Goal: Task Accomplishment & Management: Use online tool/utility

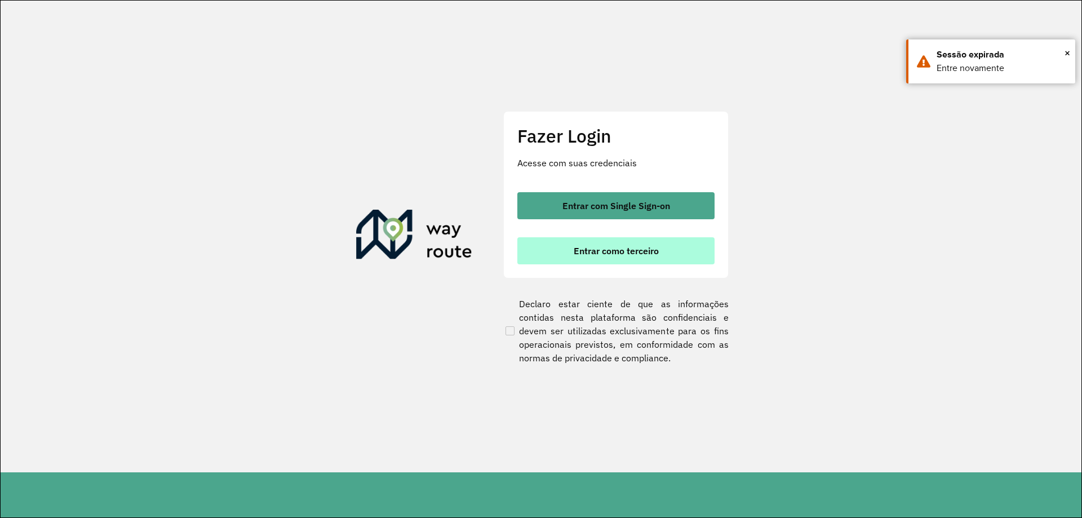
click at [637, 249] on span "Entrar como terceiro" at bounding box center [616, 250] width 85 height 9
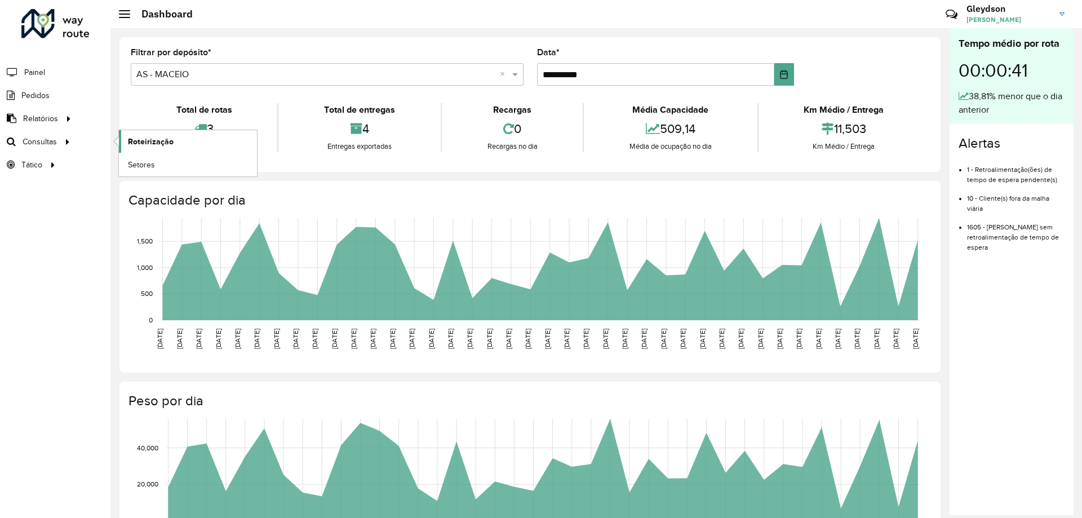
click at [156, 136] on span "Roteirização" at bounding box center [151, 142] width 46 height 12
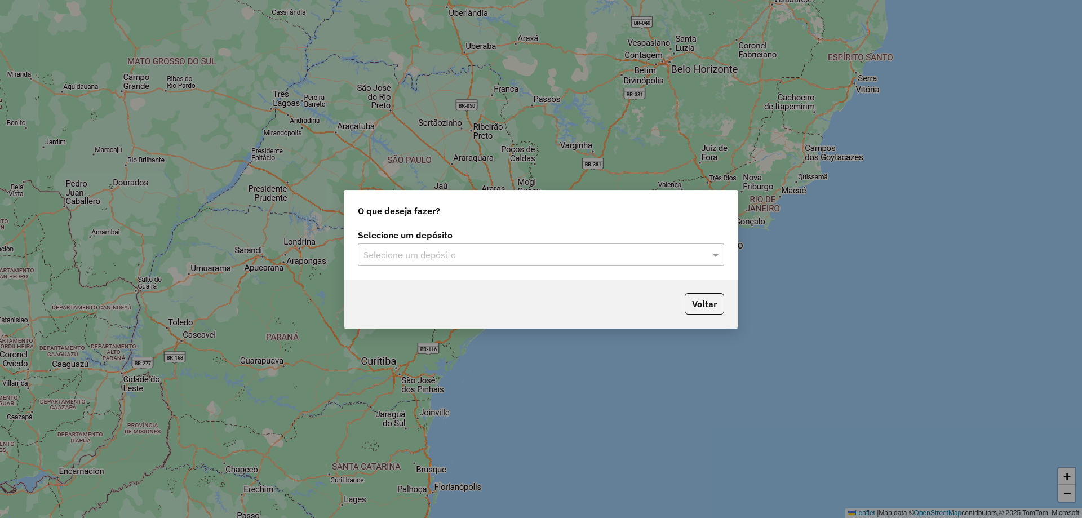
click at [481, 252] on input "text" at bounding box center [530, 256] width 333 height 14
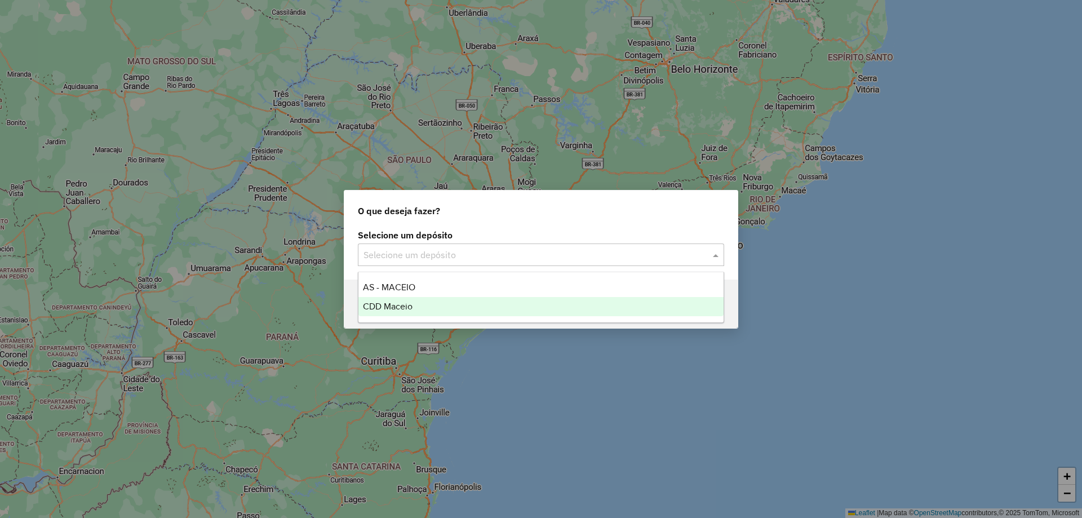
click at [406, 313] on div "CDD Maceio" at bounding box center [540, 306] width 365 height 19
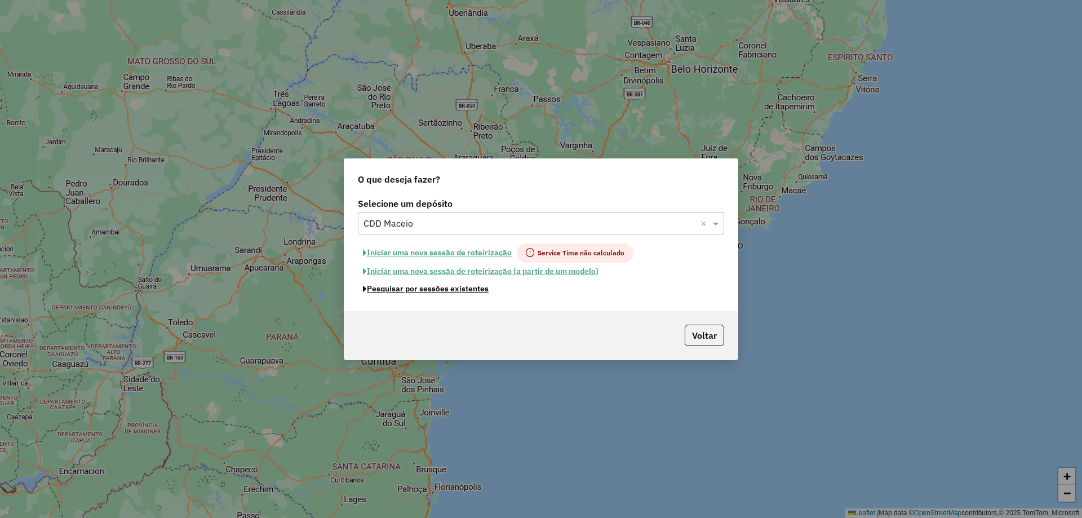
click at [445, 290] on button "Pesquisar por sessões existentes" at bounding box center [426, 288] width 136 height 17
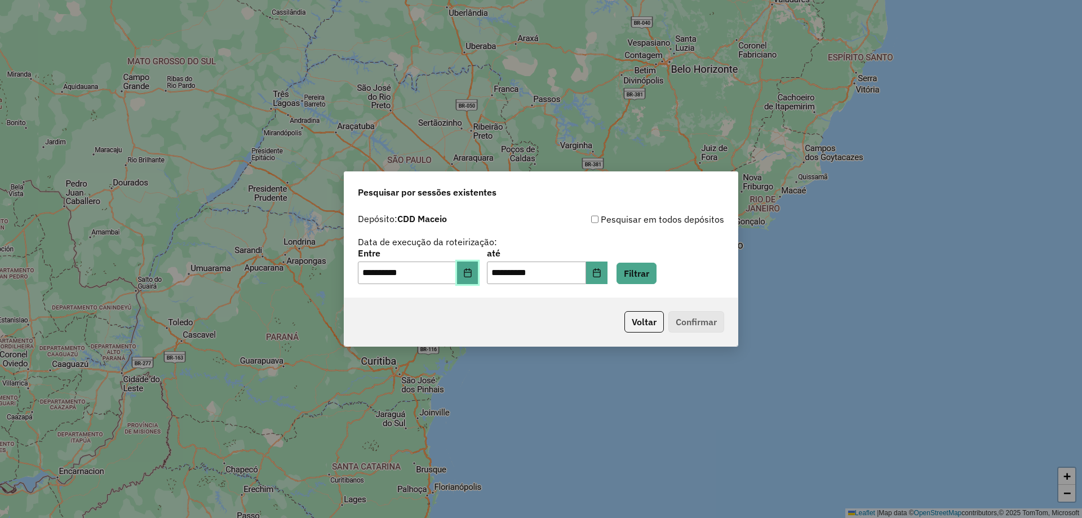
click at [472, 271] on icon "Choose Date" at bounding box center [467, 272] width 9 height 9
click at [723, 472] on div "**********" at bounding box center [541, 259] width 1082 height 518
click at [472, 273] on icon "Choose Date" at bounding box center [467, 272] width 9 height 9
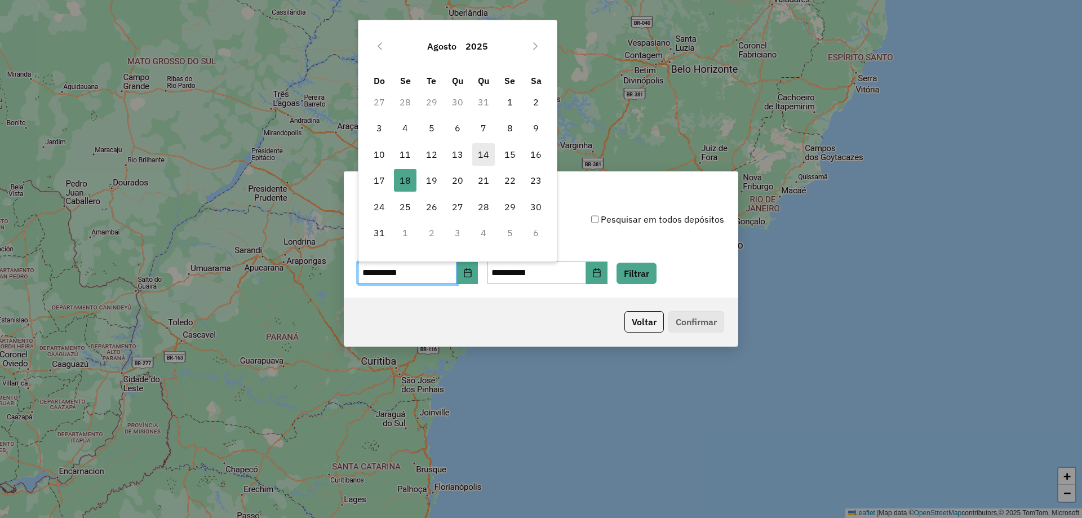
click at [478, 153] on span "14" at bounding box center [483, 154] width 23 height 23
type input "**********"
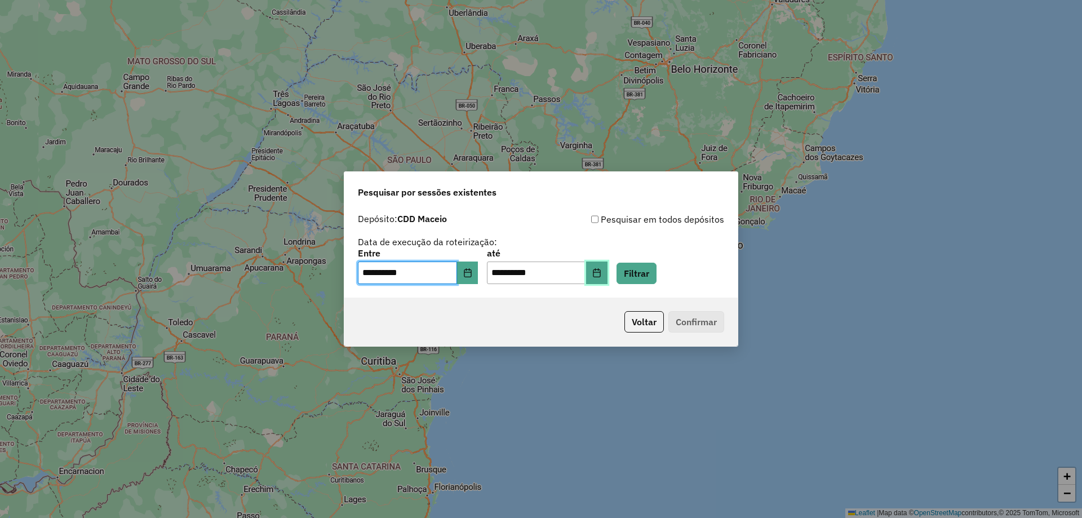
click at [608, 274] on button "Choose Date" at bounding box center [596, 273] width 21 height 23
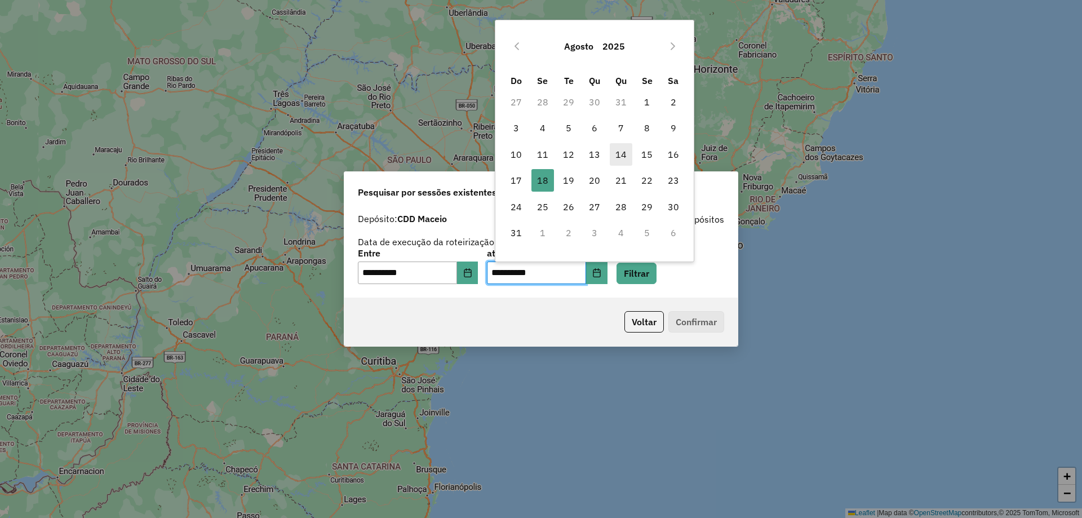
click at [630, 156] on span "14" at bounding box center [621, 154] width 23 height 23
type input "**********"
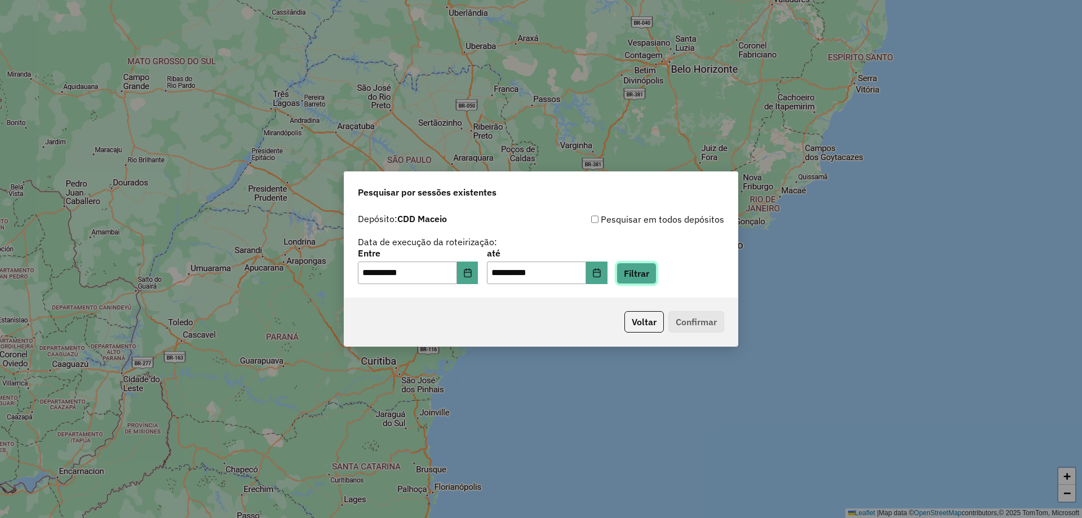
click at [657, 269] on button "Filtrar" at bounding box center [637, 273] width 40 height 21
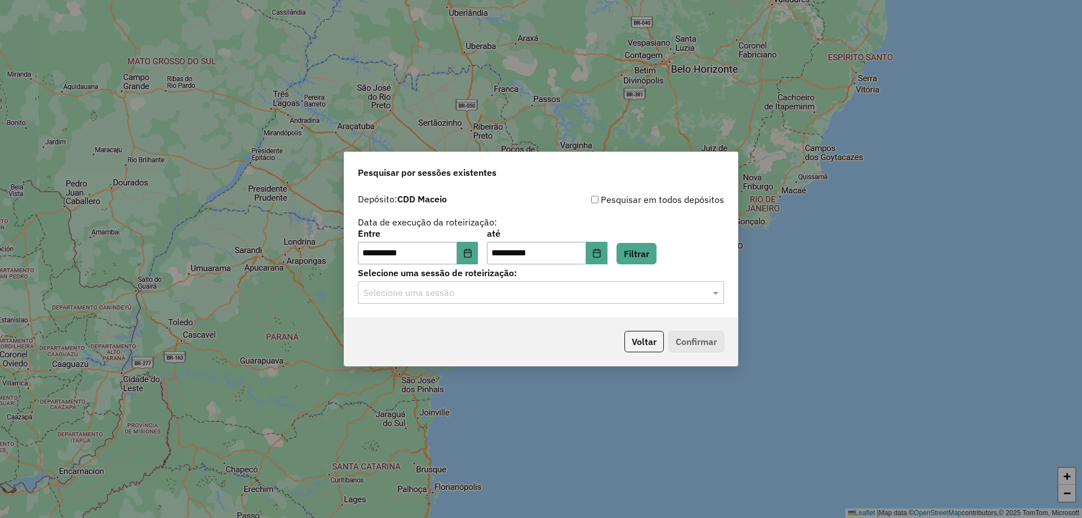
click at [608, 290] on input "text" at bounding box center [530, 293] width 333 height 14
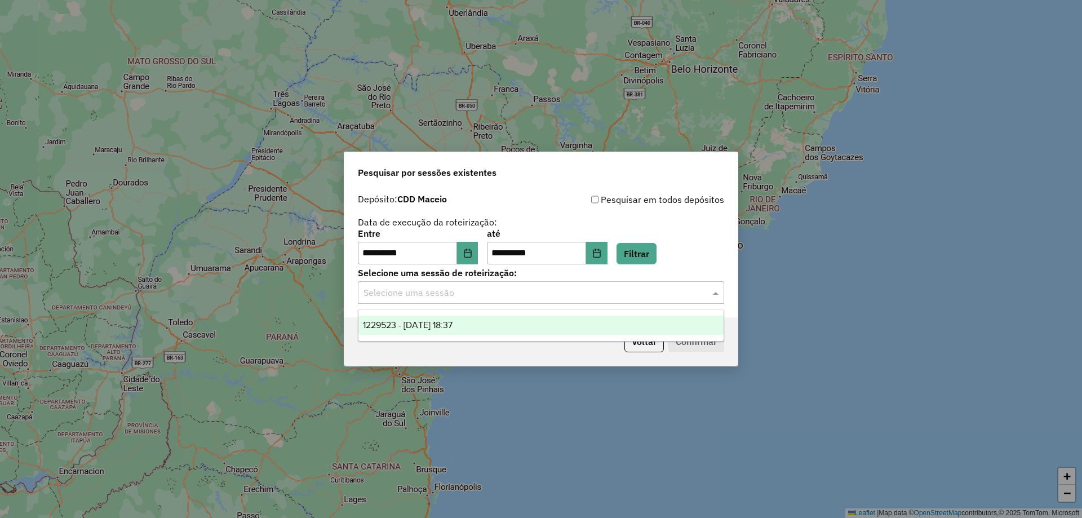
click at [546, 319] on div "1229523 - [DATE] 18:37" at bounding box center [540, 325] width 365 height 19
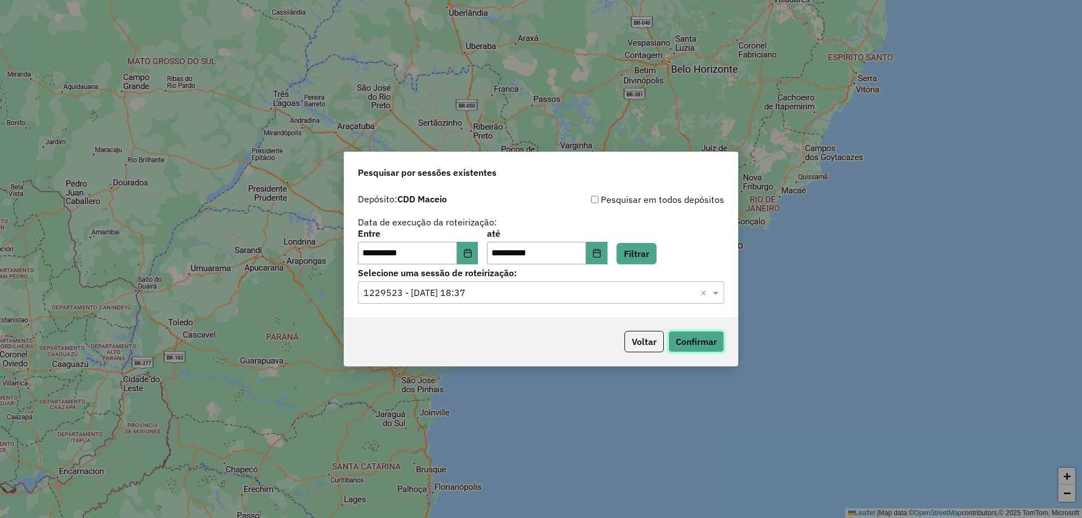
click at [700, 335] on button "Confirmar" at bounding box center [696, 341] width 56 height 21
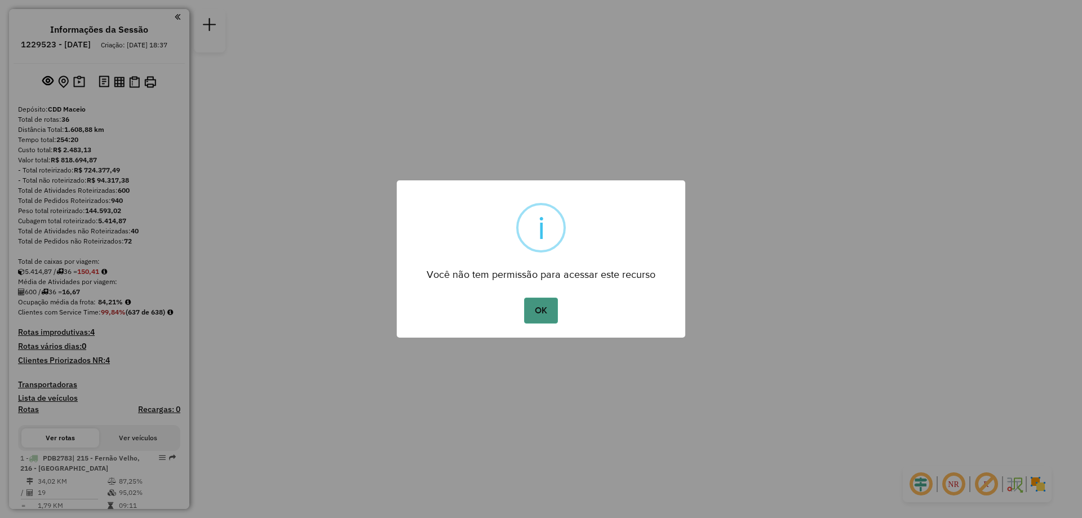
click at [537, 309] on button "OK" at bounding box center [540, 311] width 33 height 26
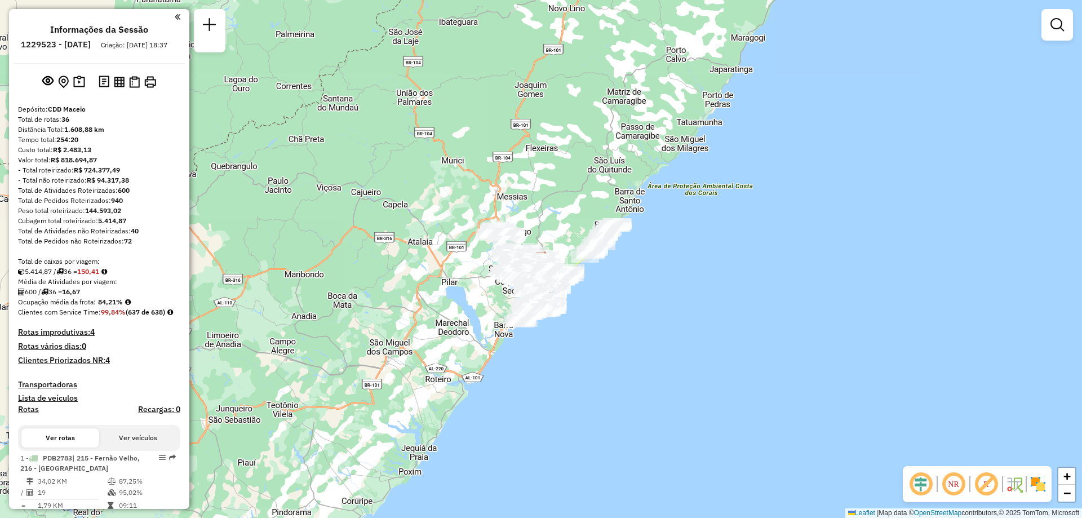
scroll to position [1278, 0]
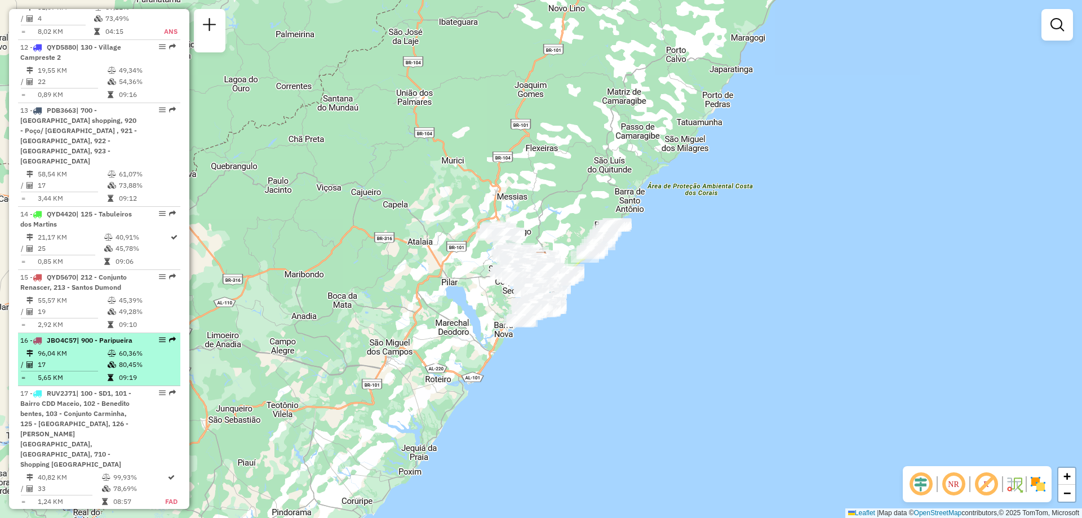
select select "**********"
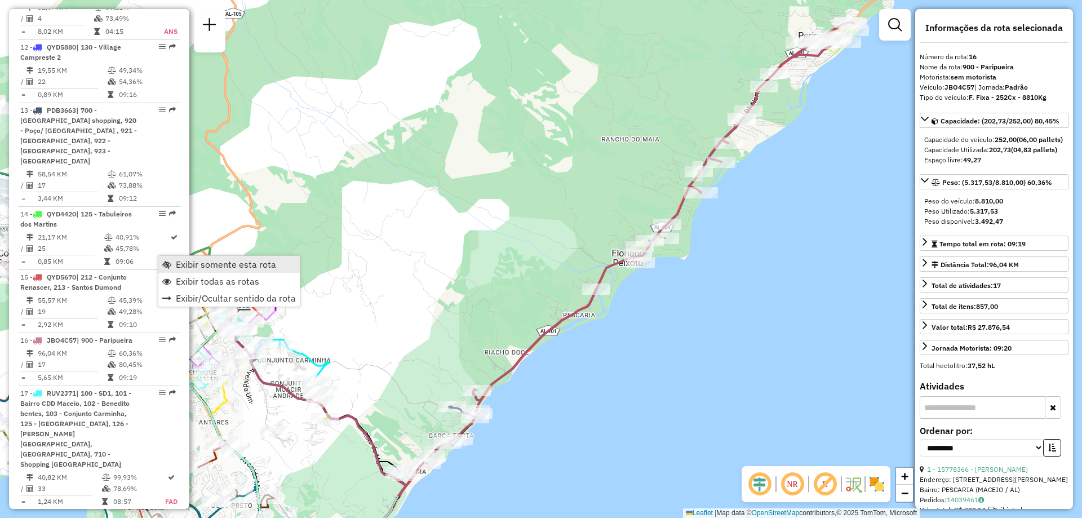
click at [214, 268] on span "Exibir somente esta rota" at bounding box center [226, 264] width 100 height 9
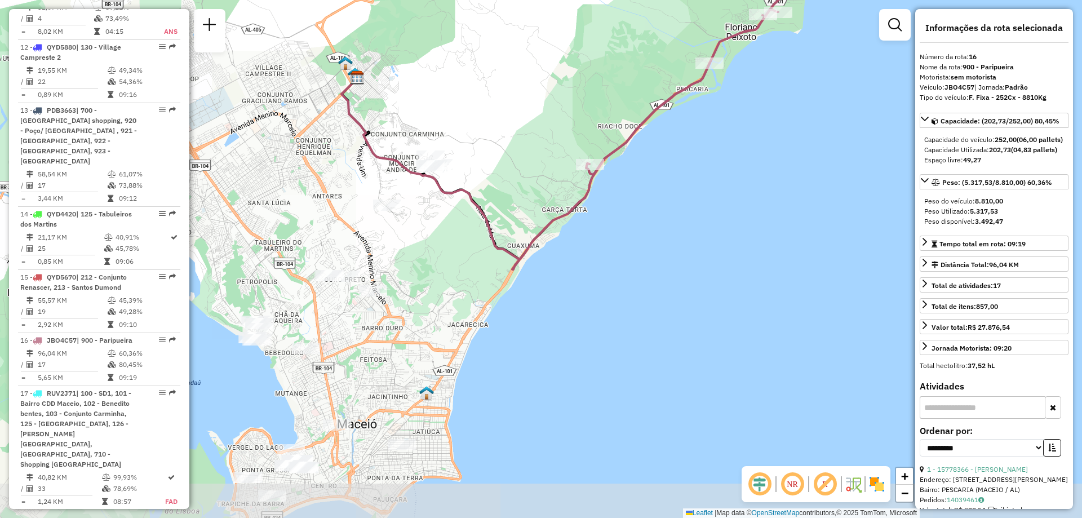
drag, startPoint x: 480, startPoint y: 322, endPoint x: 593, endPoint y: 96, distance: 252.8
click at [593, 96] on div "Janela de atendimento Grade de atendimento Capacidade Transportadoras Veículos …" at bounding box center [541, 259] width 1082 height 518
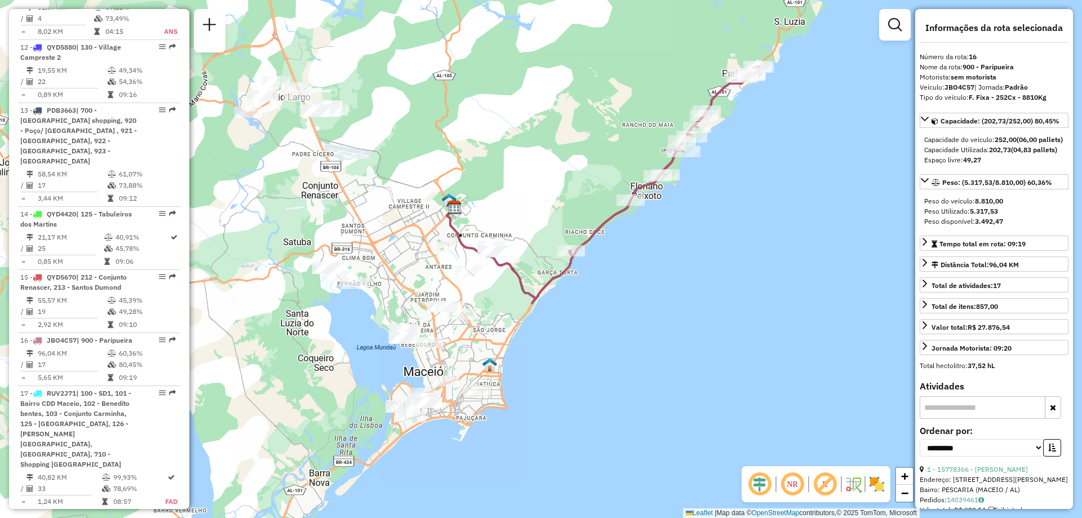
click at [835, 488] on em at bounding box center [825, 484] width 27 height 27
click at [829, 487] on em at bounding box center [825, 484] width 27 height 27
click at [796, 484] on em at bounding box center [792, 484] width 27 height 27
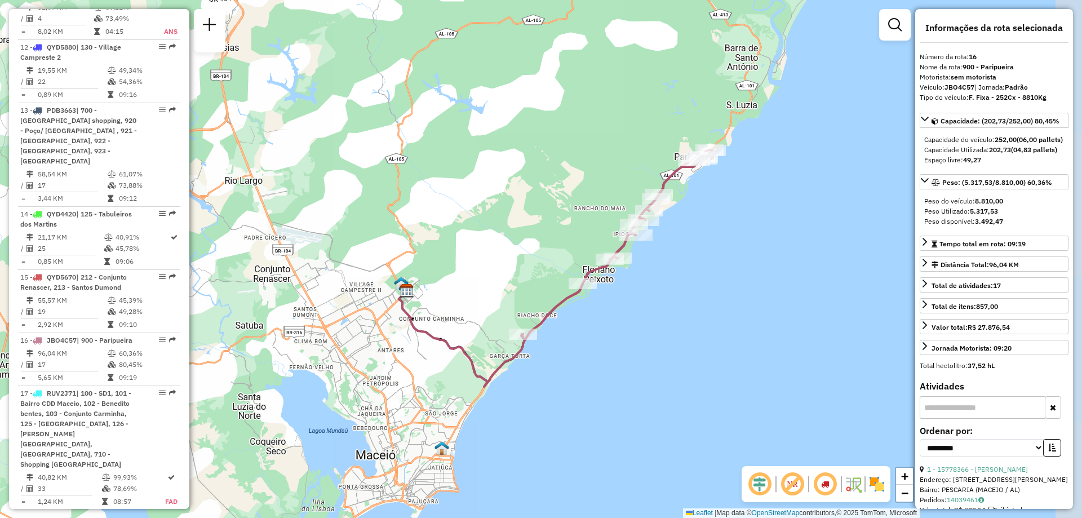
drag, startPoint x: 774, startPoint y: 210, endPoint x: 720, endPoint y: 311, distance: 114.5
click at [723, 305] on div "Janela de atendimento Grade de atendimento Capacidade Transportadoras Veículos …" at bounding box center [541, 259] width 1082 height 518
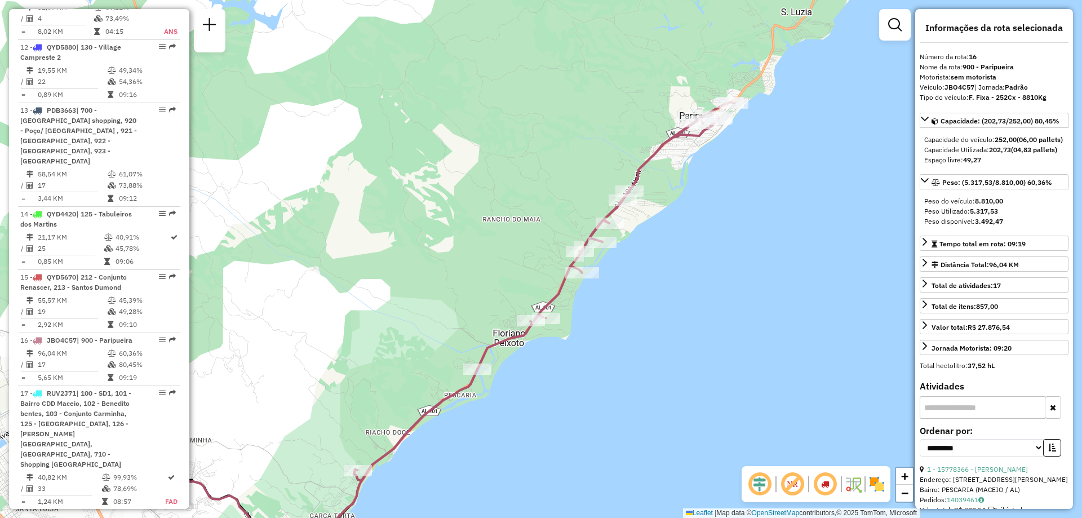
drag, startPoint x: 684, startPoint y: 253, endPoint x: 742, endPoint y: 302, distance: 76.4
click at [742, 302] on div "Janela de atendimento Grade de atendimento Capacidade Transportadoras Veículos …" at bounding box center [541, 259] width 1082 height 518
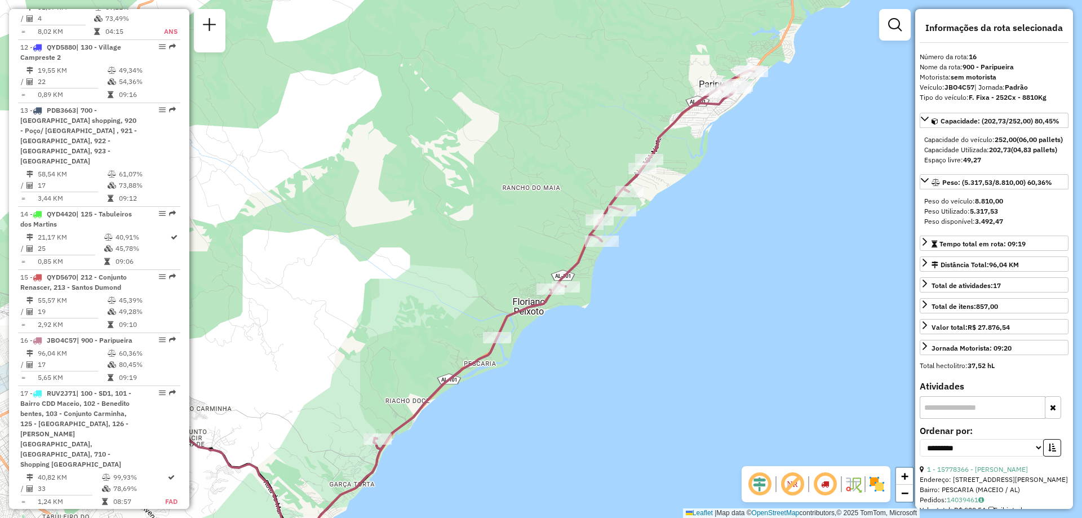
drag, startPoint x: 657, startPoint y: 356, endPoint x: 676, endPoint y: 324, distance: 37.2
click at [676, 324] on div "Janela de atendimento Grade de atendimento Capacidade Transportadoras Veículos …" at bounding box center [541, 259] width 1082 height 518
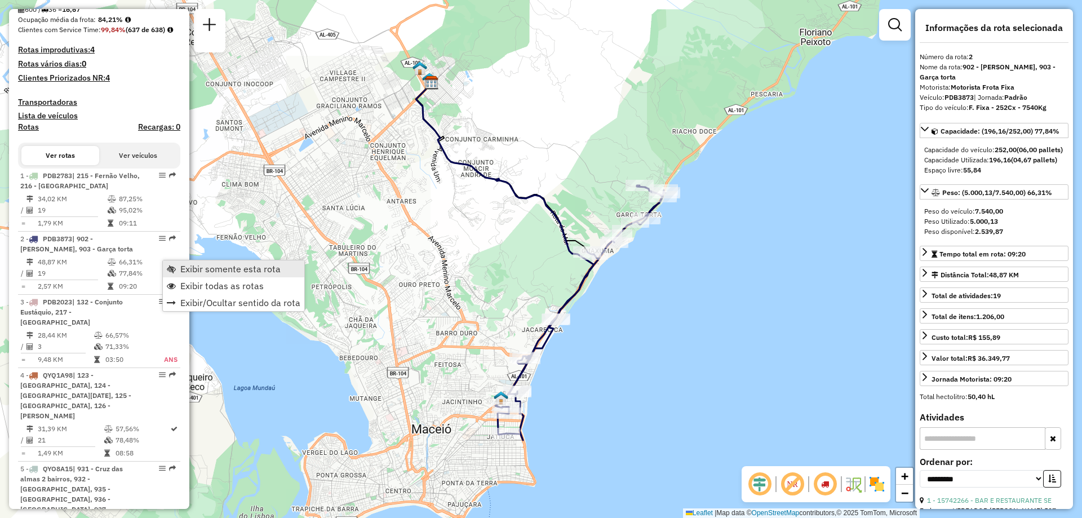
click at [211, 270] on span "Exibir somente esta rota" at bounding box center [230, 268] width 100 height 9
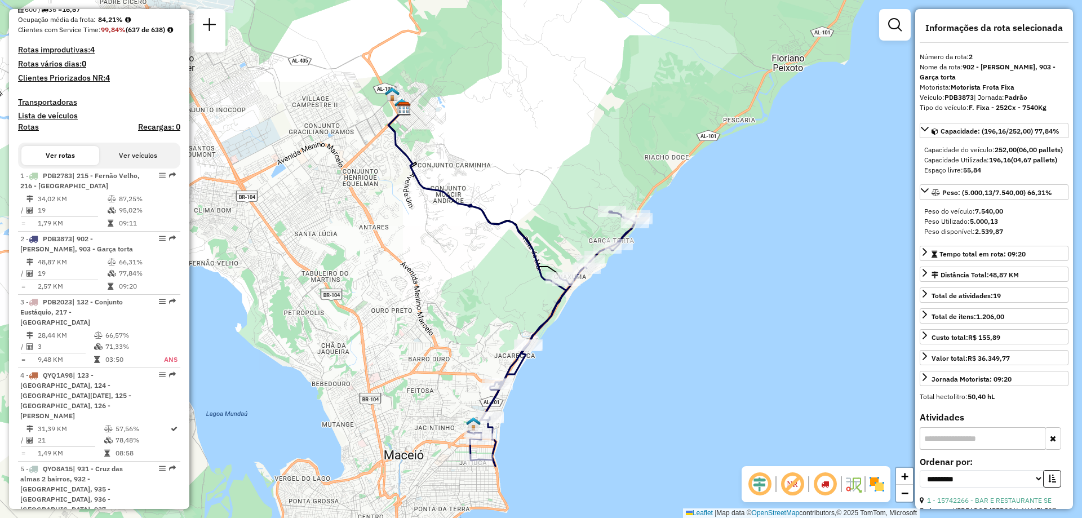
drag, startPoint x: 717, startPoint y: 242, endPoint x: 690, endPoint y: 268, distance: 37.9
click at [690, 268] on div "Janela de atendimento Grade de atendimento Capacidade Transportadoras Veículos …" at bounding box center [541, 259] width 1082 height 518
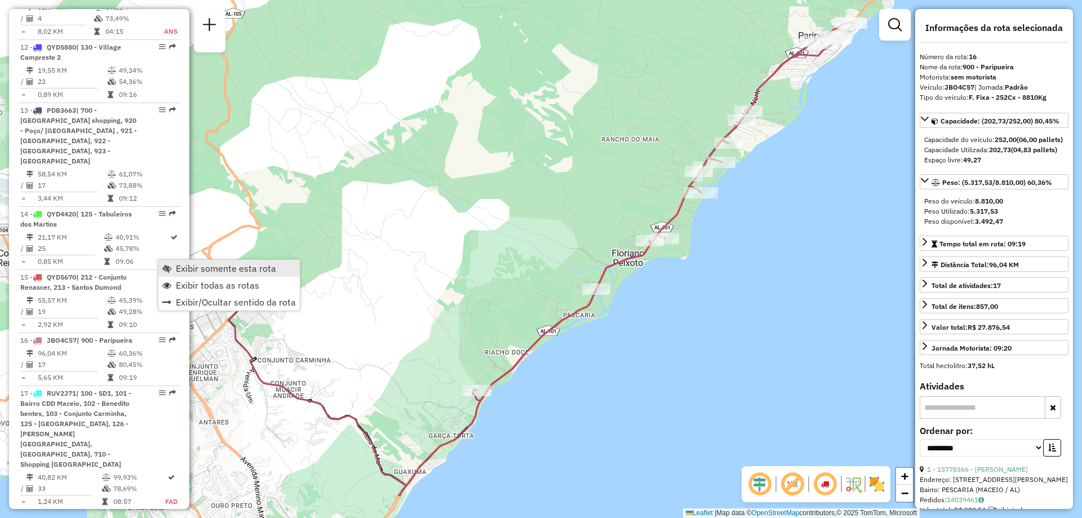
click at [190, 268] on span "Exibir somente esta rota" at bounding box center [226, 268] width 100 height 9
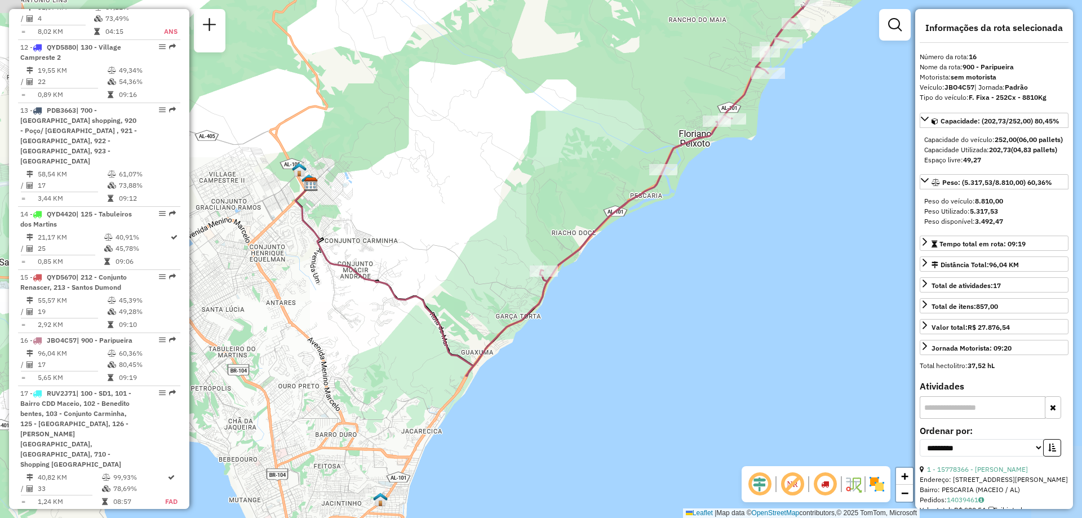
drag, startPoint x: 563, startPoint y: 423, endPoint x: 627, endPoint y: 304, distance: 134.7
click at [627, 304] on div "Janela de atendimento Grade de atendimento Capacidade Transportadoras Veículos …" at bounding box center [541, 259] width 1082 height 518
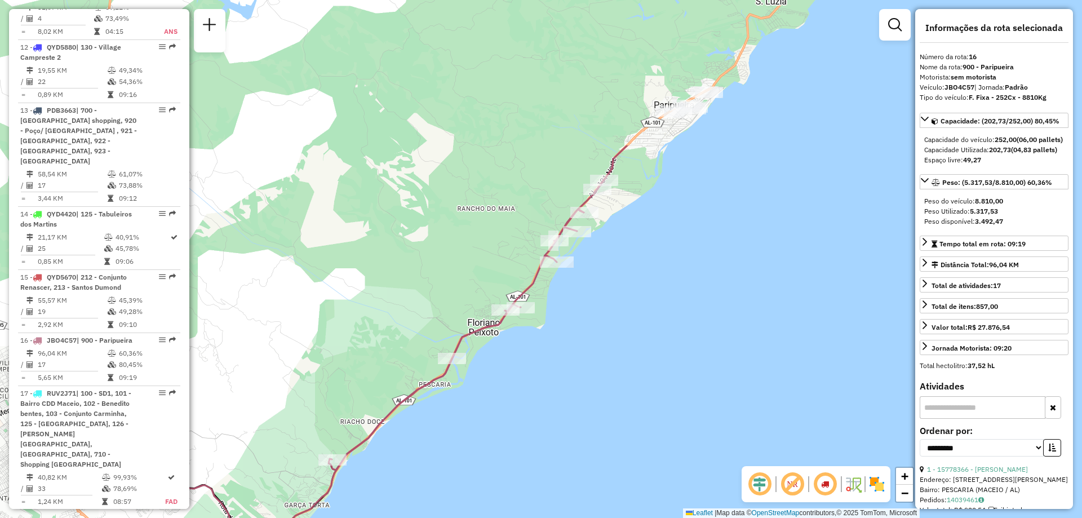
drag, startPoint x: 824, startPoint y: 160, endPoint x: 608, endPoint y: 357, distance: 292.4
click at [608, 357] on div "Janela de atendimento Grade de atendimento Capacidade Transportadoras Veículos …" at bounding box center [541, 259] width 1082 height 518
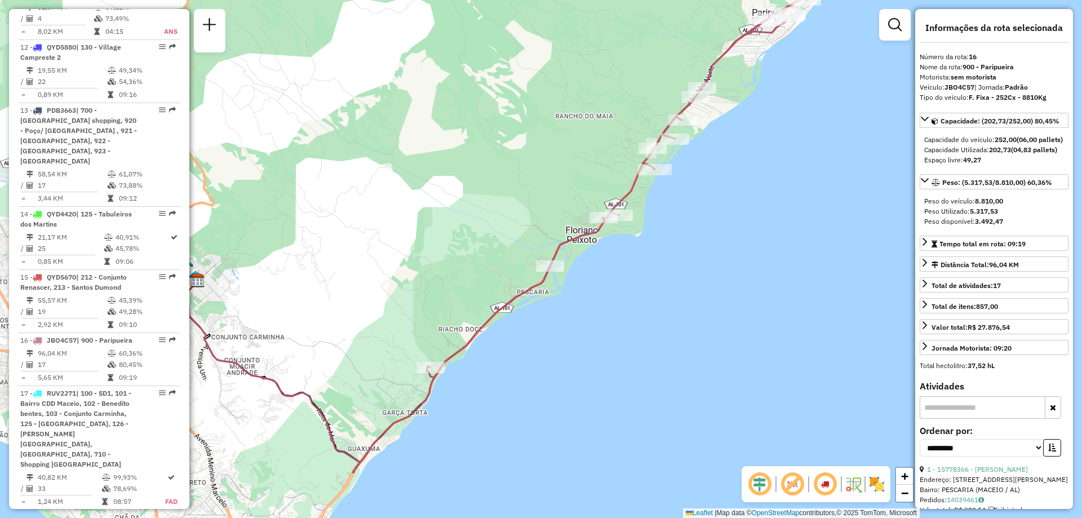
drag, startPoint x: 581, startPoint y: 320, endPoint x: 679, endPoint y: 227, distance: 134.8
click at [679, 227] on div "Janela de atendimento Grade de atendimento Capacidade Transportadoras Veículos …" at bounding box center [541, 259] width 1082 height 518
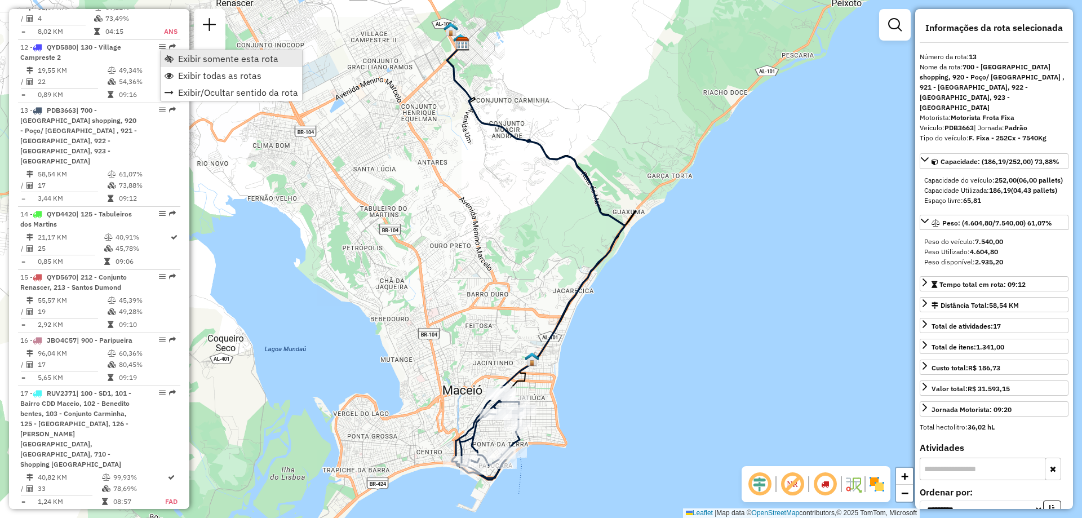
click at [224, 57] on span "Exibir somente esta rota" at bounding box center [228, 58] width 100 height 9
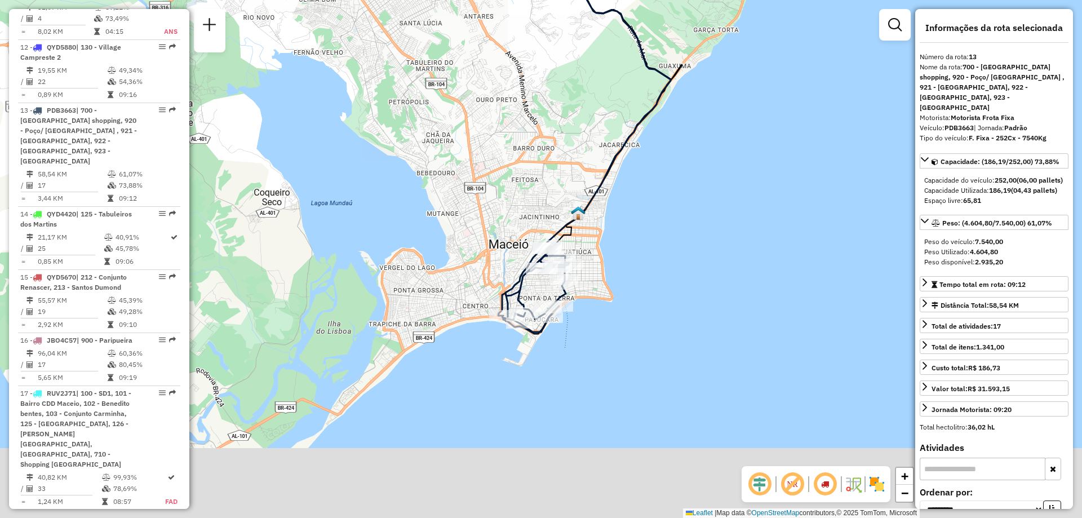
drag, startPoint x: 455, startPoint y: 338, endPoint x: 490, endPoint y: 242, distance: 102.5
click at [490, 242] on div "Janela de atendimento Grade de atendimento Capacidade Transportadoras Veículos …" at bounding box center [541, 259] width 1082 height 518
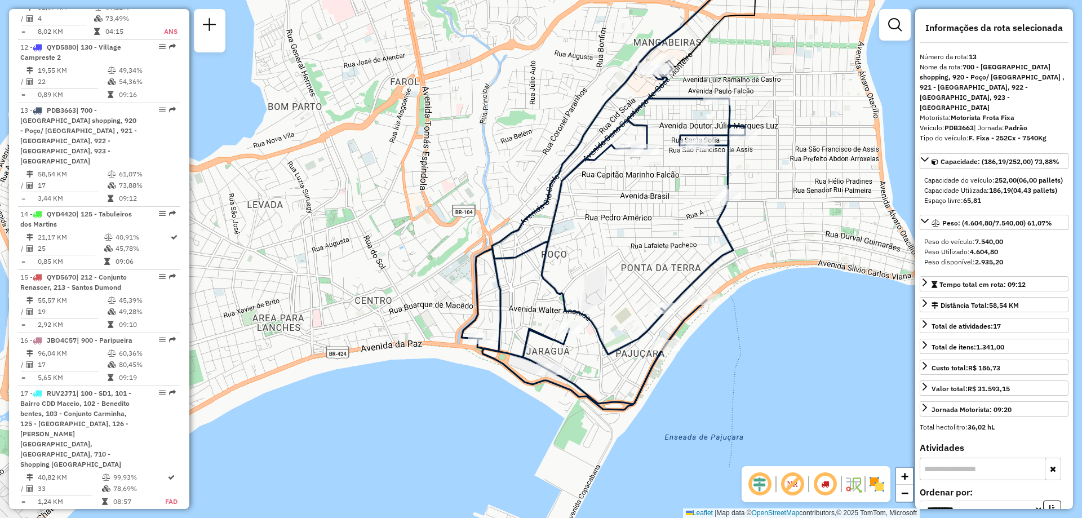
drag, startPoint x: 681, startPoint y: 310, endPoint x: 673, endPoint y: 269, distance: 42.0
click at [673, 269] on div "Janela de atendimento Grade de atendimento Capacidade Transportadoras Veículos …" at bounding box center [541, 259] width 1082 height 518
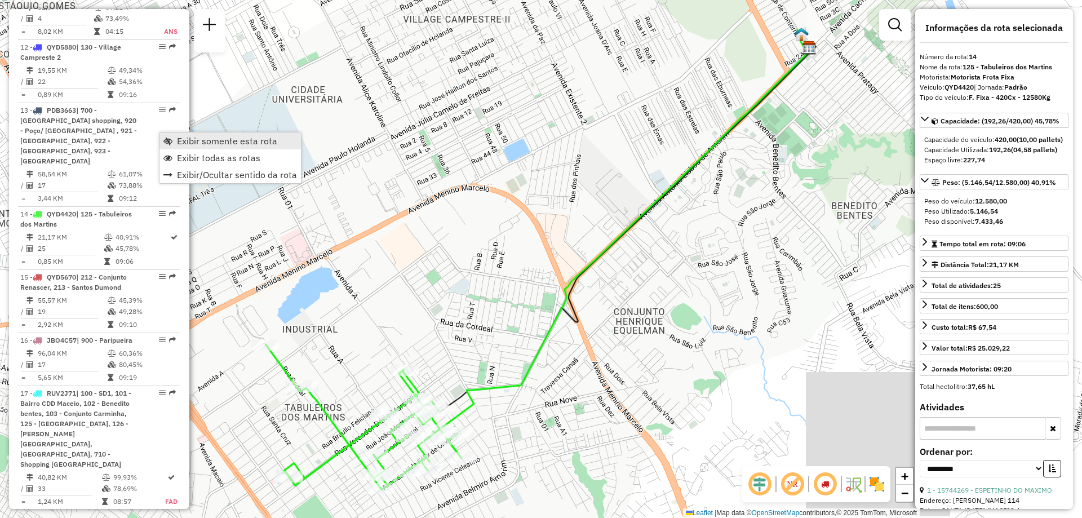
click at [190, 138] on span "Exibir somente esta rota" at bounding box center [227, 140] width 100 height 9
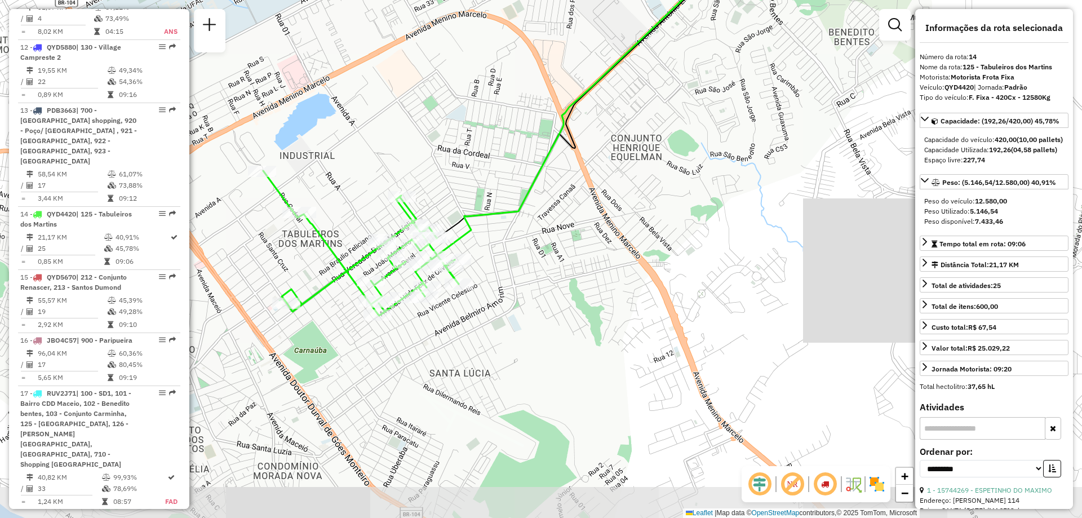
drag, startPoint x: 400, startPoint y: 312, endPoint x: 397, endPoint y: 138, distance: 173.6
click at [397, 138] on div "Janela de atendimento Grade de atendimento Capacidade Transportadoras Veículos …" at bounding box center [541, 259] width 1082 height 518
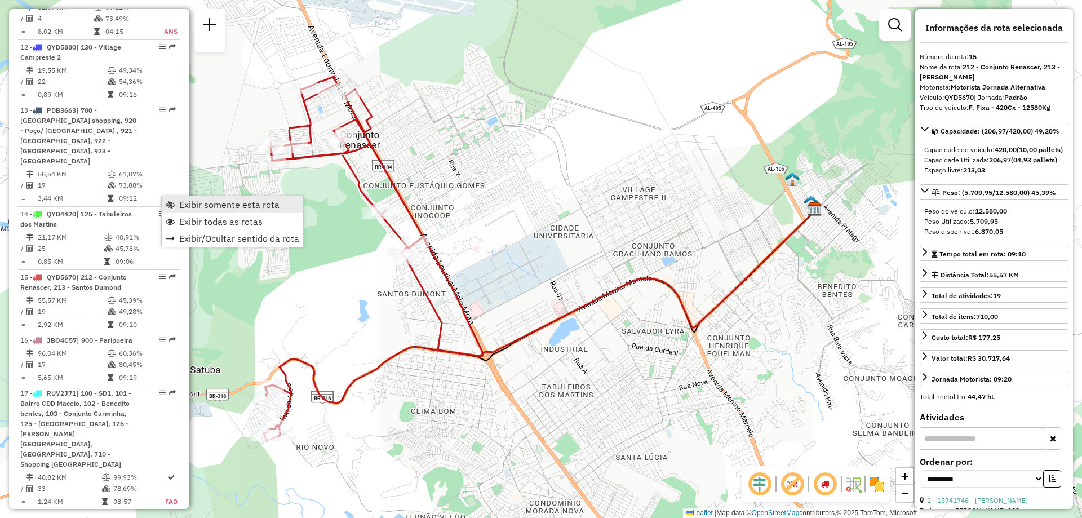
click at [229, 205] on span "Exibir somente esta rota" at bounding box center [229, 204] width 100 height 9
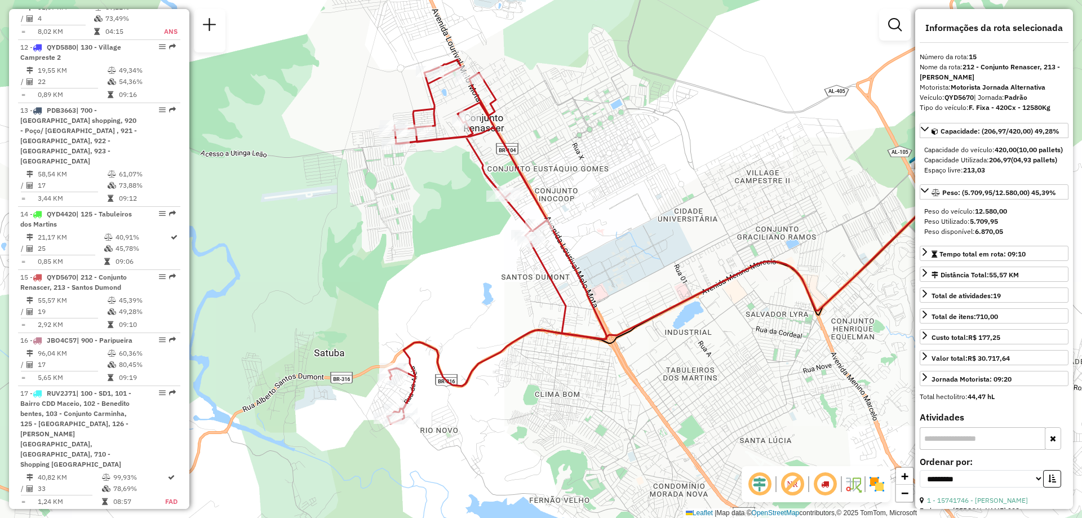
drag, startPoint x: 353, startPoint y: 350, endPoint x: 477, endPoint y: 333, distance: 125.1
click at [477, 333] on div "Janela de atendimento Grade de atendimento Capacidade Transportadoras Veículos …" at bounding box center [541, 259] width 1082 height 518
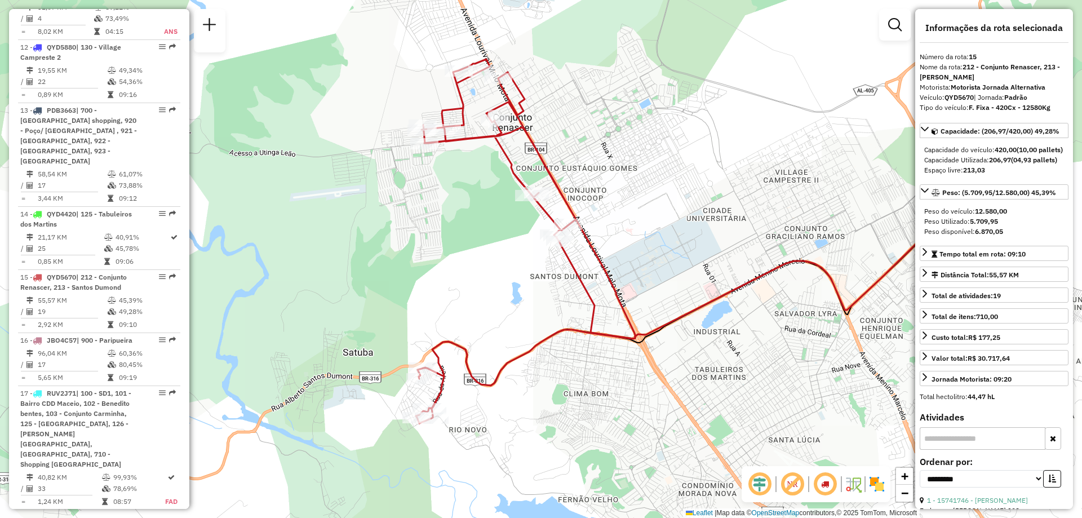
drag, startPoint x: 435, startPoint y: 306, endPoint x: 464, endPoint y: 305, distance: 28.8
click at [464, 305] on div "Janela de atendimento Grade de atendimento Capacidade Transportadoras Veículos …" at bounding box center [541, 259] width 1082 height 518
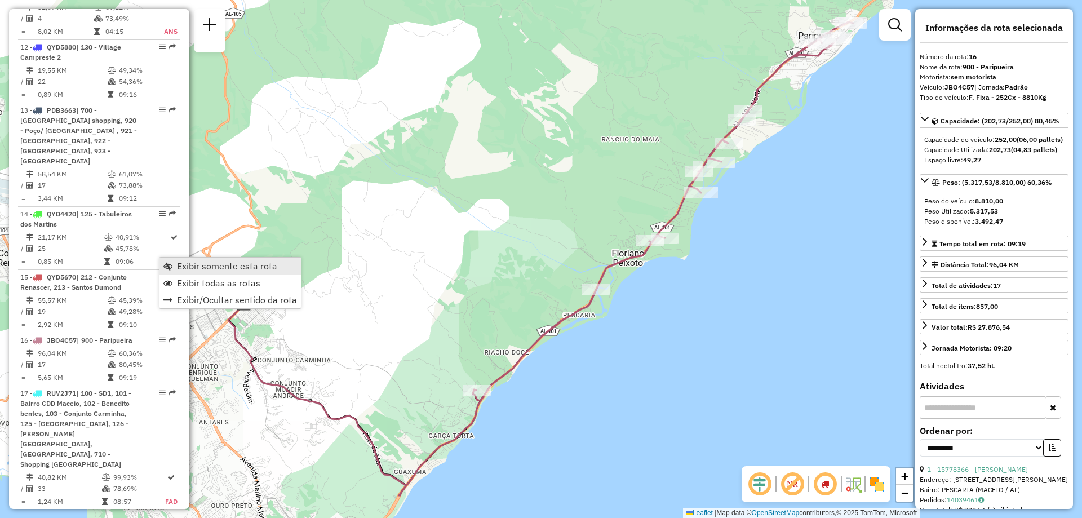
click at [202, 267] on span "Exibir somente esta rota" at bounding box center [227, 266] width 100 height 9
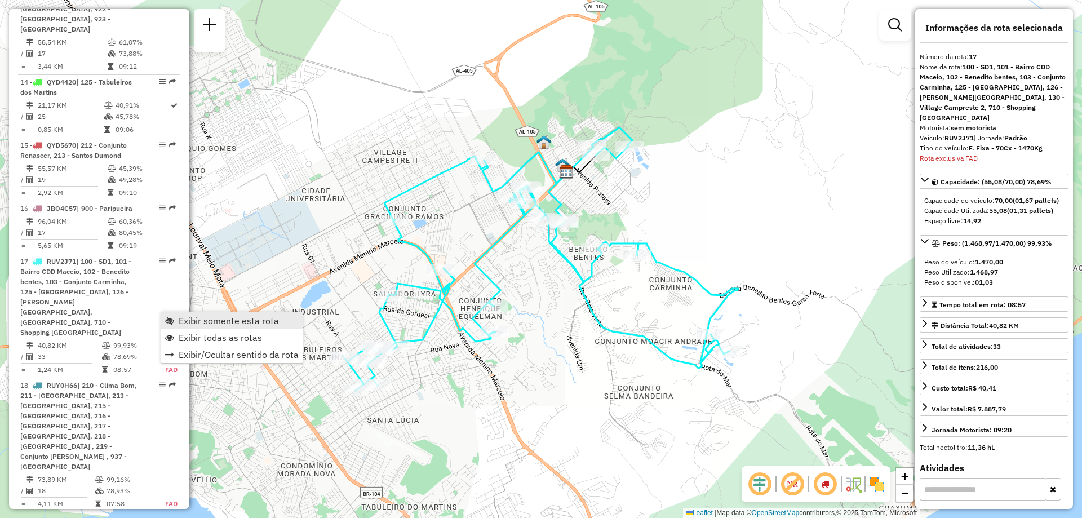
scroll to position [1574, 0]
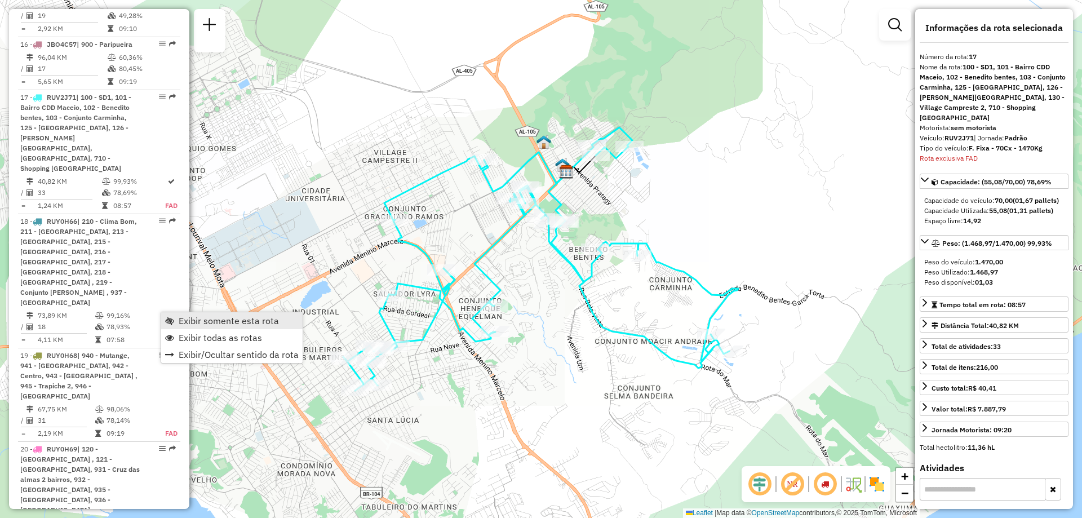
click at [198, 318] on span "Exibir somente esta rota" at bounding box center [229, 320] width 100 height 9
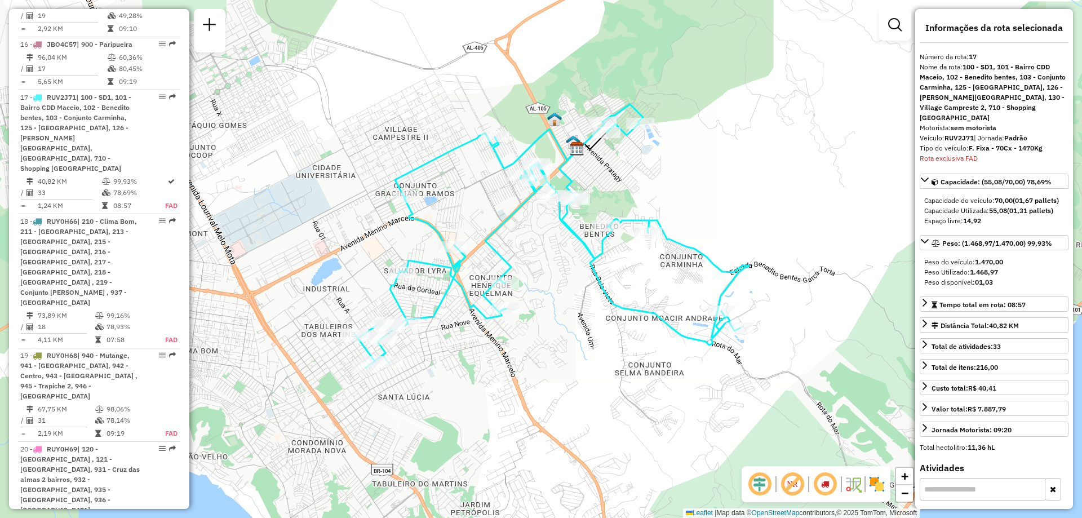
drag, startPoint x: 289, startPoint y: 298, endPoint x: 300, endPoint y: 274, distance: 25.5
click at [300, 274] on div "Janela de atendimento Grade de atendimento Capacidade Transportadoras Veículos …" at bounding box center [541, 259] width 1082 height 518
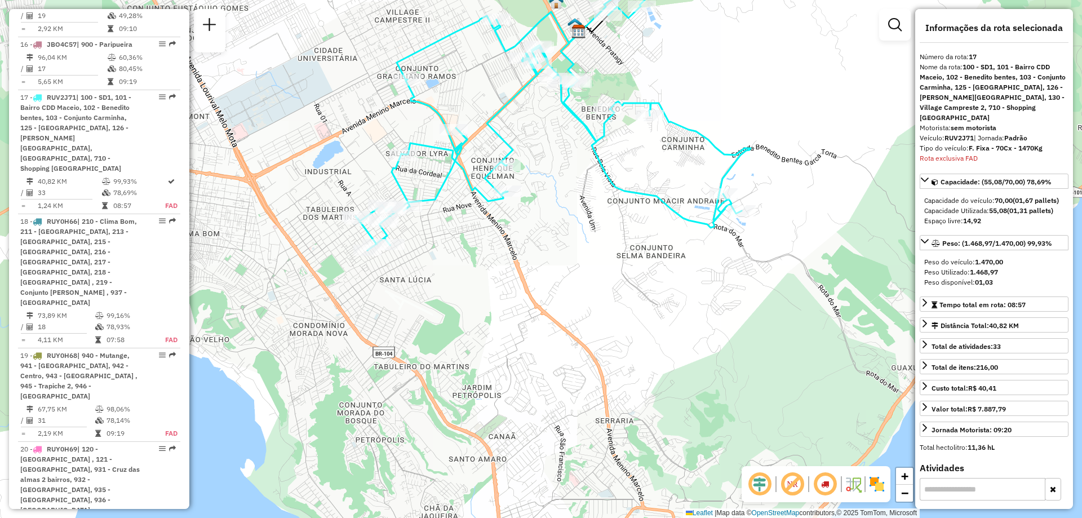
drag, startPoint x: 550, startPoint y: 372, endPoint x: 550, endPoint y: 257, distance: 115.0
click at [550, 257] on div "Janela de atendimento Grade de atendimento Capacidade Transportadoras Veículos …" at bounding box center [541, 259] width 1082 height 518
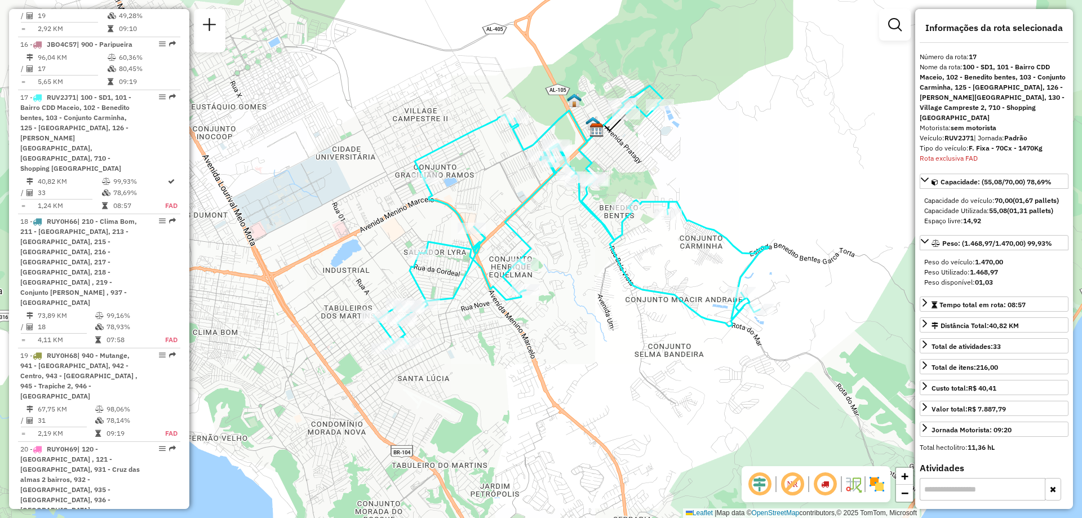
drag, startPoint x: 577, startPoint y: 243, endPoint x: 597, endPoint y: 340, distance: 98.9
click at [597, 340] on div "Janela de atendimento Grade de atendimento Capacidade Transportadoras Veículos …" at bounding box center [541, 259] width 1082 height 518
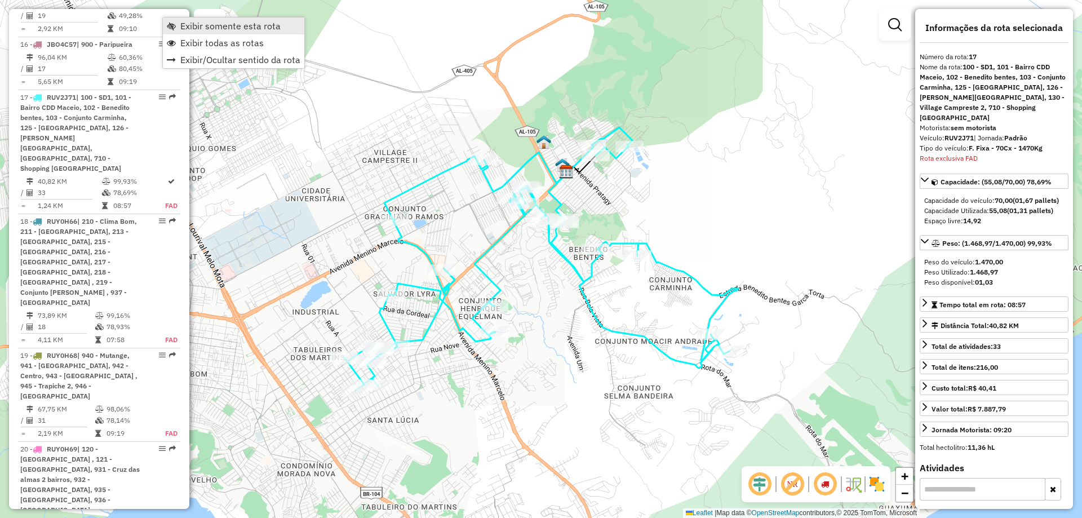
click at [217, 24] on span "Exibir somente esta rota" at bounding box center [230, 25] width 100 height 9
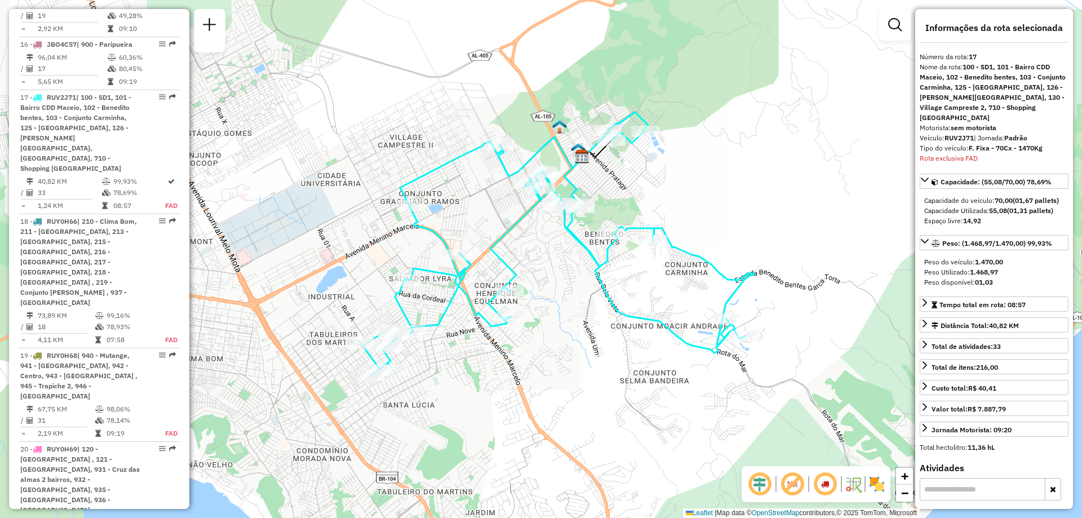
drag, startPoint x: 409, startPoint y: 263, endPoint x: 422, endPoint y: 251, distance: 17.6
click at [422, 251] on div "Janela de atendimento Grade de atendimento Capacidade Transportadoras Veículos …" at bounding box center [541, 259] width 1082 height 518
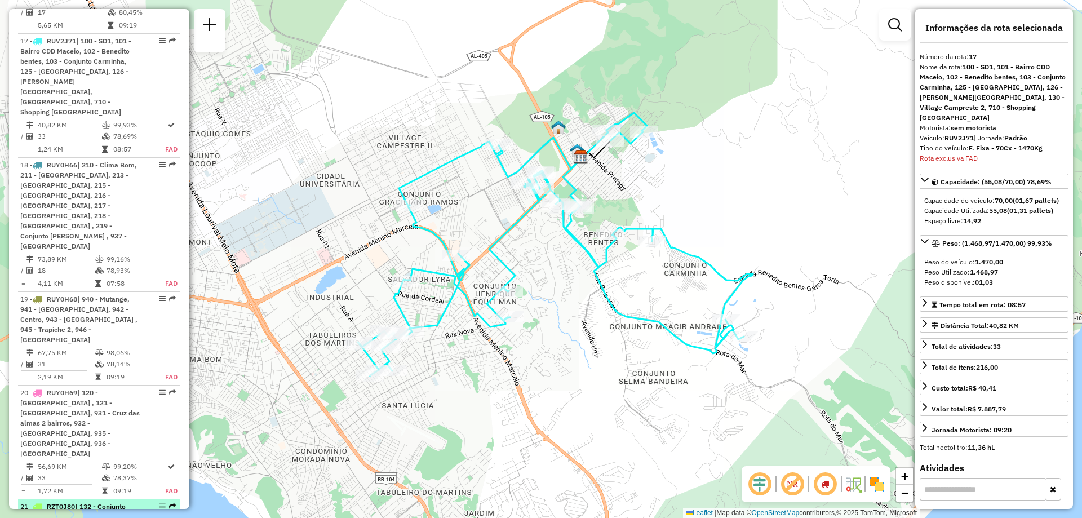
scroll to position [1686, 0]
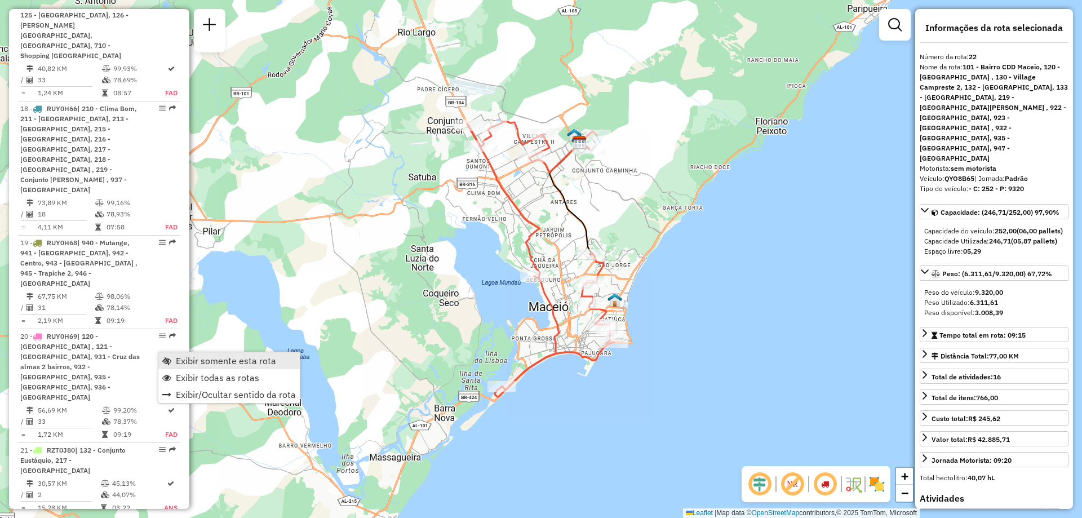
click at [199, 362] on span "Exibir somente esta rota" at bounding box center [226, 360] width 100 height 9
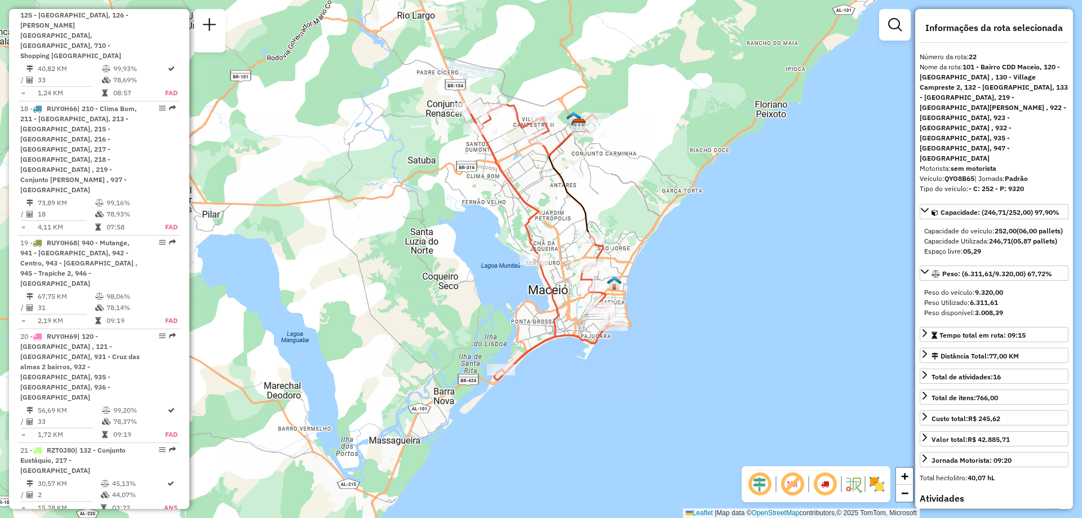
drag, startPoint x: 452, startPoint y: 280, endPoint x: 451, endPoint y: 263, distance: 16.9
click at [451, 263] on div "Janela de atendimento Grade de atendimento Capacidade Transportadoras Veículos …" at bounding box center [541, 259] width 1082 height 518
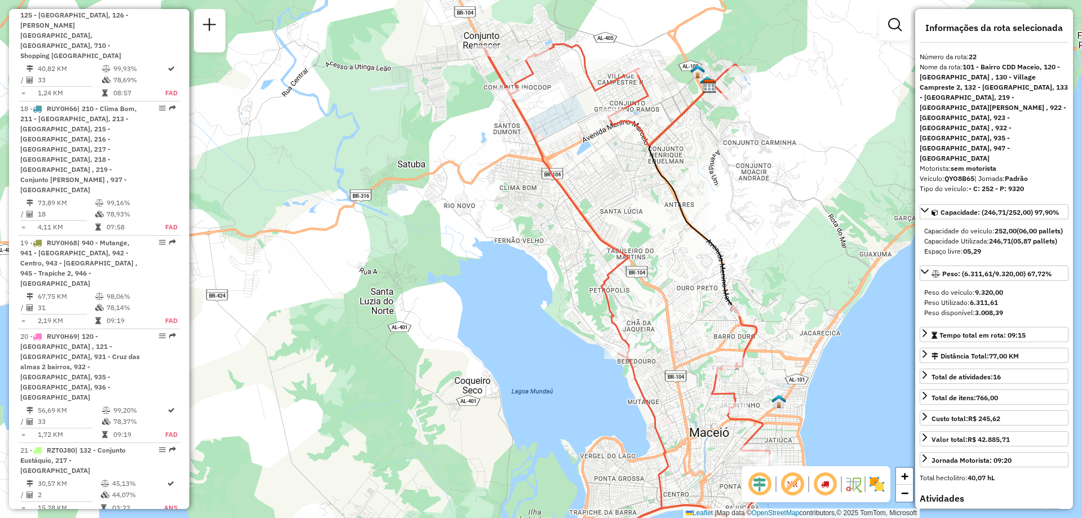
drag, startPoint x: 318, startPoint y: 348, endPoint x: 327, endPoint y: 330, distance: 19.7
click at [327, 330] on div "Janela de atendimento Grade de atendimento Capacidade Transportadoras Veículos …" at bounding box center [541, 259] width 1082 height 518
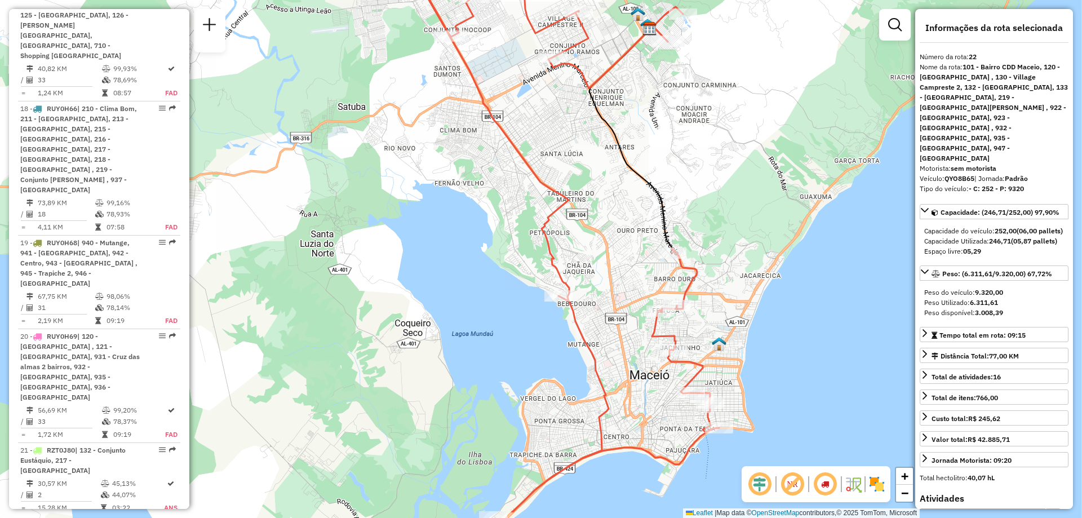
drag, startPoint x: 486, startPoint y: 246, endPoint x: 427, endPoint y: 189, distance: 82.9
click at [427, 189] on div "Janela de atendimento Grade de atendimento Capacidade Transportadoras Veículos …" at bounding box center [541, 259] width 1082 height 518
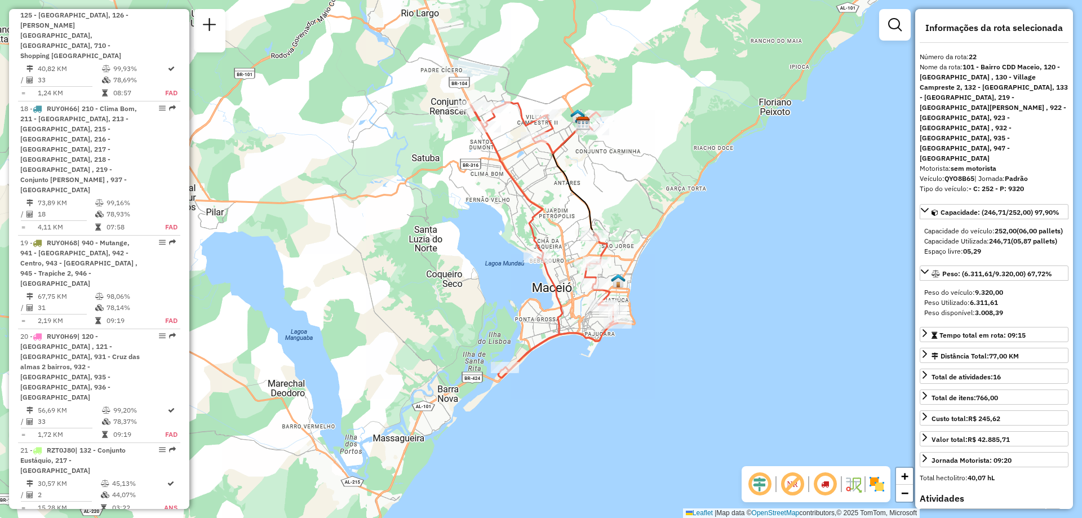
drag, startPoint x: 516, startPoint y: 201, endPoint x: 524, endPoint y: 206, distance: 8.9
click at [524, 206] on div "Janela de atendimento Grade de atendimento Capacidade Transportadoras Veículos …" at bounding box center [541, 259] width 1082 height 518
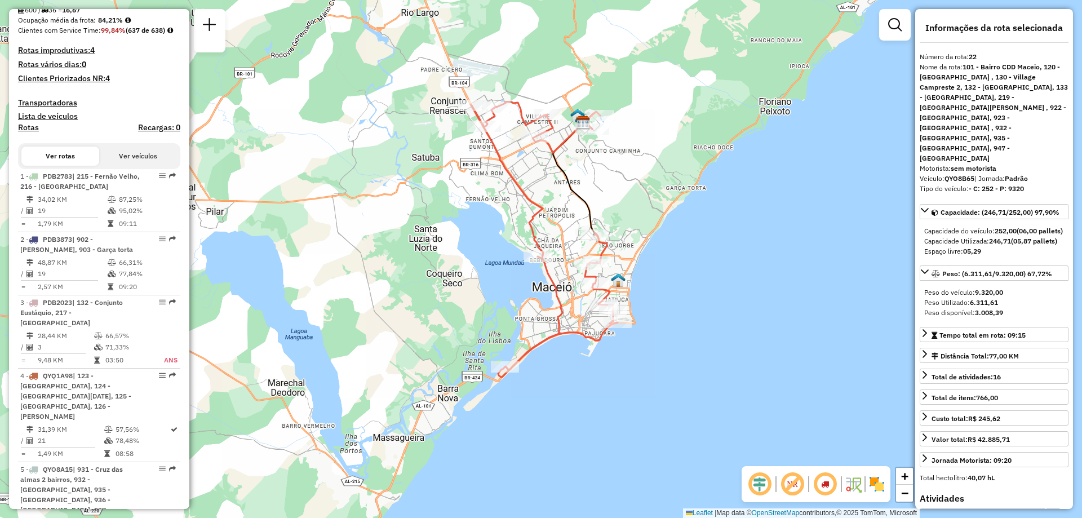
scroll to position [395, 0]
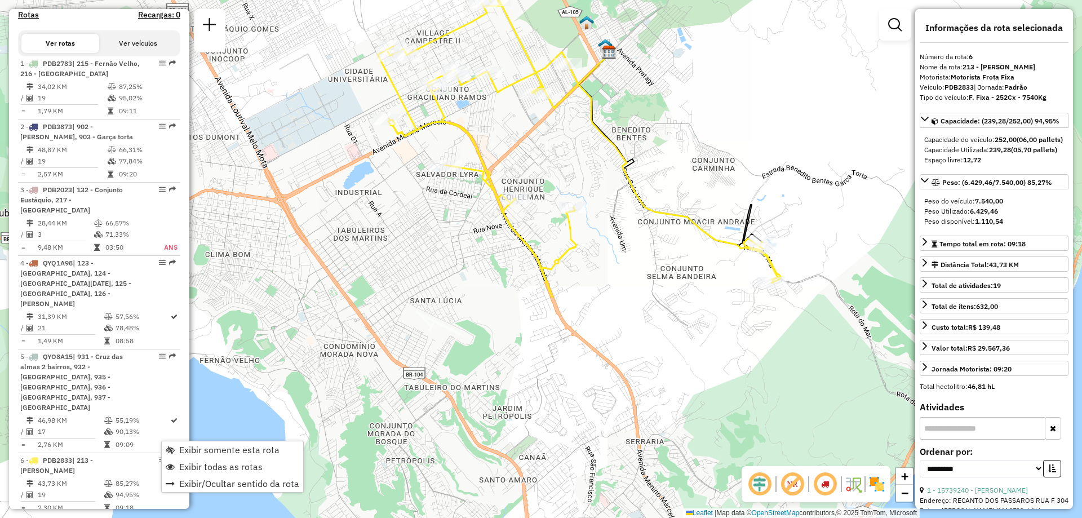
drag, startPoint x: 306, startPoint y: 358, endPoint x: 344, endPoint y: 242, distance: 121.6
click at [344, 242] on div "Janela de atendimento Grade de atendimento Capacidade Transportadoras Veículos …" at bounding box center [541, 259] width 1082 height 518
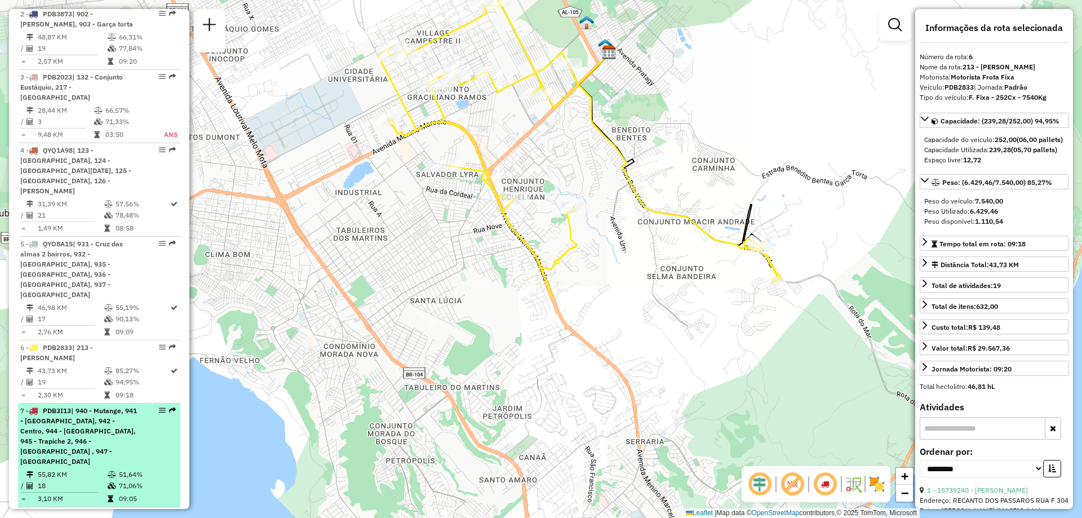
scroll to position [564, 0]
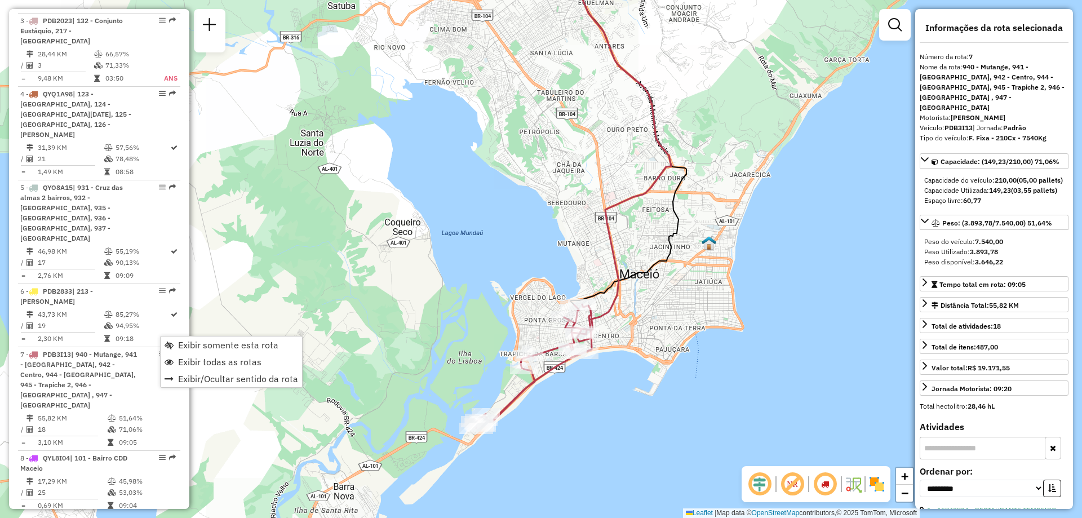
drag, startPoint x: 378, startPoint y: 371, endPoint x: 417, endPoint y: 287, distance: 92.0
click at [417, 287] on div "Janela de atendimento Grade de atendimento Capacidade Transportadoras Veículos …" at bounding box center [541, 259] width 1082 height 518
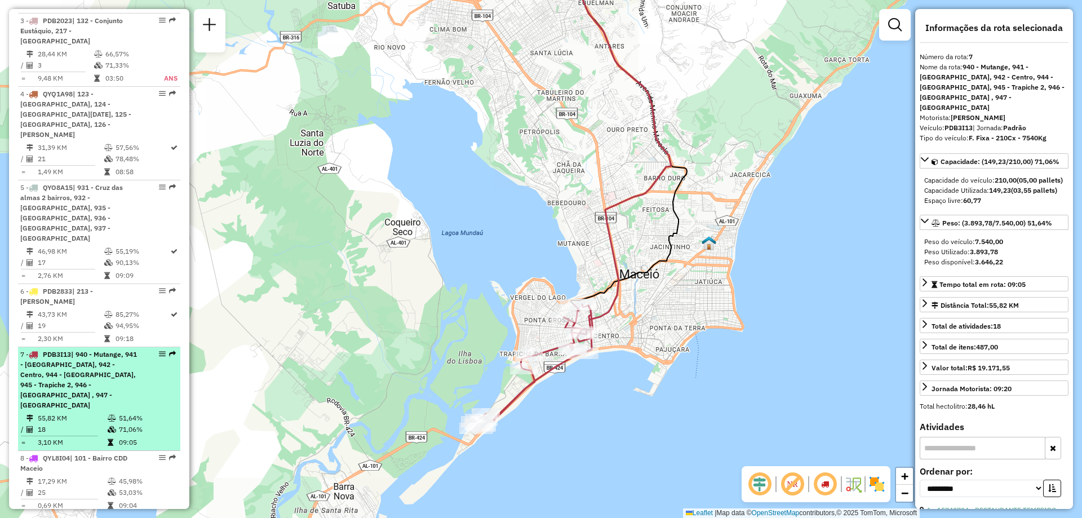
scroll to position [620, 0]
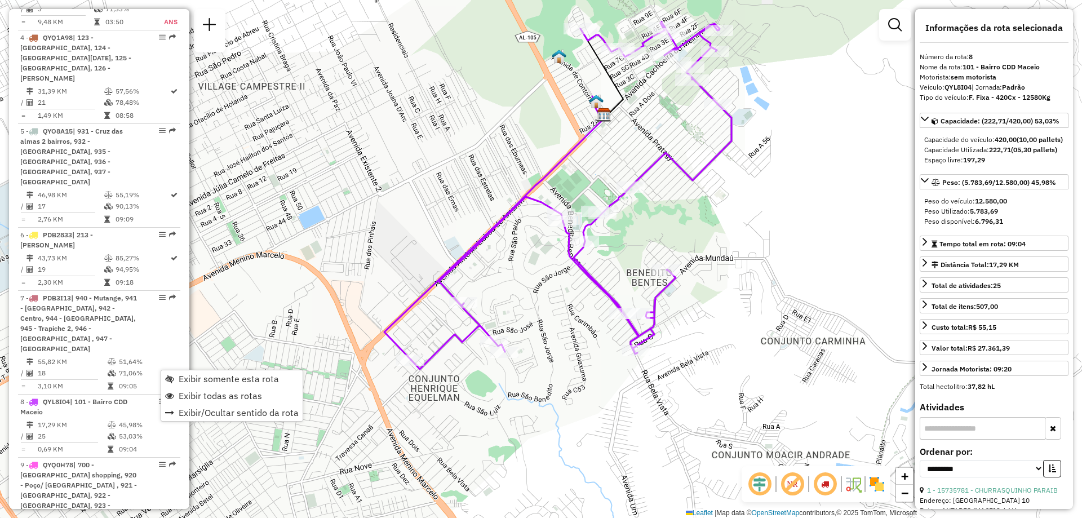
drag, startPoint x: 446, startPoint y: 286, endPoint x: 463, endPoint y: 223, distance: 65.4
click at [463, 223] on div "Janela de atendimento Grade de atendimento Capacidade Transportadoras Veículos …" at bounding box center [541, 259] width 1082 height 518
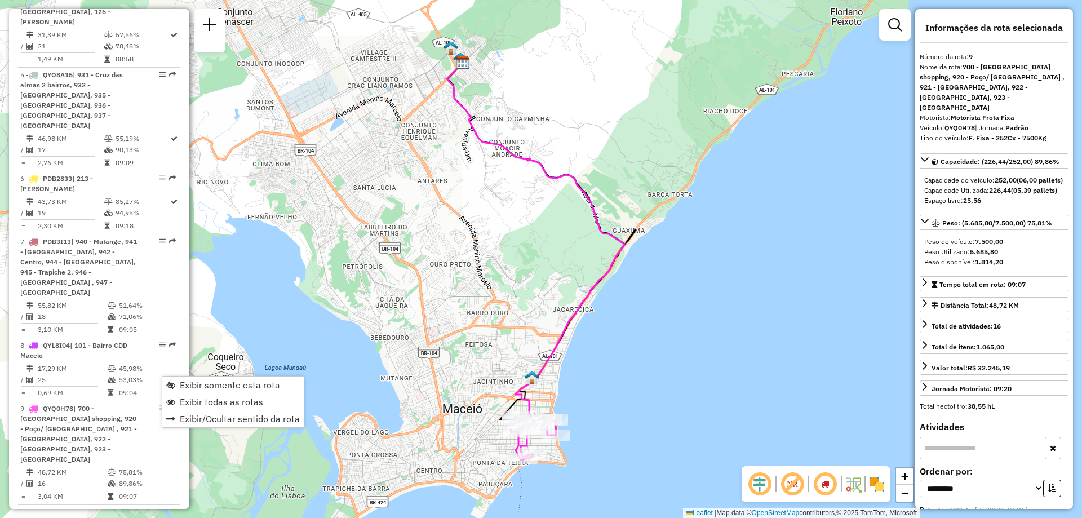
scroll to position [1114, 0]
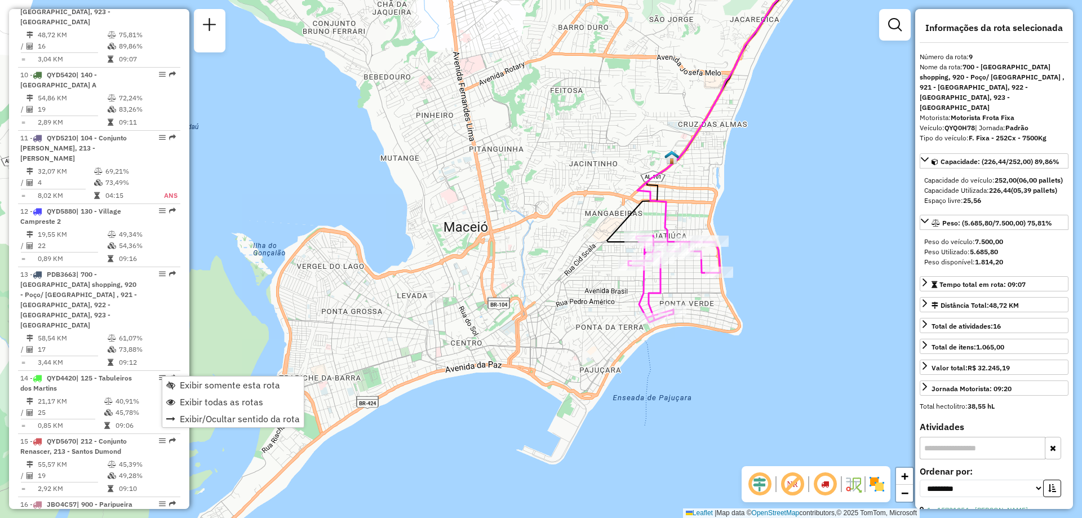
drag, startPoint x: 517, startPoint y: 409, endPoint x: 486, endPoint y: 198, distance: 213.1
click at [486, 198] on div "Janela de atendimento Grade de atendimento Capacidade Transportadoras Veículos …" at bounding box center [541, 259] width 1082 height 518
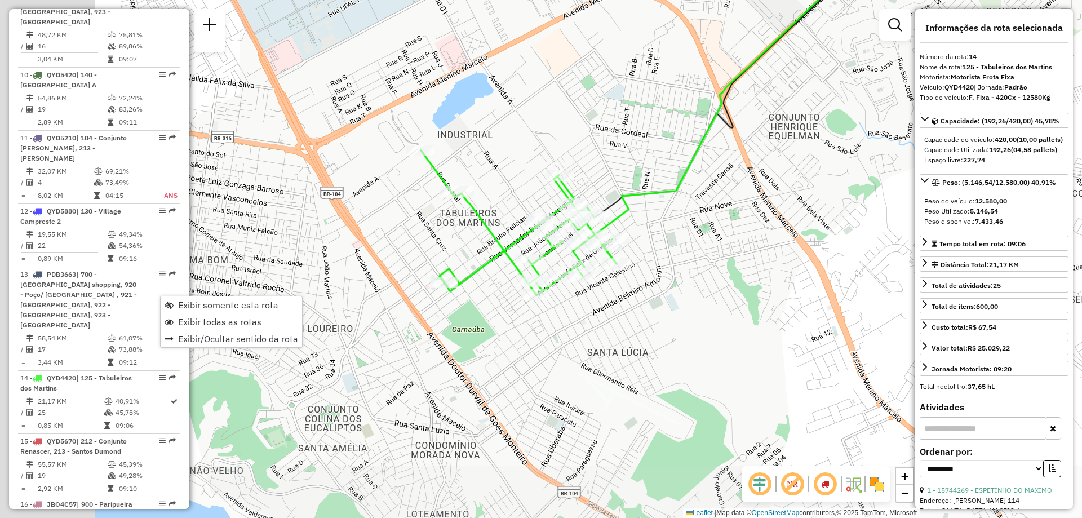
drag, startPoint x: 470, startPoint y: 348, endPoint x: 627, endPoint y: 154, distance: 249.3
click at [627, 154] on div "Janela de atendimento Grade de atendimento Capacidade Transportadoras Veículos …" at bounding box center [541, 259] width 1082 height 518
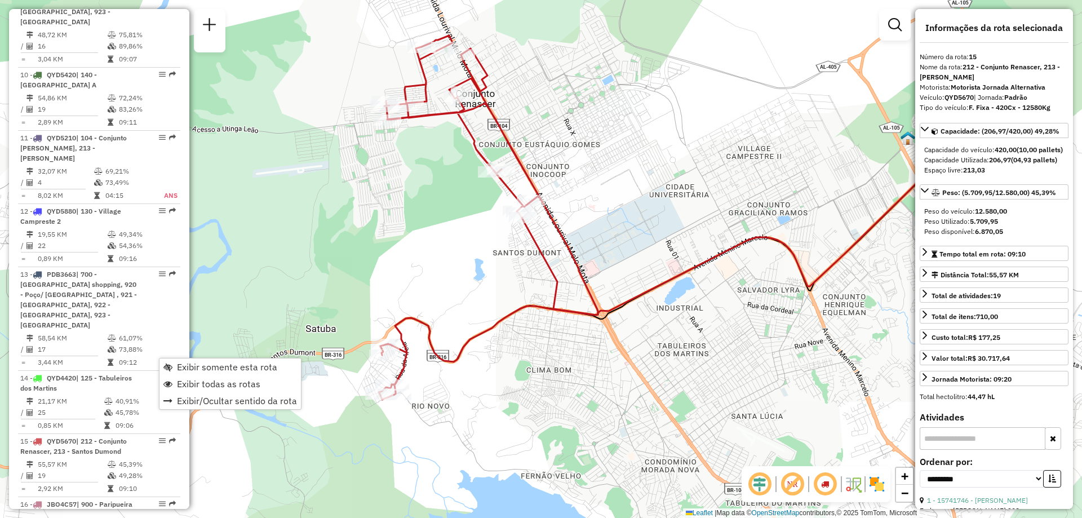
drag, startPoint x: 371, startPoint y: 377, endPoint x: 479, endPoint y: 342, distance: 113.7
click at [479, 342] on icon at bounding box center [488, 218] width 219 height 364
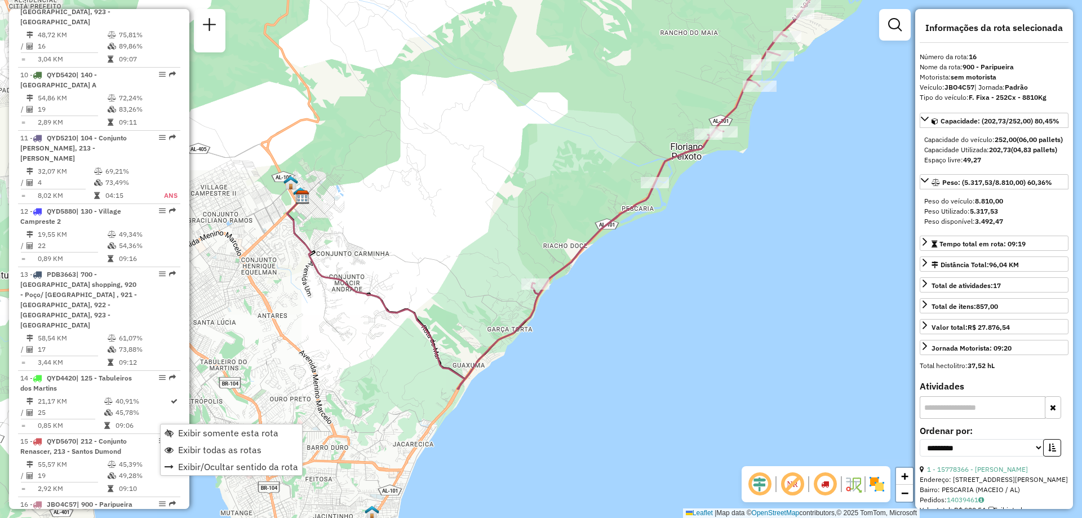
drag, startPoint x: 321, startPoint y: 375, endPoint x: 380, endPoint y: 268, distance: 121.6
click at [380, 268] on div "Janela de atendimento Grade de atendimento Capacidade Transportadoras Veículos …" at bounding box center [541, 259] width 1082 height 518
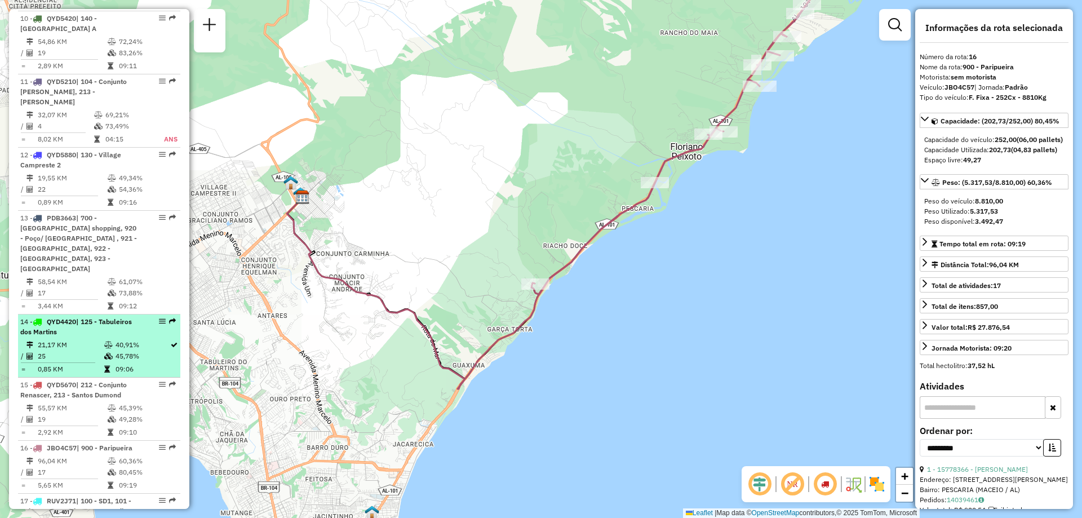
scroll to position [1226, 0]
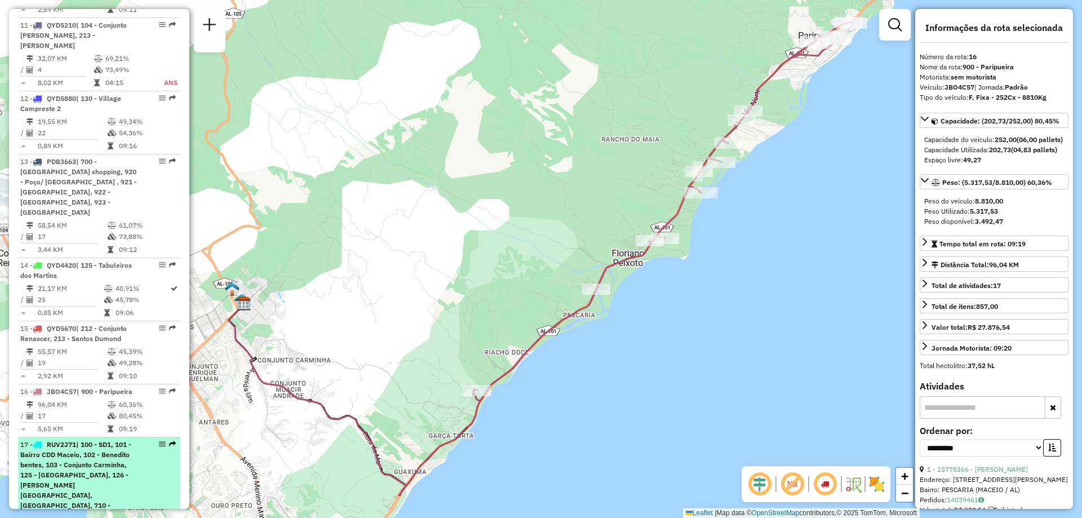
drag, startPoint x: 156, startPoint y: 367, endPoint x: 402, endPoint y: 471, distance: 266.9
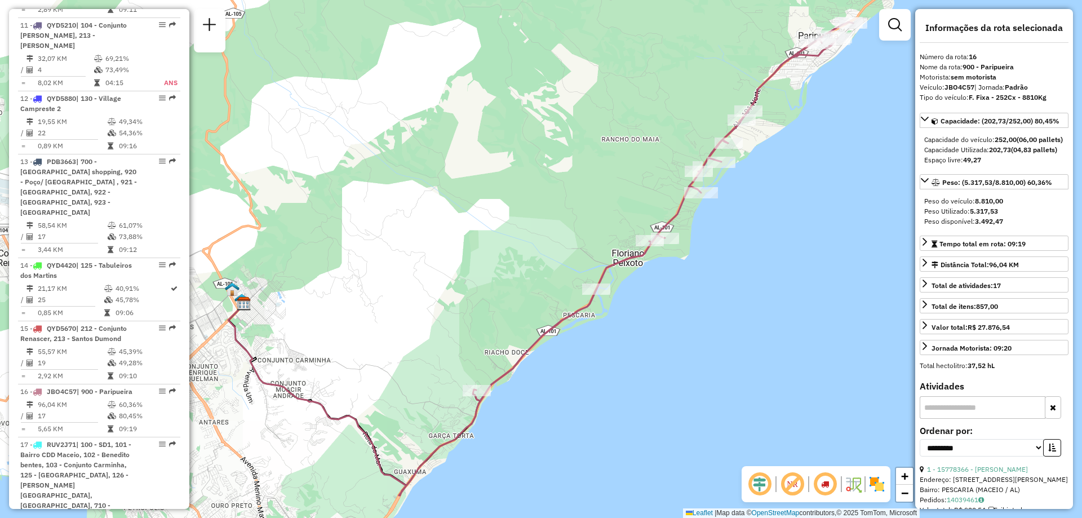
click at [402, 471] on div "Janela de atendimento Grade de atendimento Capacidade Transportadoras Veículos …" at bounding box center [541, 259] width 1082 height 518
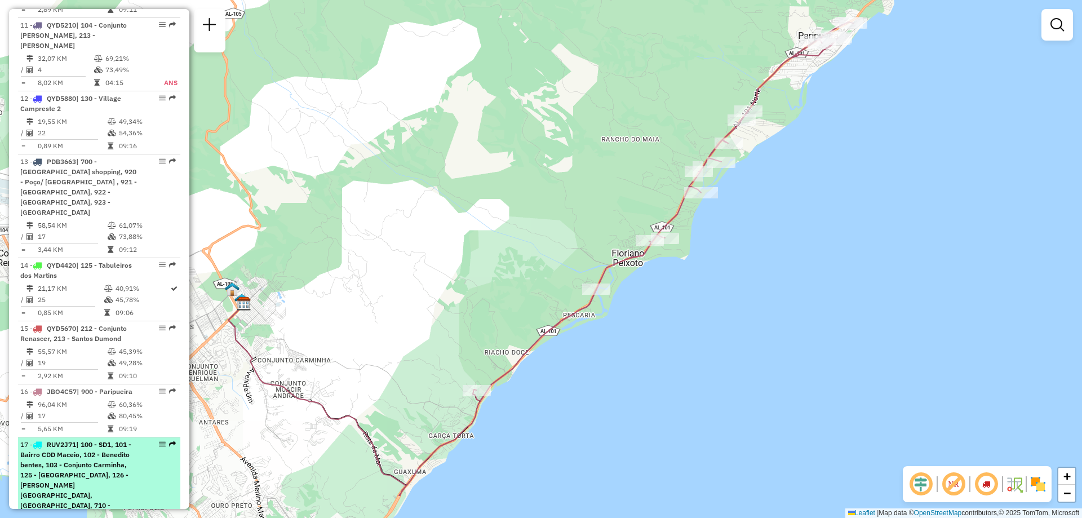
select select "**********"
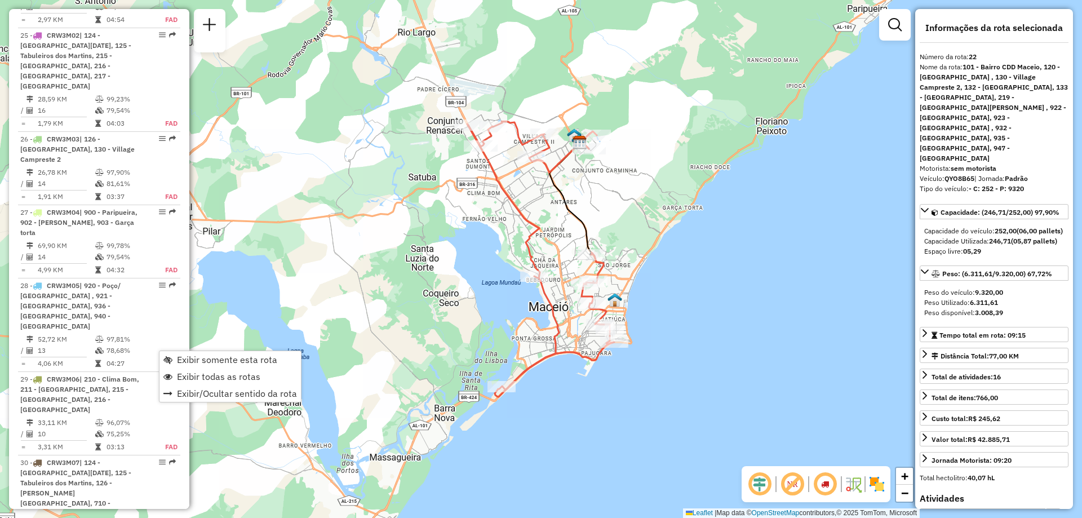
scroll to position [2532, 0]
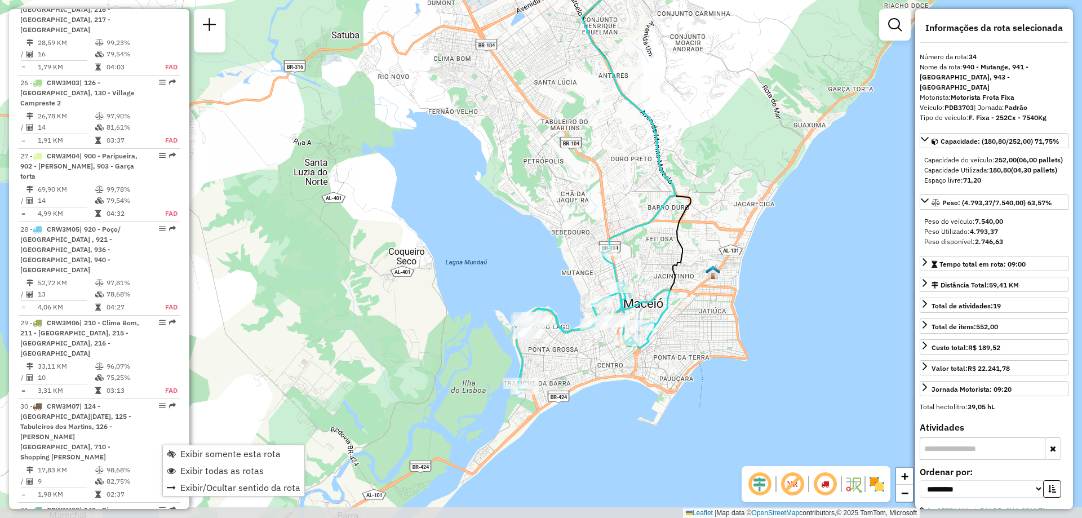
drag, startPoint x: 396, startPoint y: 367, endPoint x: 458, endPoint y: 280, distance: 107.9
click at [458, 280] on div "Janela de atendimento Grade de atendimento Capacidade Transportadoras Veículos …" at bounding box center [541, 259] width 1082 height 518
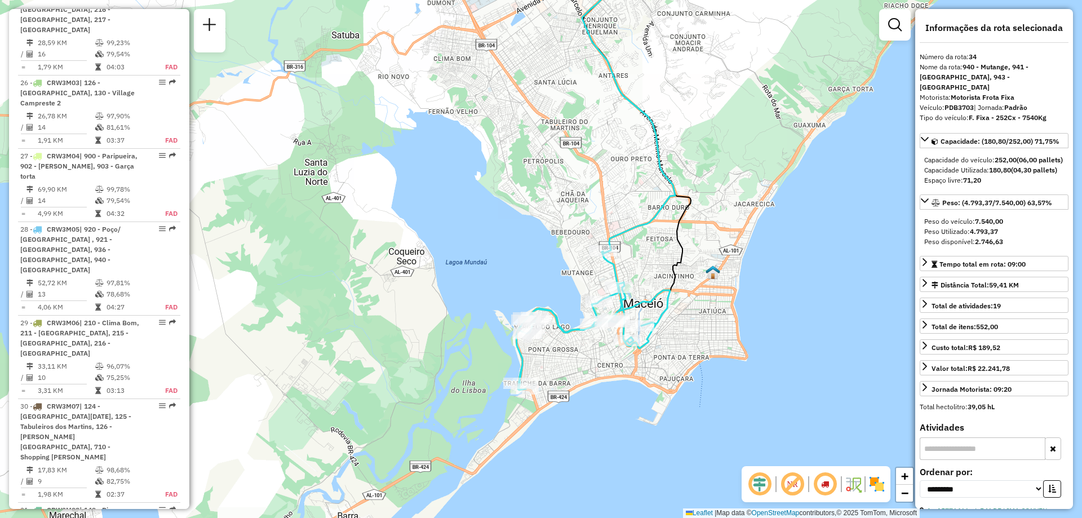
scroll to position [2645, 0]
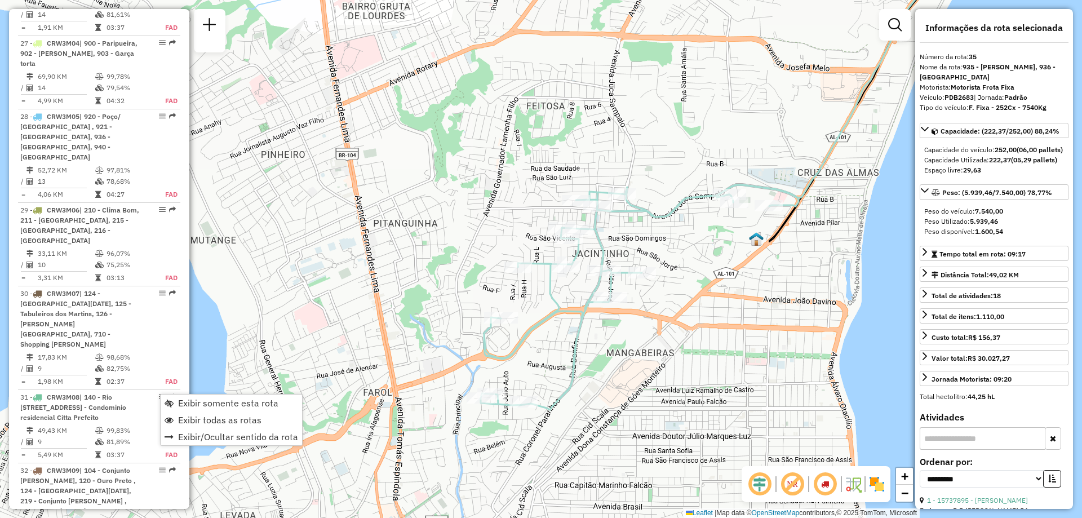
drag, startPoint x: 490, startPoint y: 395, endPoint x: 484, endPoint y: 268, distance: 127.0
click at [484, 268] on div "Janela de atendimento Grade de atendimento Capacidade Transportadoras Veículos …" at bounding box center [541, 259] width 1082 height 518
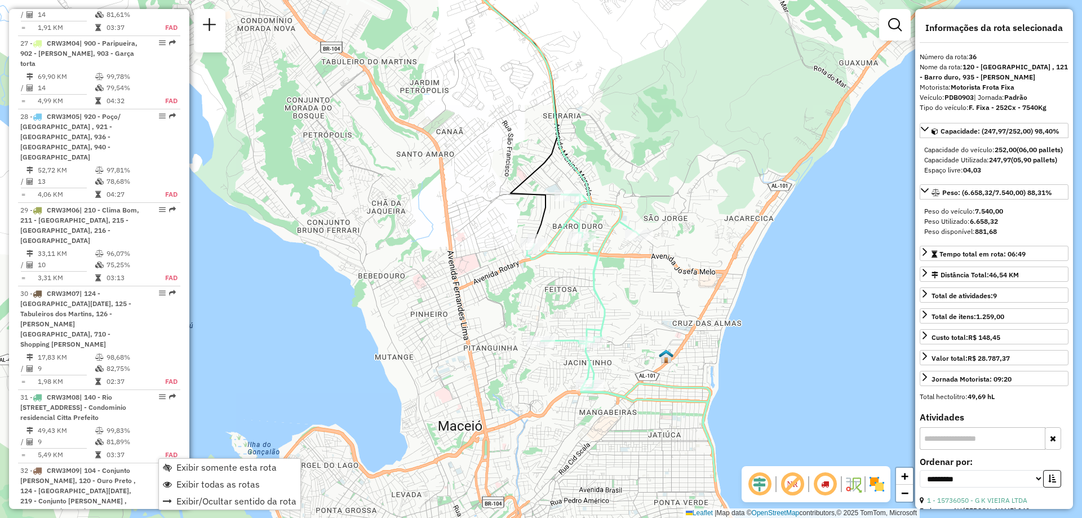
drag, startPoint x: 517, startPoint y: 400, endPoint x: 543, endPoint y: 309, distance: 94.9
click at [543, 309] on div "Janela de atendimento Grade de atendimento Capacidade Transportadoras Veículos …" at bounding box center [541, 259] width 1082 height 518
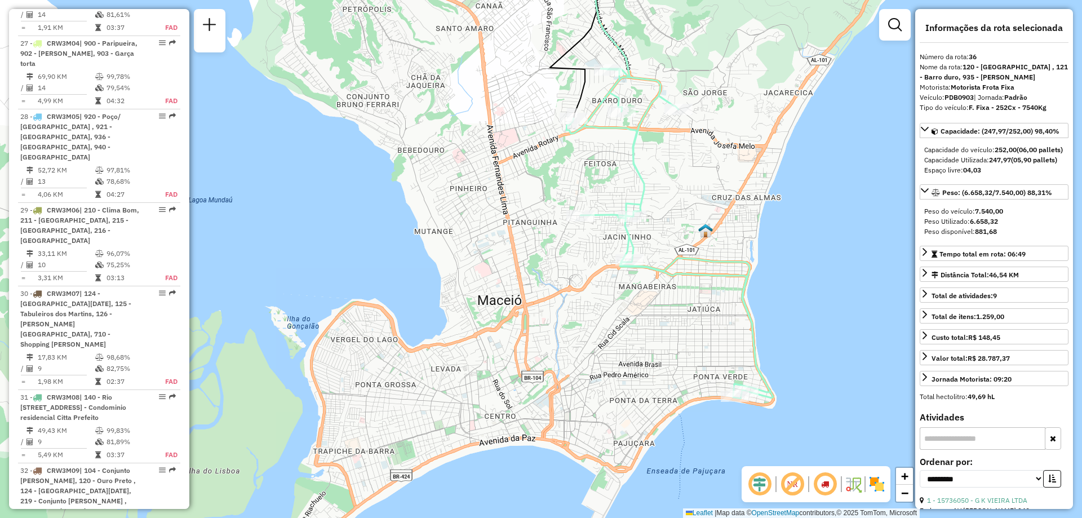
drag, startPoint x: 608, startPoint y: 475, endPoint x: 650, endPoint y: 349, distance: 133.1
click at [650, 349] on div "Janela de atendimento Grade de atendimento Capacidade Transportadoras Veículos …" at bounding box center [541, 259] width 1082 height 518
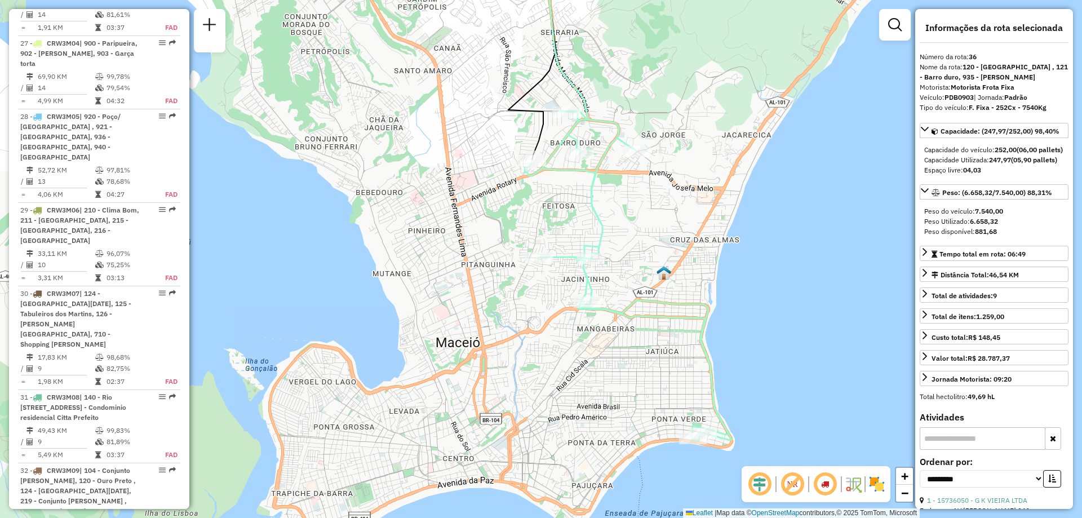
drag, startPoint x: 645, startPoint y: 352, endPoint x: 599, endPoint y: 398, distance: 65.4
click at [599, 398] on div "Janela de atendimento Grade de atendimento Capacidade Transportadoras Veículos …" at bounding box center [541, 259] width 1082 height 518
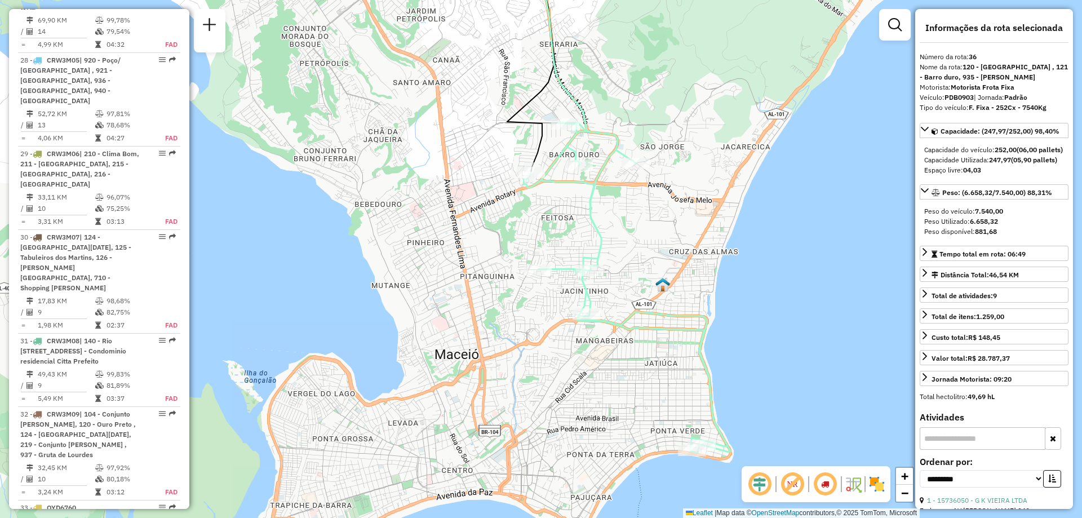
drag, startPoint x: 396, startPoint y: 343, endPoint x: 395, endPoint y: 355, distance: 11.9
click at [395, 355] on div "Janela de atendimento Grade de atendimento Capacidade Transportadoras Veículos …" at bounding box center [541, 259] width 1082 height 518
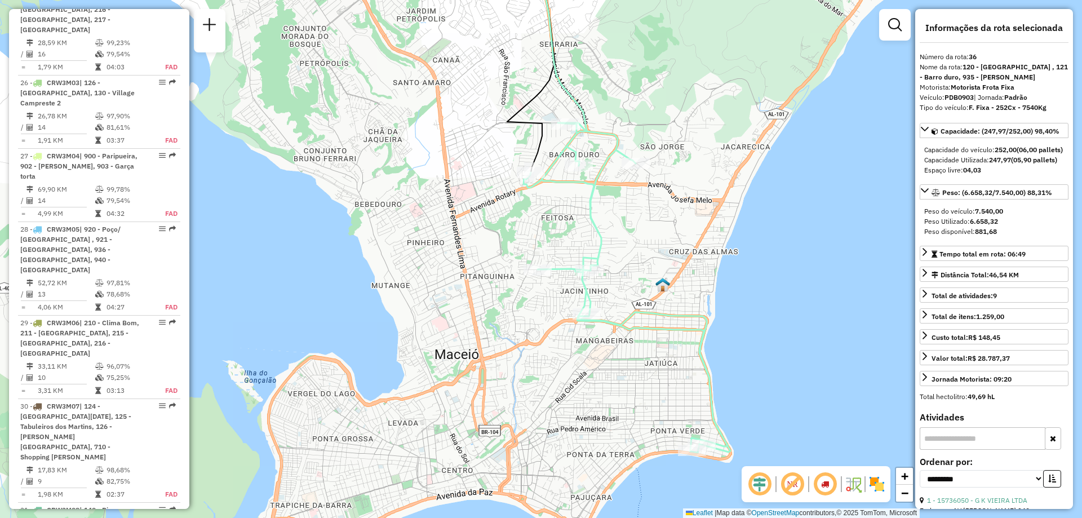
scroll to position [2306, 0]
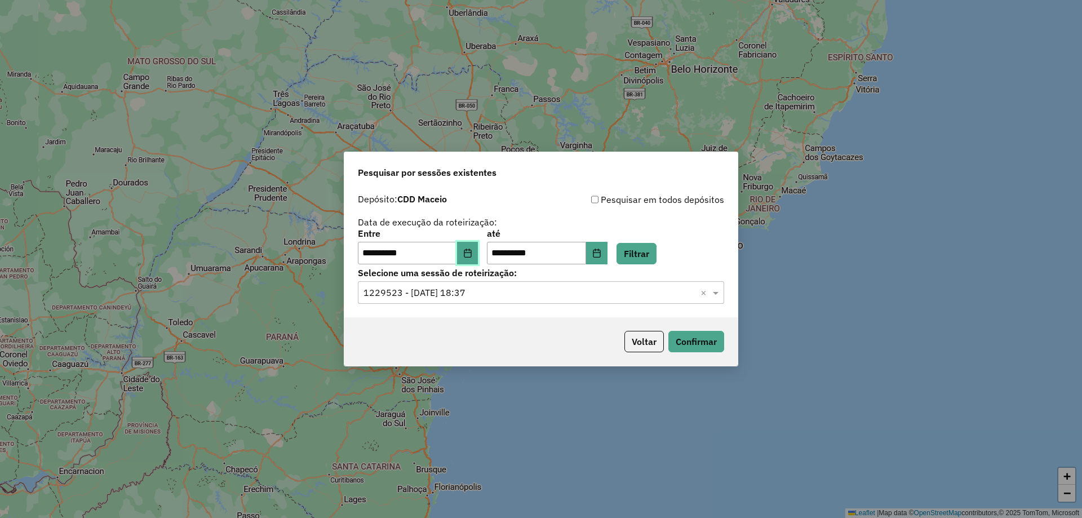
click at [471, 257] on icon "Choose Date" at bounding box center [467, 253] width 7 height 9
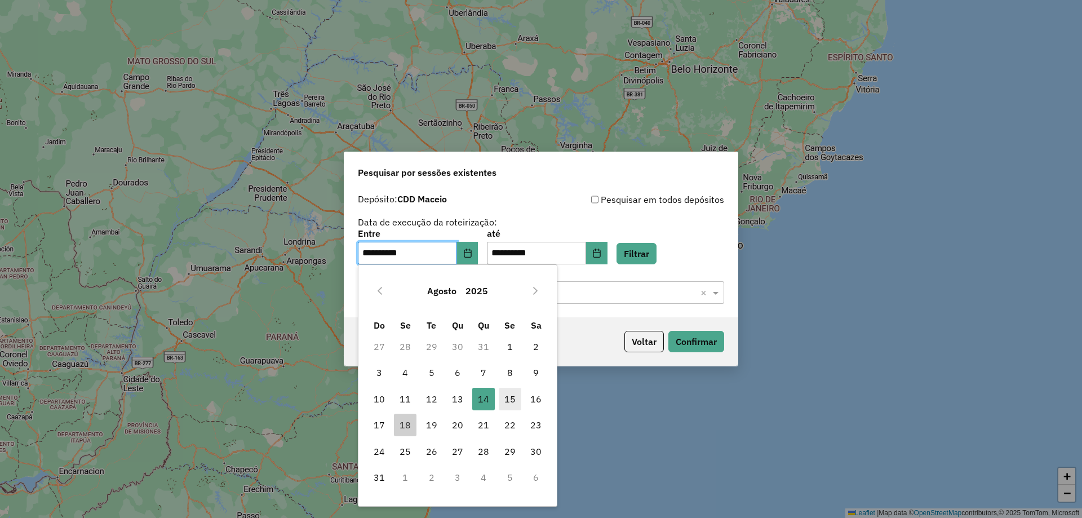
click at [516, 404] on span "15" at bounding box center [510, 399] width 23 height 23
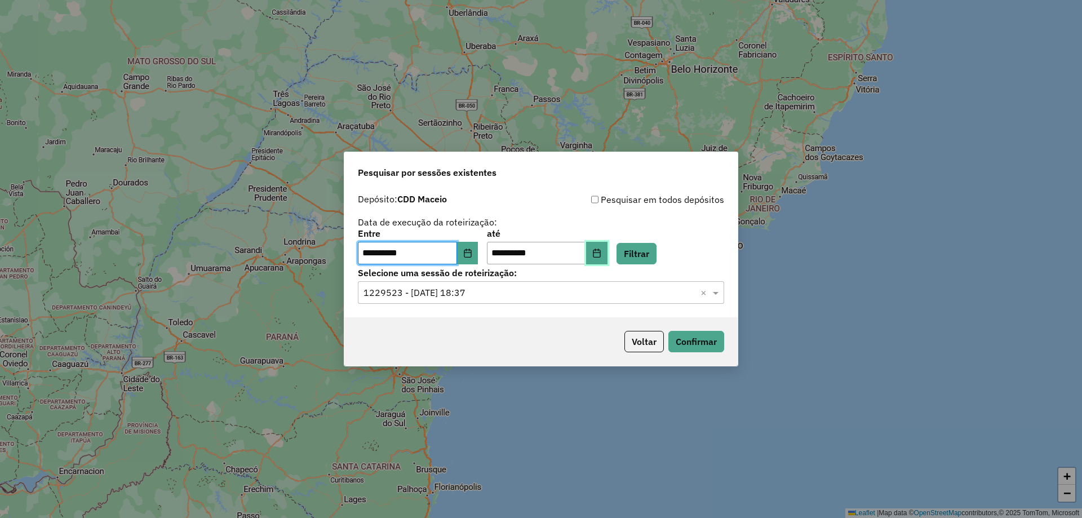
click at [608, 258] on button "Choose Date" at bounding box center [596, 253] width 21 height 23
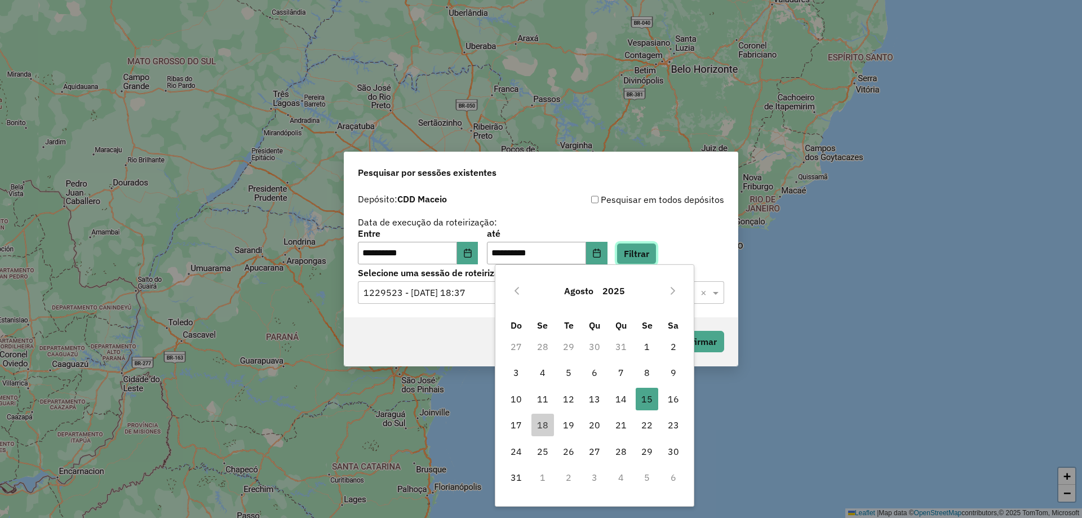
click at [657, 250] on button "Filtrar" at bounding box center [637, 253] width 40 height 21
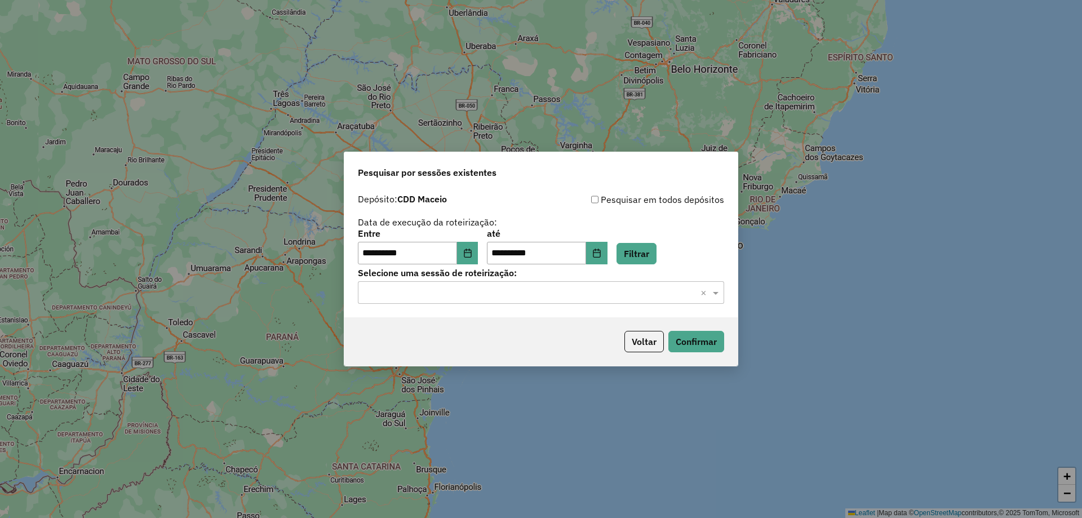
click at [648, 294] on input "text" at bounding box center [530, 293] width 333 height 14
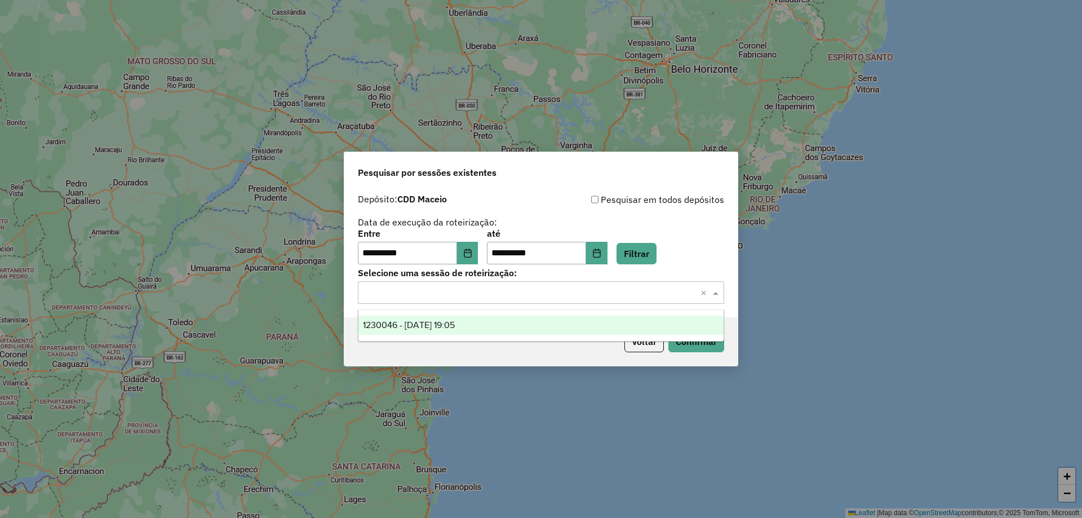
click at [516, 319] on div "1230046 - [DATE] 19:05" at bounding box center [540, 325] width 365 height 19
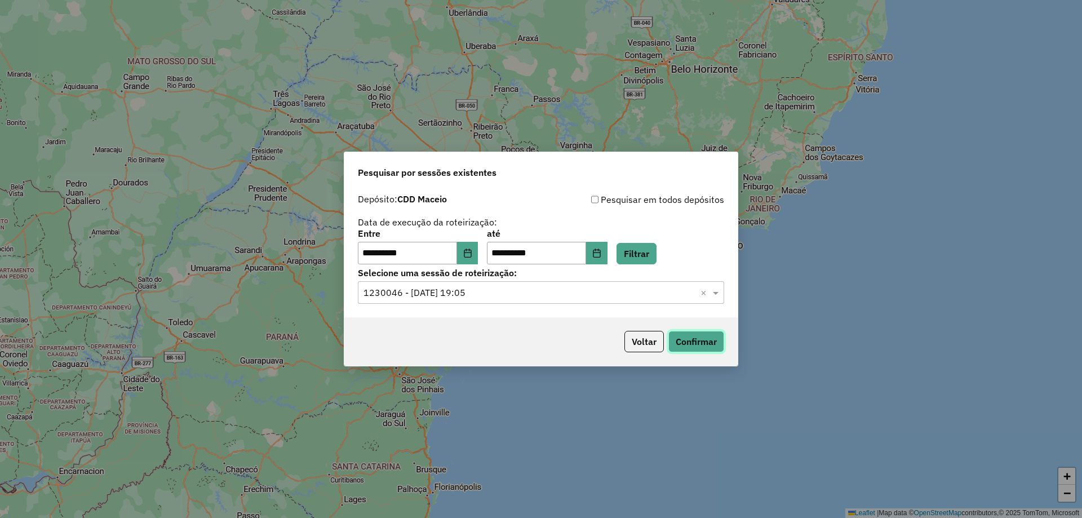
click at [699, 338] on button "Confirmar" at bounding box center [696, 341] width 56 height 21
click at [474, 259] on button "Choose Date" at bounding box center [467, 253] width 21 height 23
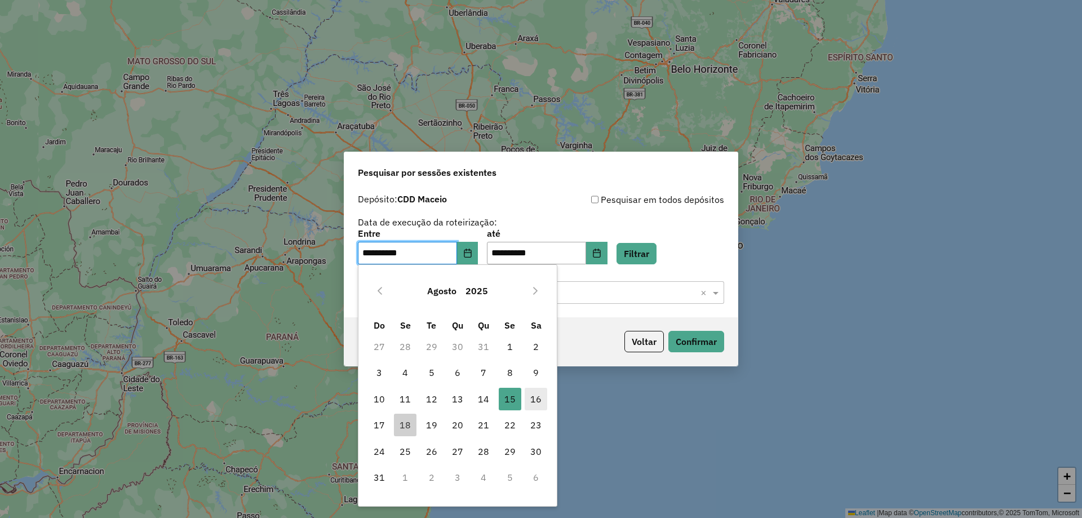
click at [540, 399] on span "16" at bounding box center [536, 399] width 23 height 23
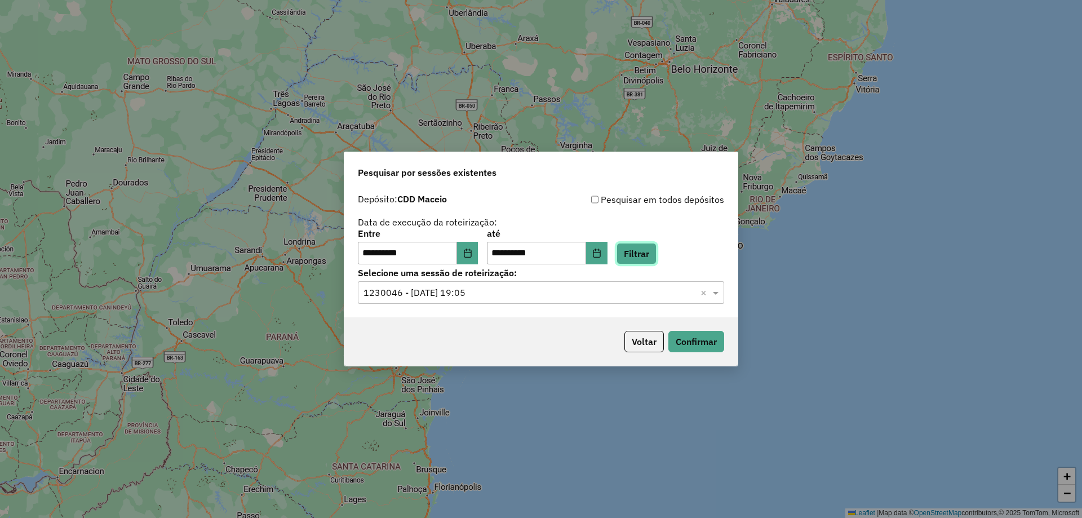
click at [650, 250] on button "Filtrar" at bounding box center [637, 253] width 40 height 21
click at [644, 293] on input "text" at bounding box center [530, 293] width 333 height 14
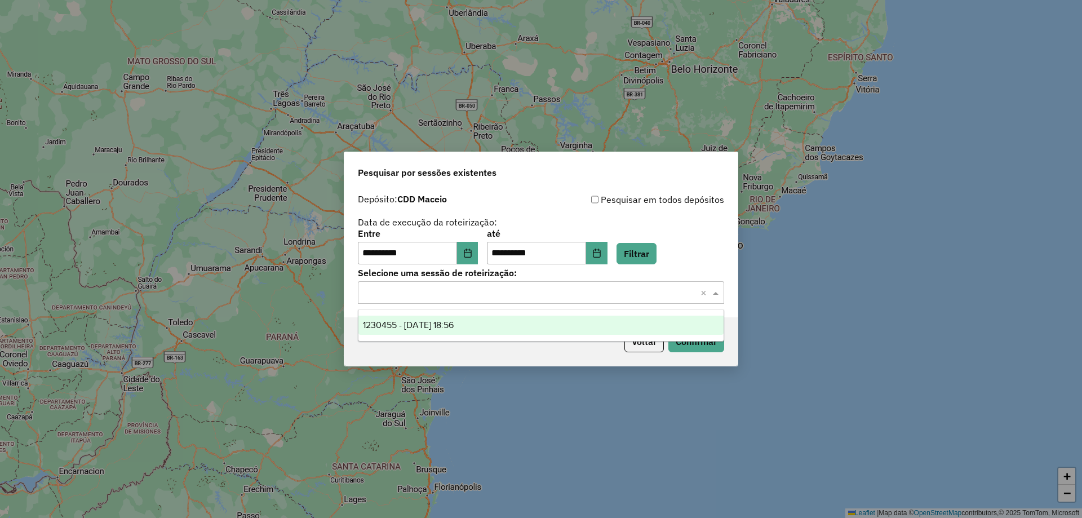
click at [597, 322] on div "1230455 - 16/08/2025 18:56" at bounding box center [540, 325] width 365 height 19
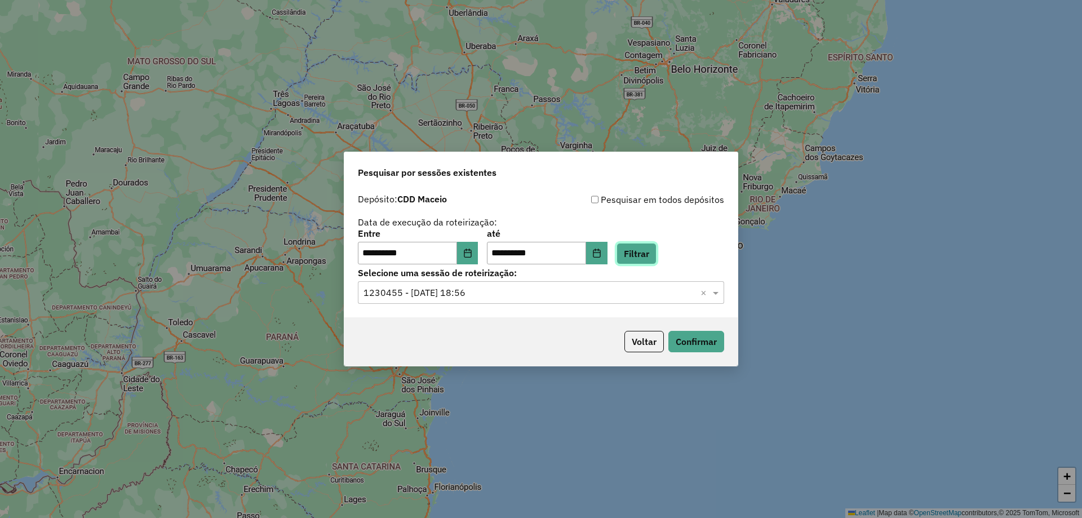
click at [656, 260] on button "Filtrar" at bounding box center [637, 253] width 40 height 21
click at [645, 295] on input "text" at bounding box center [530, 293] width 333 height 14
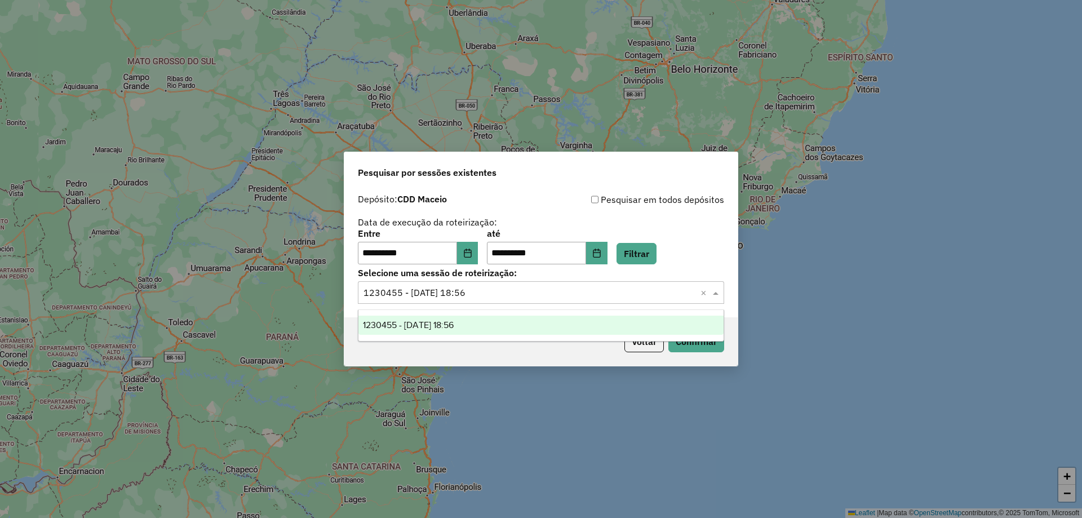
click at [502, 328] on div "1230455 - 16/08/2025 18:56" at bounding box center [540, 325] width 365 height 19
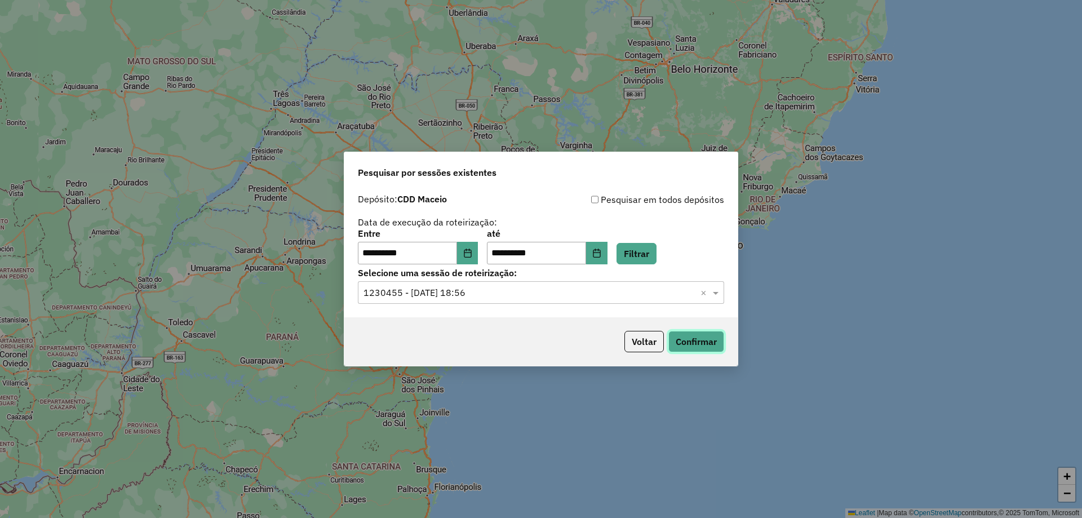
click at [710, 345] on button "Confirmar" at bounding box center [696, 341] width 56 height 21
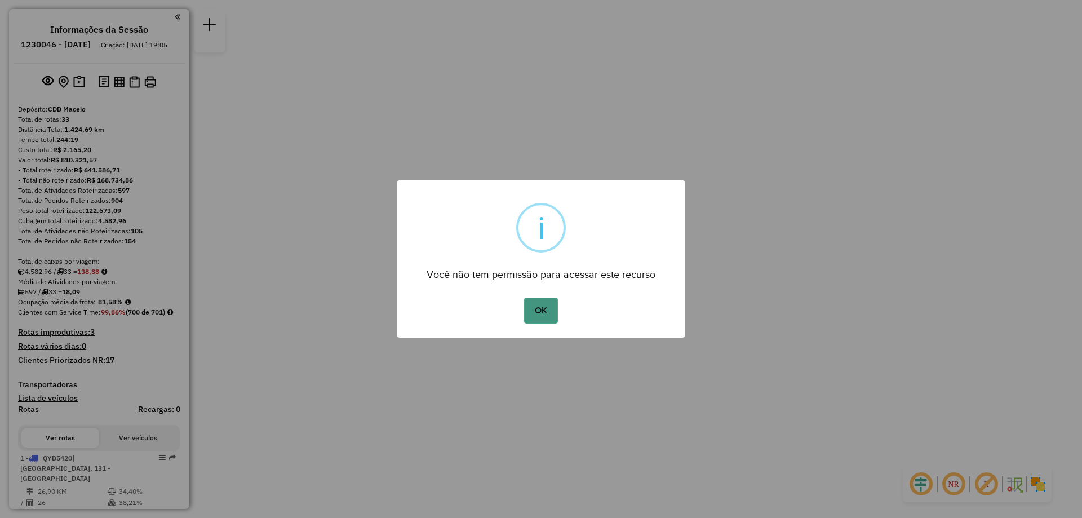
click at [535, 317] on button "OK" at bounding box center [540, 311] width 33 height 26
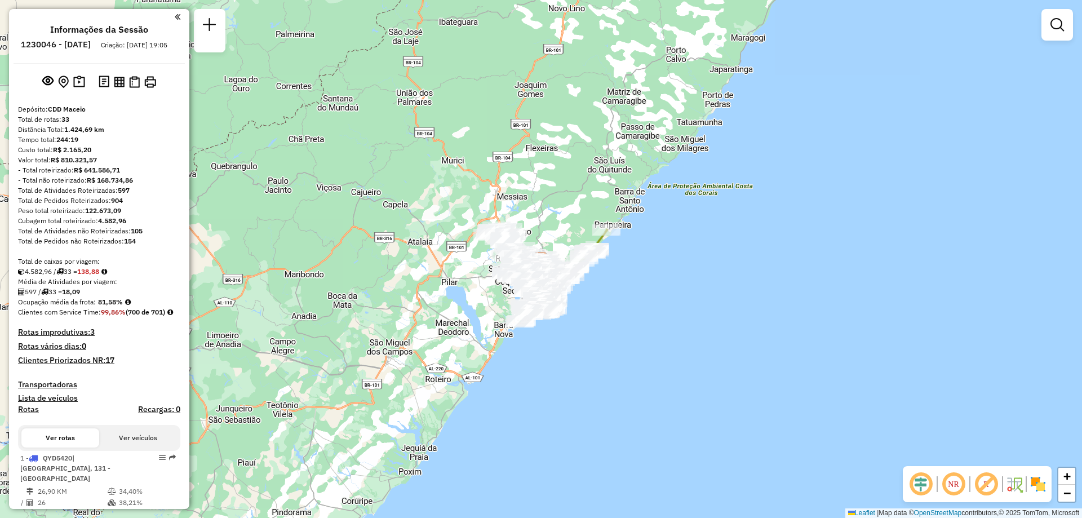
scroll to position [395, 0]
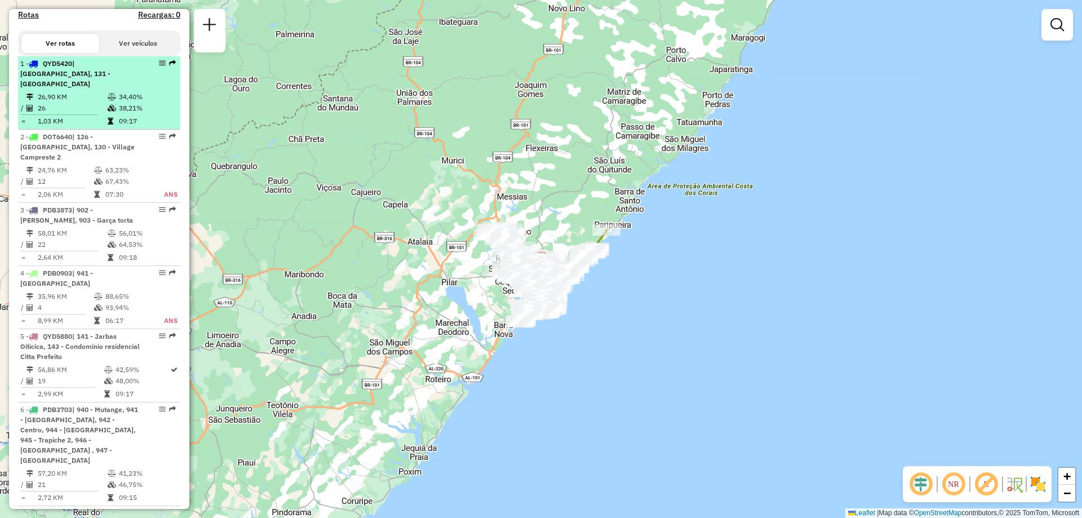
select select "**********"
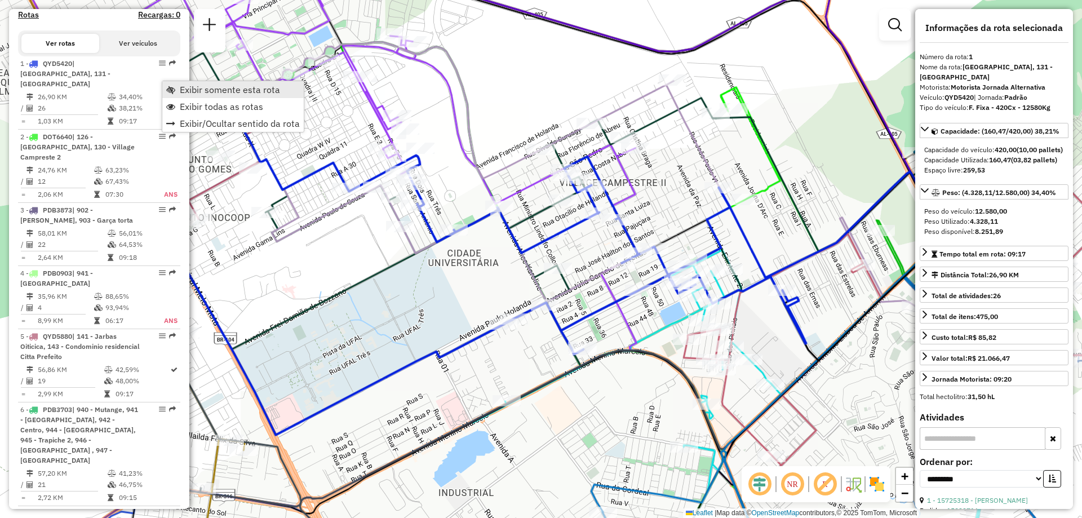
click at [231, 90] on span "Exibir somente esta rota" at bounding box center [230, 89] width 100 height 9
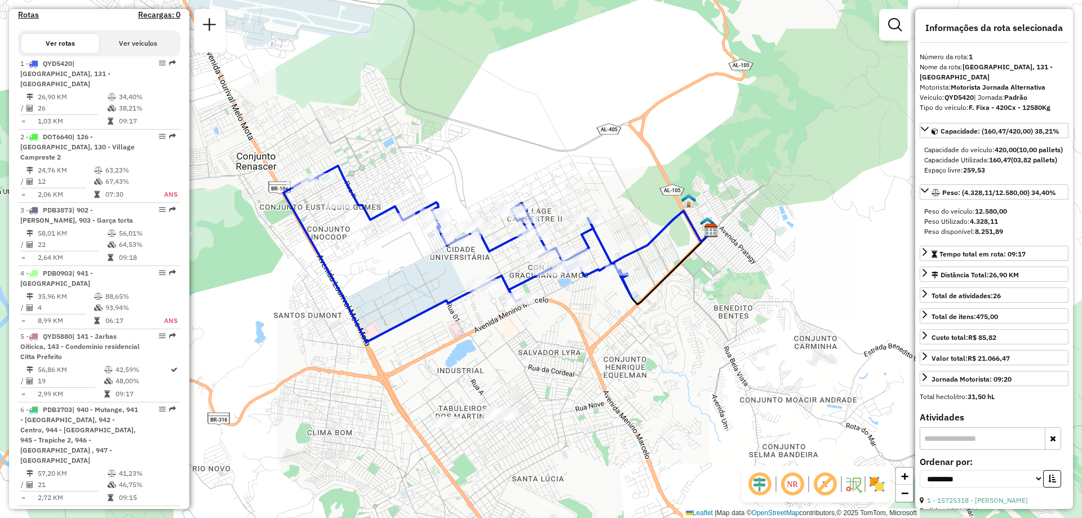
drag, startPoint x: 357, startPoint y: 300, endPoint x: 378, endPoint y: 290, distance: 23.0
click at [378, 290] on div "Janela de atendimento Grade de atendimento Capacidade Transportadoras Veículos …" at bounding box center [541, 259] width 1082 height 518
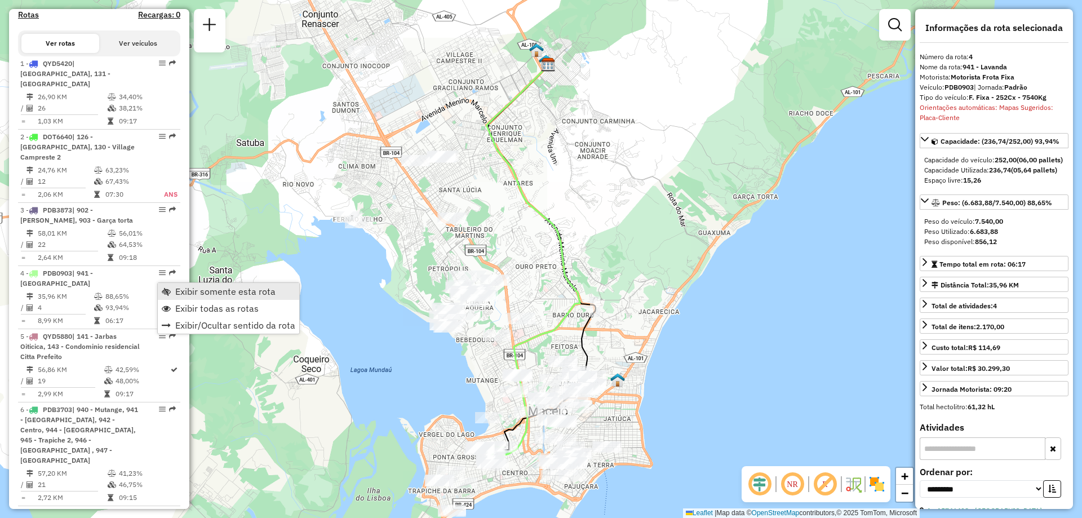
click at [195, 293] on span "Exibir somente esta rota" at bounding box center [225, 291] width 100 height 9
click at [201, 292] on span "Exibir somente esta rota" at bounding box center [225, 290] width 100 height 9
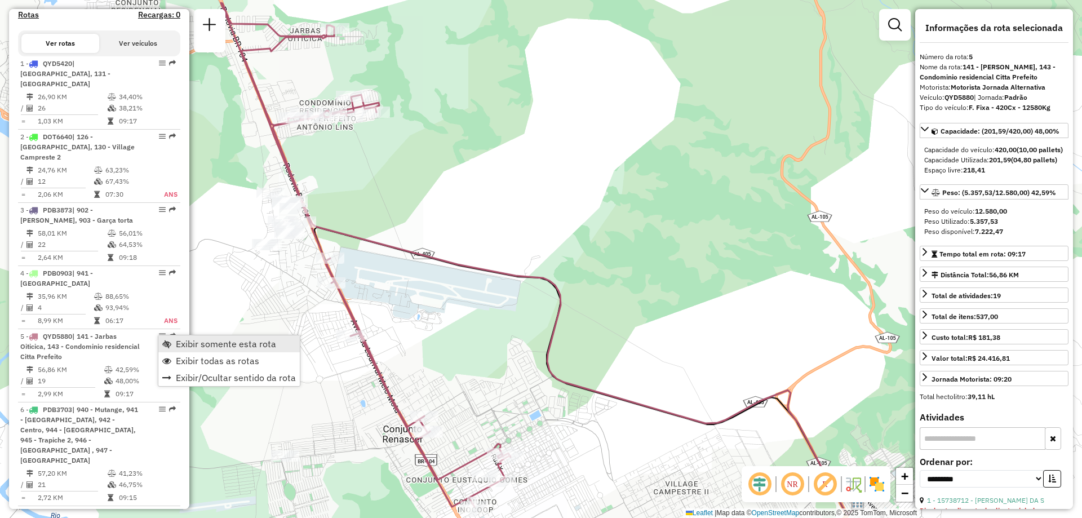
click at [233, 344] on span "Exibir somente esta rota" at bounding box center [226, 343] width 100 height 9
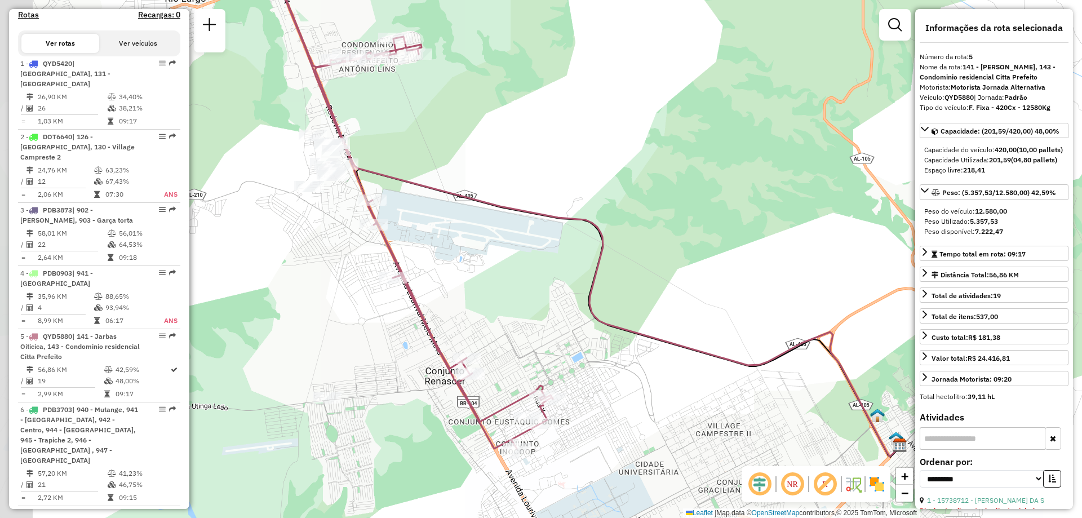
drag, startPoint x: 331, startPoint y: 379, endPoint x: 374, endPoint y: 320, distance: 72.6
click at [374, 320] on div "Janela de atendimento Grade de atendimento Capacidade Transportadoras Veículos …" at bounding box center [541, 259] width 1082 height 518
click at [821, 485] on em at bounding box center [825, 484] width 27 height 27
click at [793, 488] on em at bounding box center [792, 484] width 27 height 27
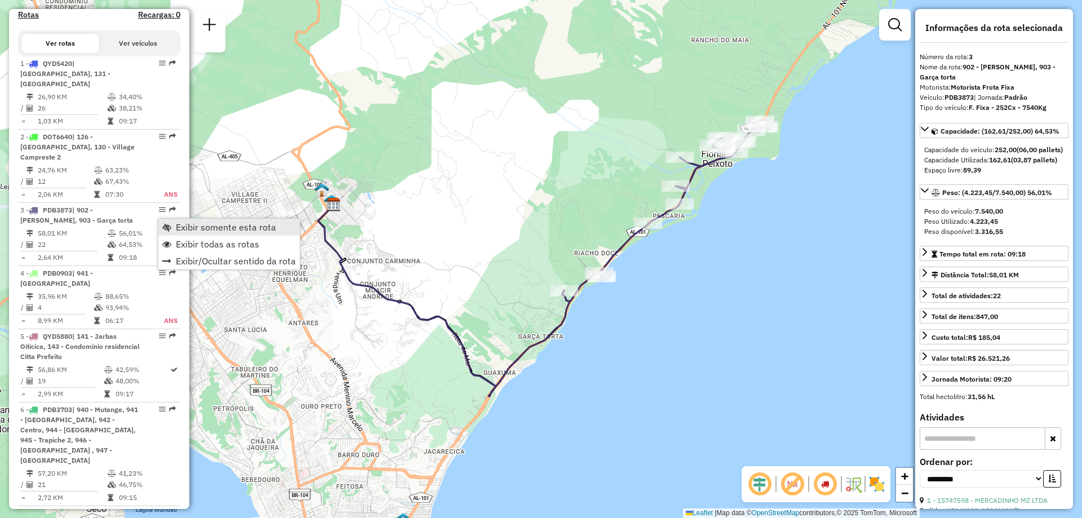
click at [203, 228] on span "Exibir somente esta rota" at bounding box center [226, 227] width 100 height 9
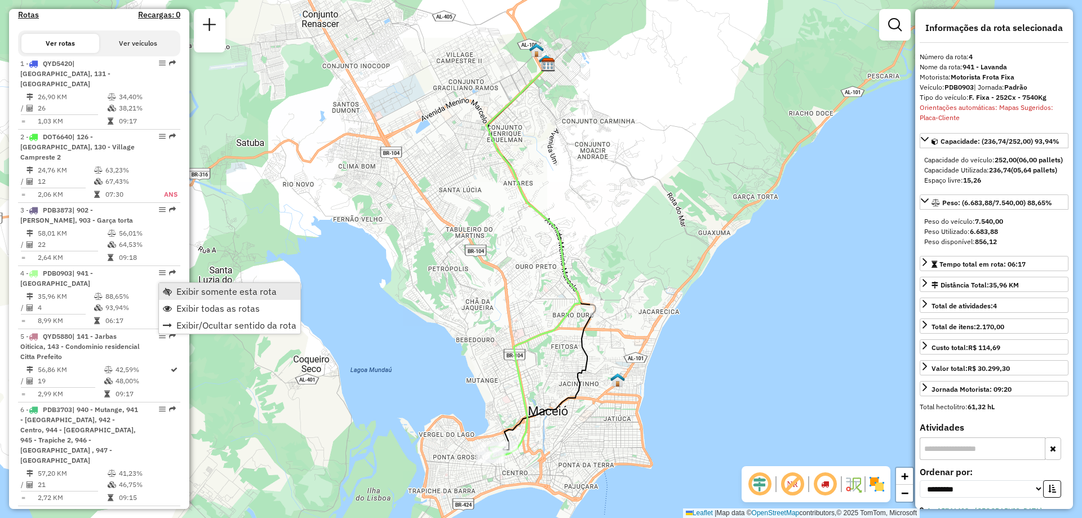
click at [188, 291] on span "Exibir somente esta rota" at bounding box center [226, 291] width 100 height 9
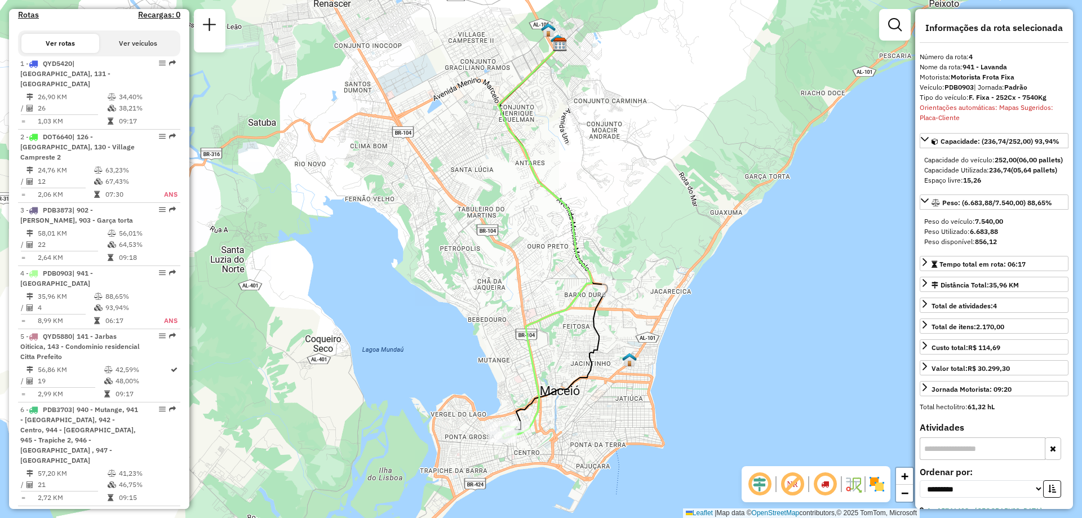
drag, startPoint x: 464, startPoint y: 377, endPoint x: 476, endPoint y: 357, distance: 23.5
click at [476, 357] on div "Janela de atendimento Grade de atendimento Capacidade Transportadoras Veículos …" at bounding box center [541, 259] width 1082 height 518
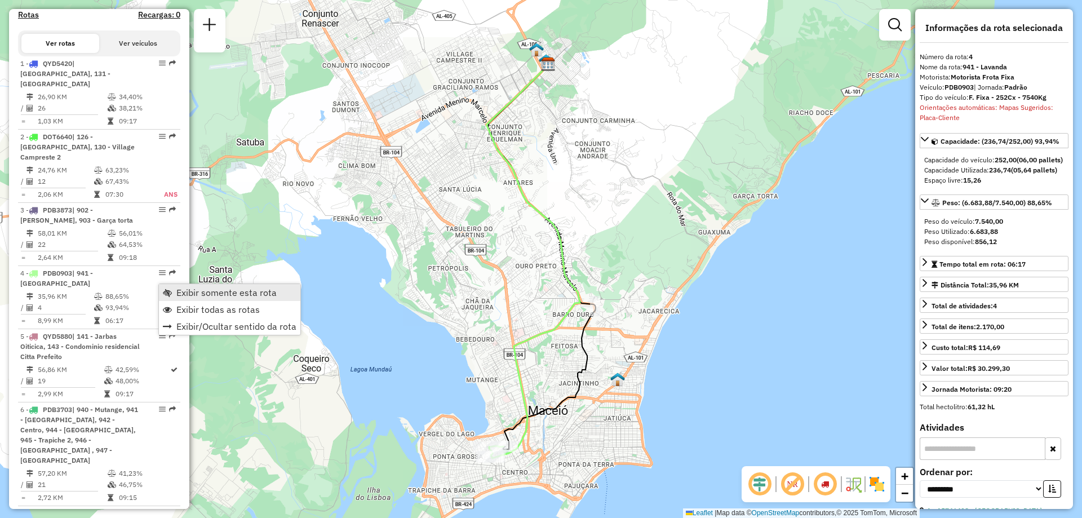
click at [194, 294] on span "Exibir somente esta rota" at bounding box center [226, 292] width 100 height 9
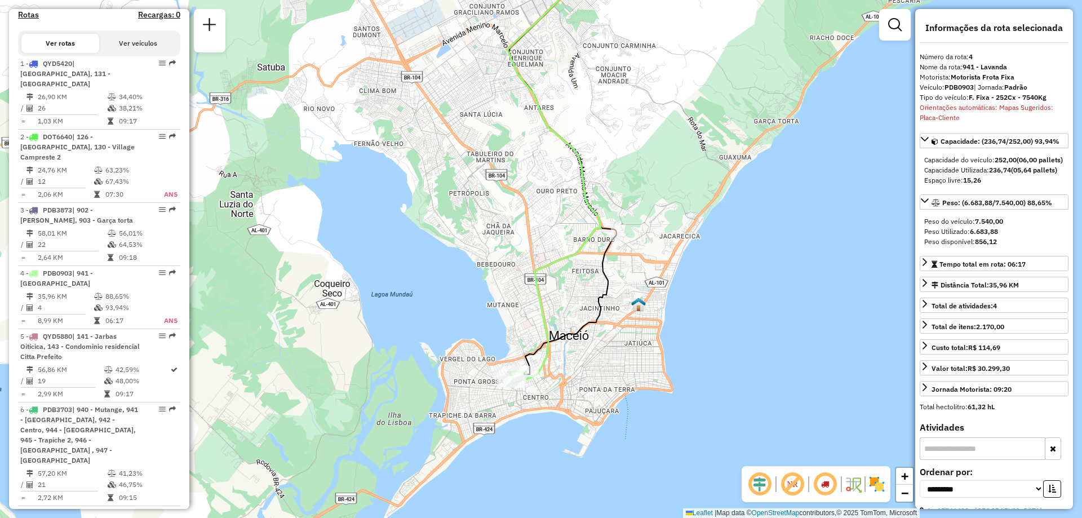
drag, startPoint x: 405, startPoint y: 362, endPoint x: 424, endPoint y: 296, distance: 69.2
click at [424, 296] on div "Janela de atendimento Grade de atendimento Capacidade Transportadoras Veículos …" at bounding box center [541, 259] width 1082 height 518
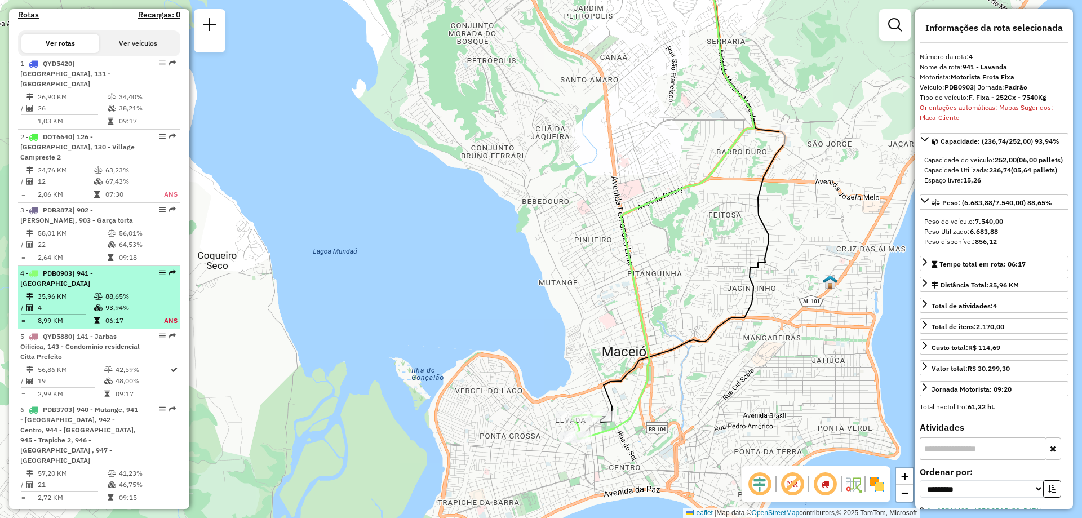
scroll to position [451, 0]
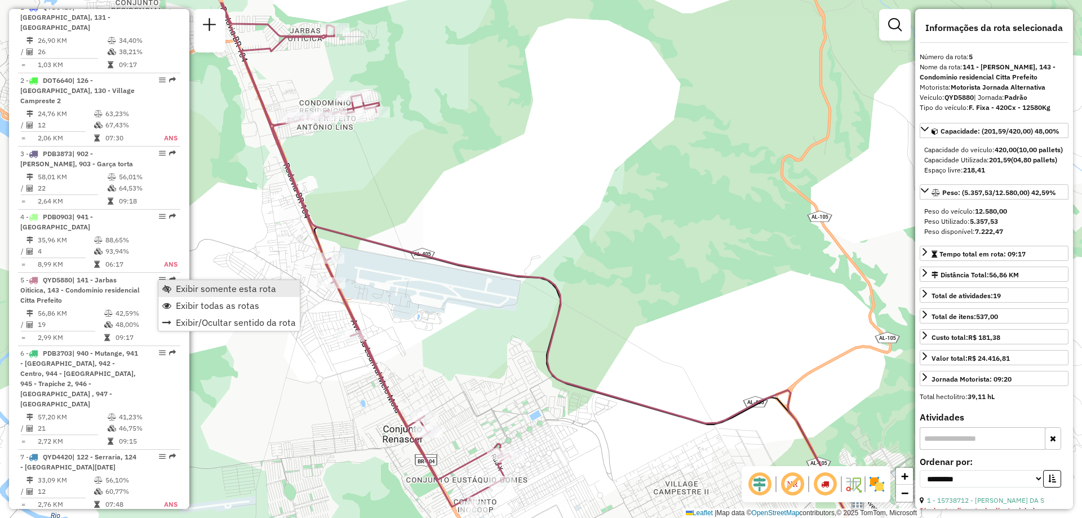
click at [197, 291] on span "Exibir somente esta rota" at bounding box center [226, 288] width 100 height 9
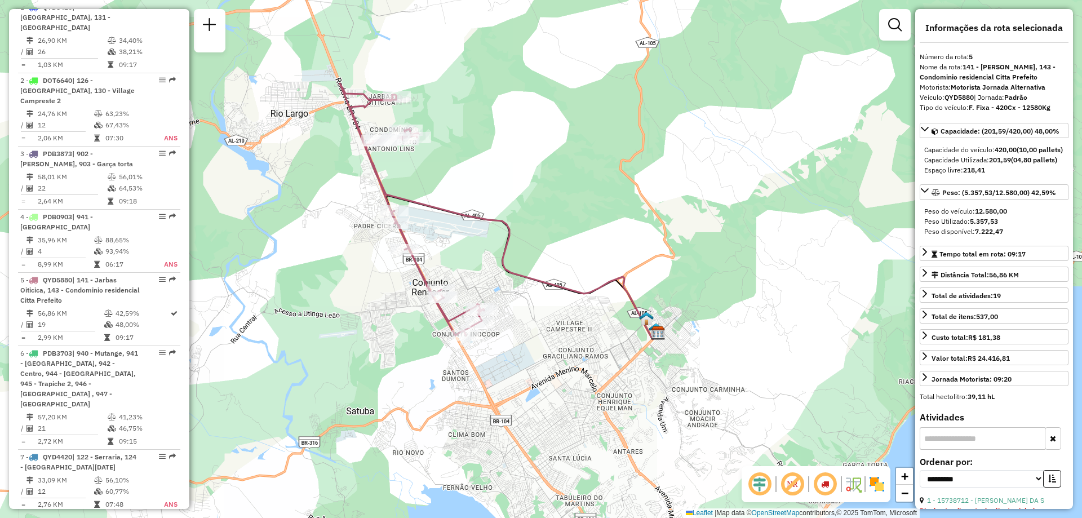
drag, startPoint x: 309, startPoint y: 247, endPoint x: 335, endPoint y: 223, distance: 35.9
click at [335, 223] on div "Janela de atendimento Grade de atendimento Capacidade Transportadoras Veículos …" at bounding box center [541, 259] width 1082 height 518
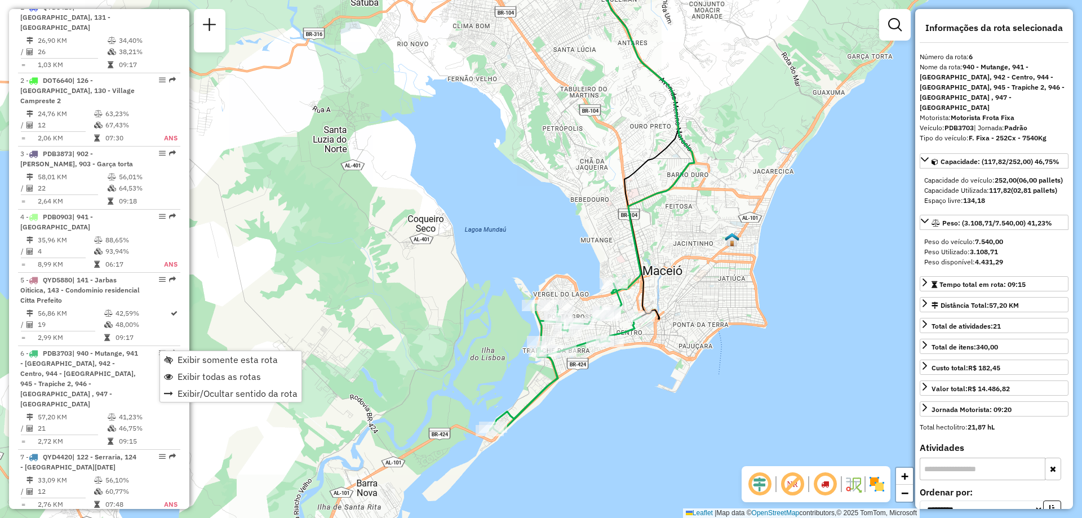
drag, startPoint x: 435, startPoint y: 327, endPoint x: 485, endPoint y: 245, distance: 97.1
click at [485, 245] on div "Janela de atendimento Grade de atendimento Capacidade Transportadoras Veículos …" at bounding box center [541, 259] width 1082 height 518
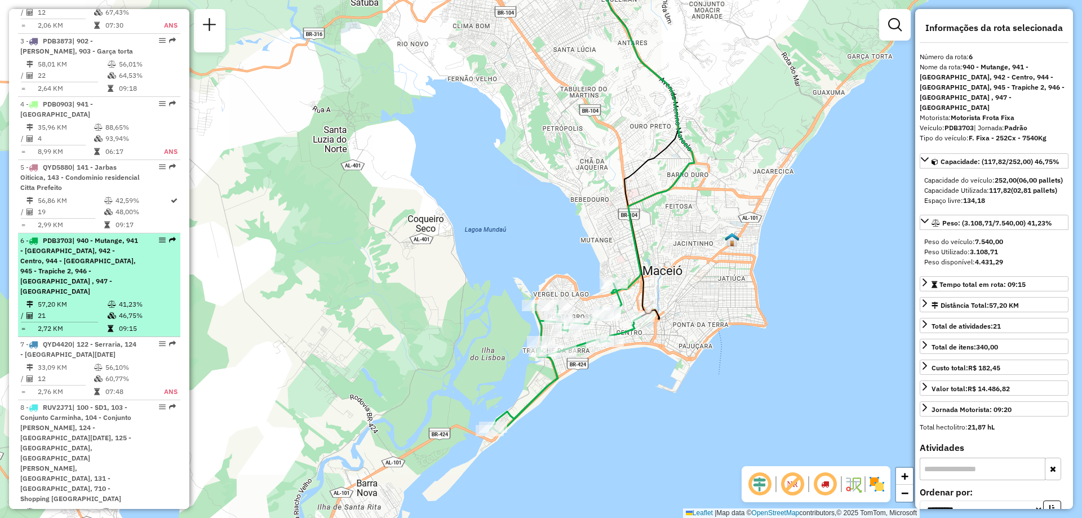
scroll to position [620, 0]
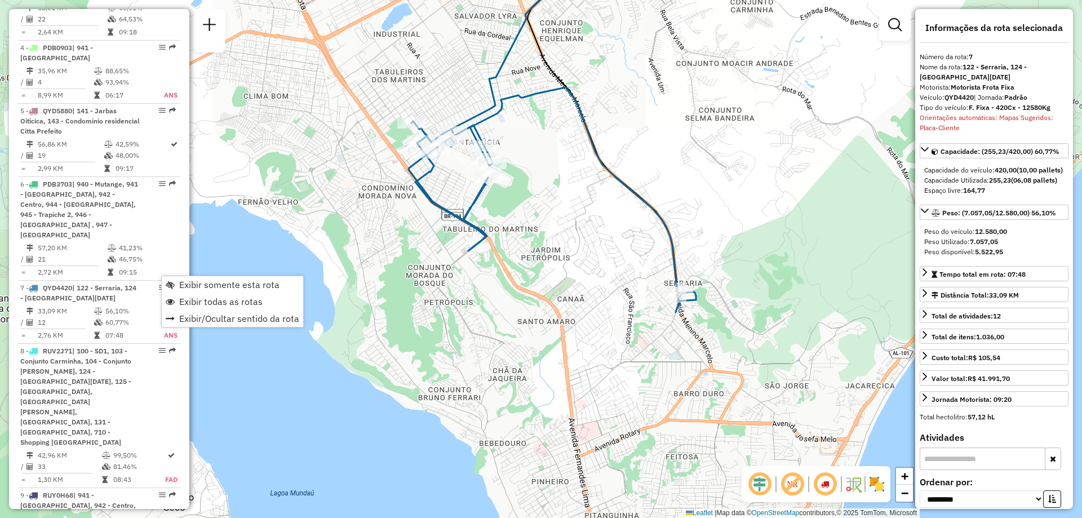
drag, startPoint x: 414, startPoint y: 369, endPoint x: 426, endPoint y: 209, distance: 161.0
click at [426, 209] on div "Janela de atendimento Grade de atendimento Capacidade Transportadoras Veículos …" at bounding box center [541, 259] width 1082 height 518
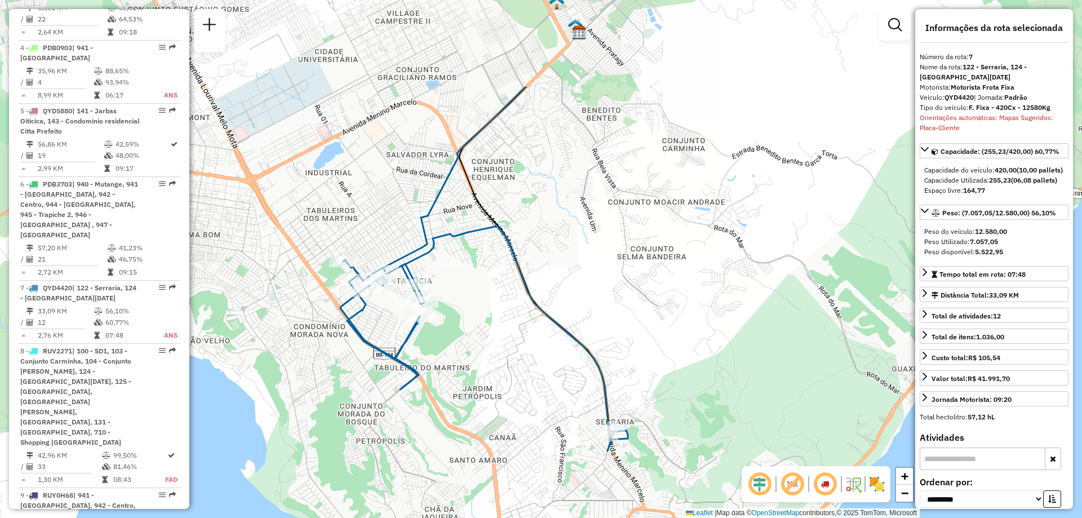
drag, startPoint x: 623, startPoint y: 139, endPoint x: 555, endPoint y: 278, distance: 154.5
click at [555, 278] on div "Janela de atendimento Grade de atendimento Capacidade Transportadoras Veículos …" at bounding box center [541, 259] width 1082 height 518
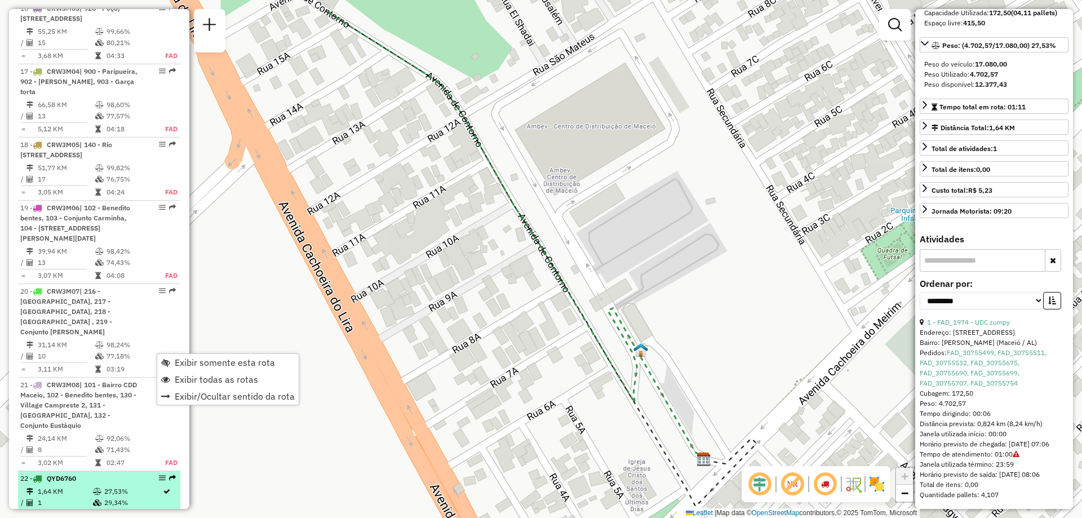
scroll to position [1828, 0]
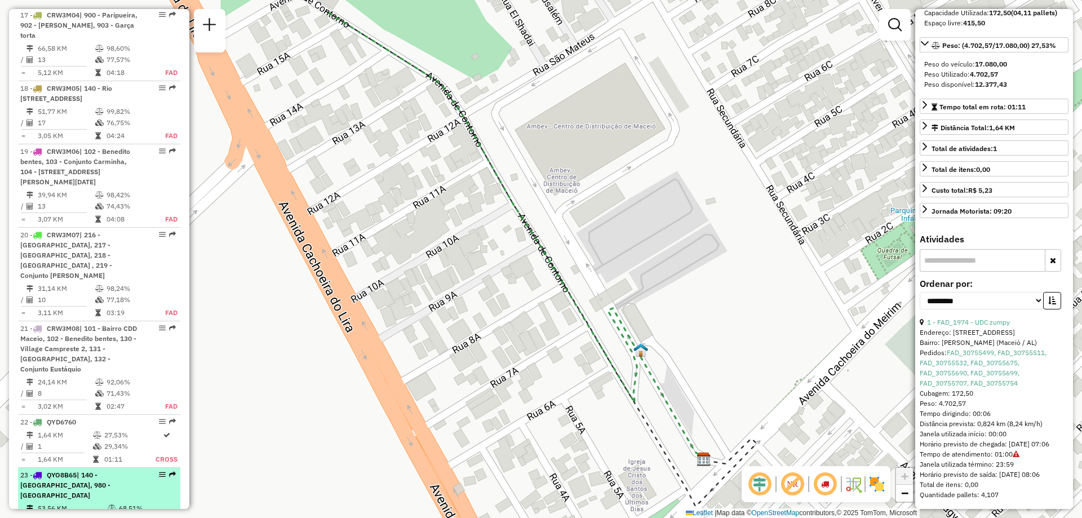
drag, startPoint x: 154, startPoint y: 351, endPoint x: 161, endPoint y: 352, distance: 6.3
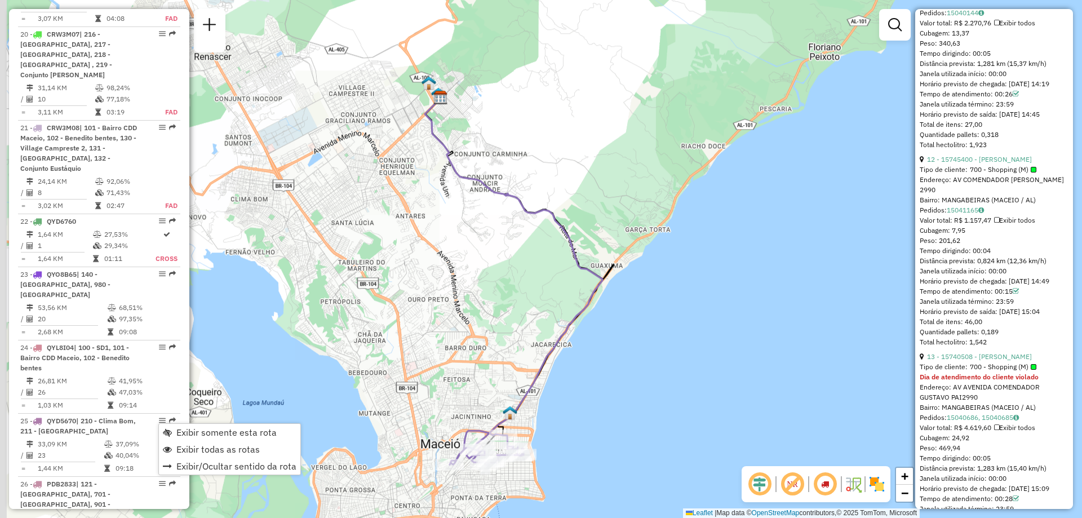
scroll to position [2342, 0]
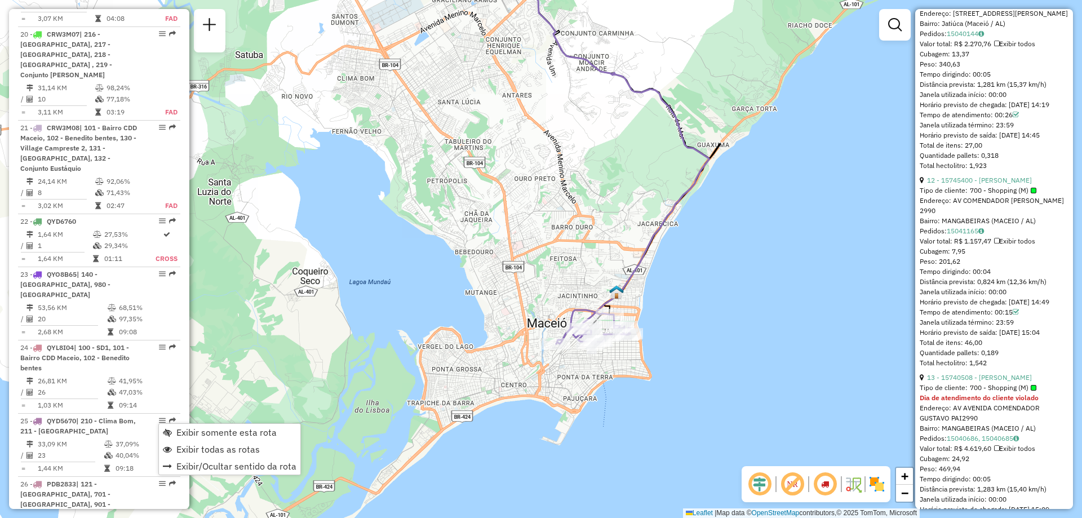
drag, startPoint x: 431, startPoint y: 346, endPoint x: 515, endPoint y: 244, distance: 132.1
click at [515, 244] on div "Janela de atendimento Grade de atendimento Capacidade Transportadoras Veículos …" at bounding box center [541, 259] width 1082 height 518
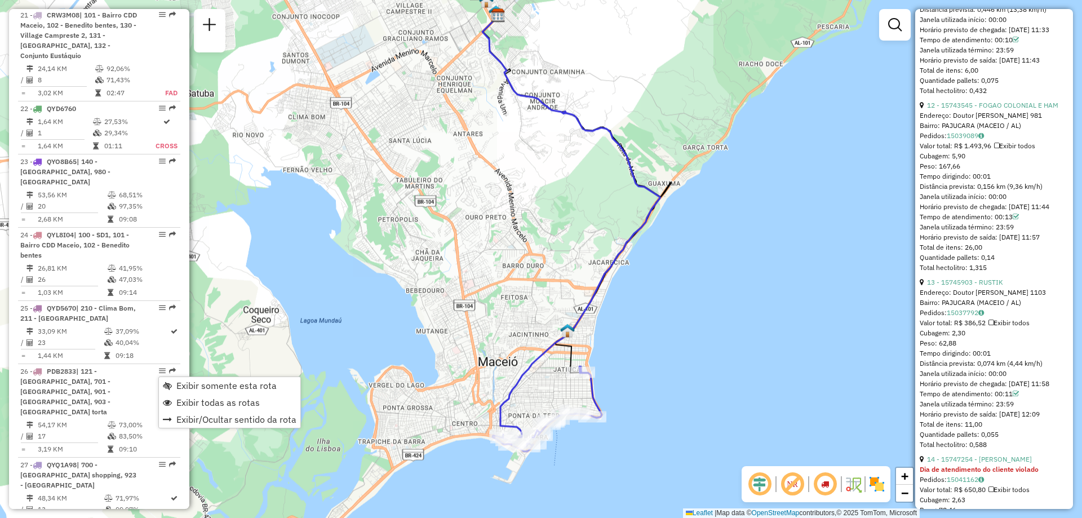
scroll to position [2353, 0]
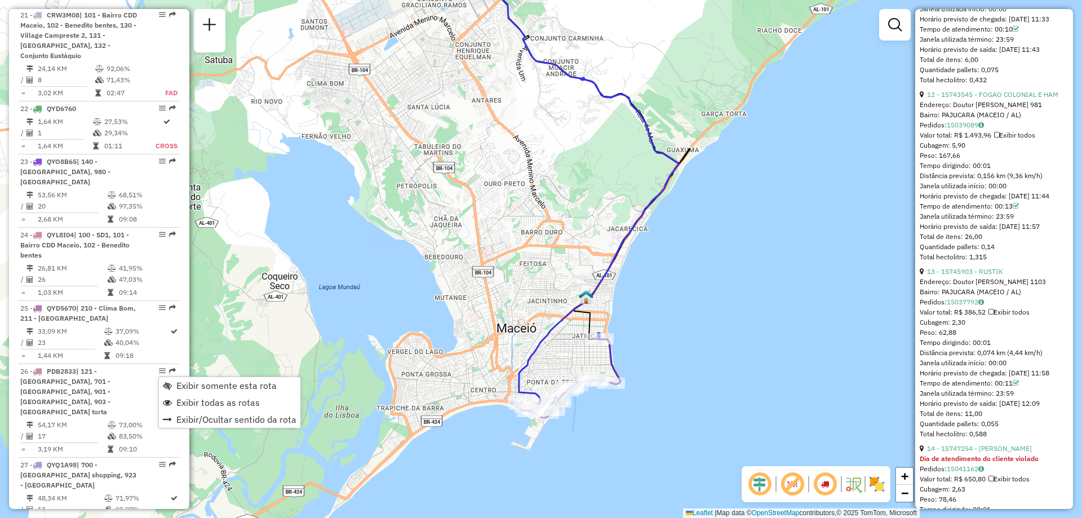
drag, startPoint x: 401, startPoint y: 389, endPoint x: 456, endPoint y: 327, distance: 83.0
click at [455, 327] on div "Janela de atendimento Grade de atendimento Capacidade Transportadoras Veículos …" at bounding box center [541, 259] width 1082 height 518
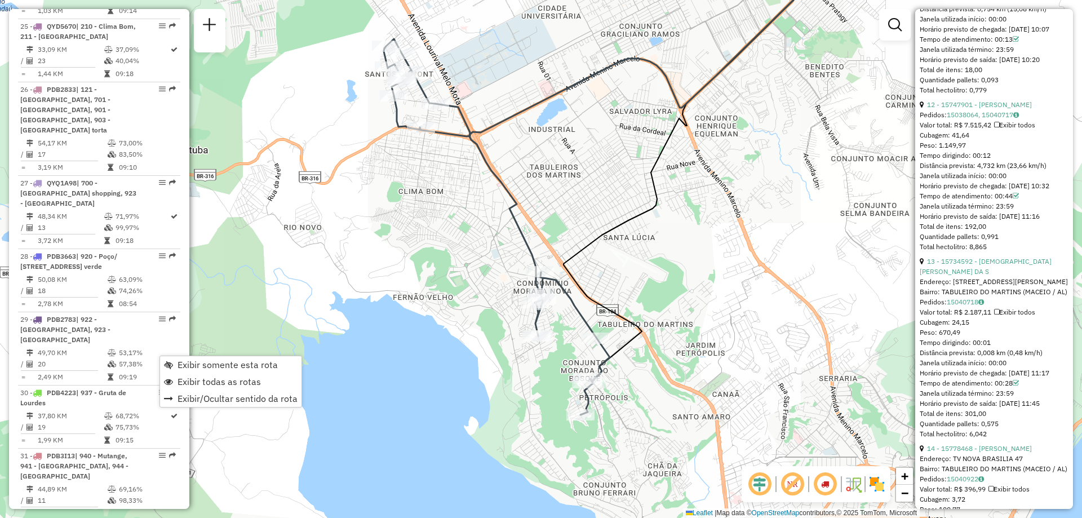
drag, startPoint x: 356, startPoint y: 287, endPoint x: 401, endPoint y: 240, distance: 65.0
click at [401, 240] on div "Janela de atendimento Grade de atendimento Capacidade Transportadoras Veículos …" at bounding box center [541, 259] width 1082 height 518
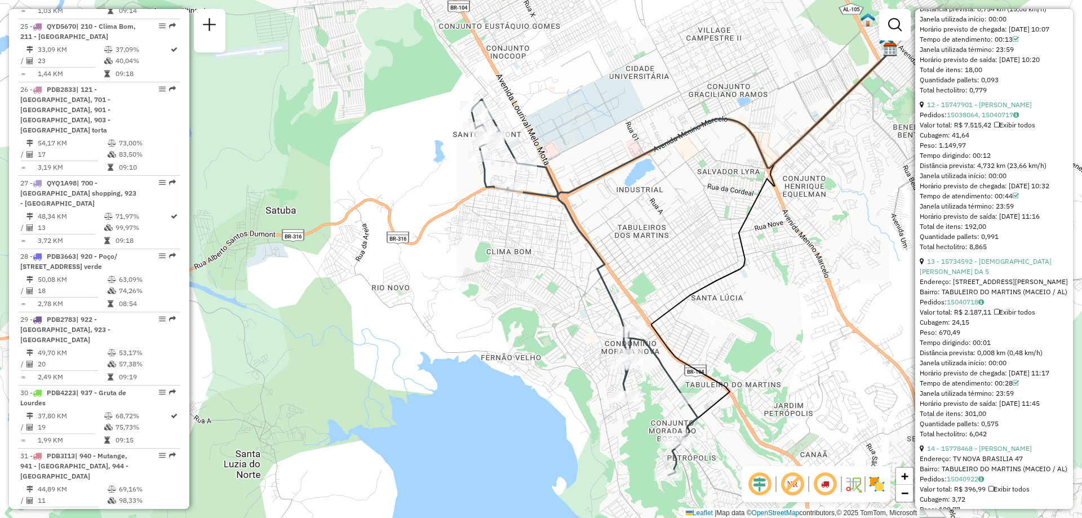
drag, startPoint x: 531, startPoint y: 202, endPoint x: 619, endPoint y: 262, distance: 106.6
click at [619, 262] on div "Janela de atendimento Grade de atendimento Capacidade Transportadoras Veículos …" at bounding box center [541, 259] width 1082 height 518
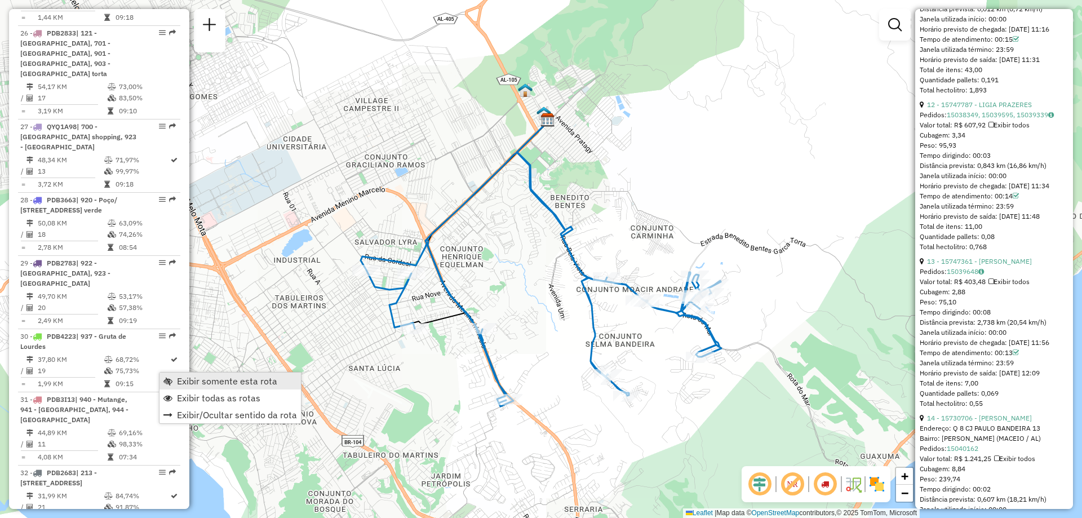
click at [212, 377] on span "Exibir somente esta rota" at bounding box center [227, 381] width 100 height 9
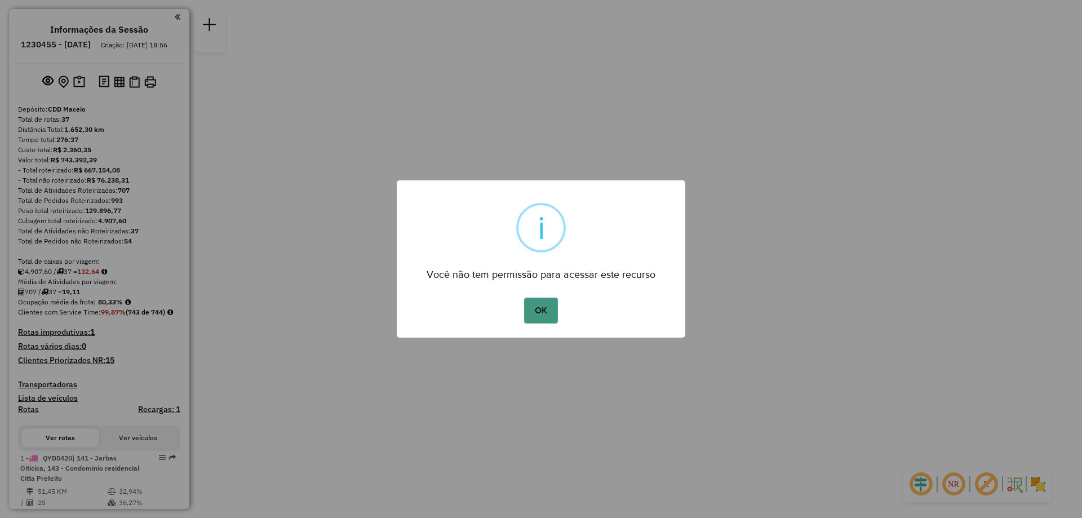
click at [538, 312] on button "OK" at bounding box center [540, 311] width 33 height 26
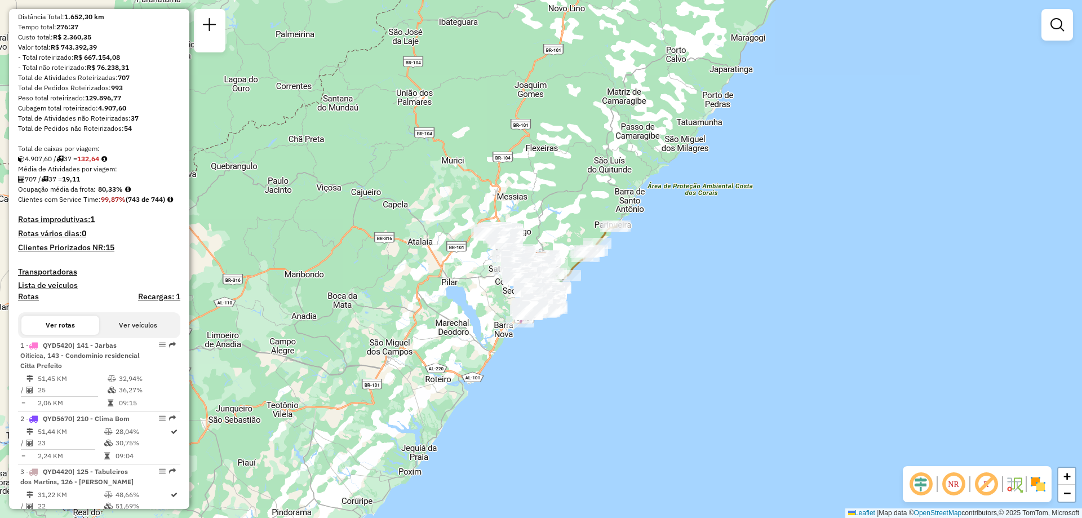
scroll to position [169, 0]
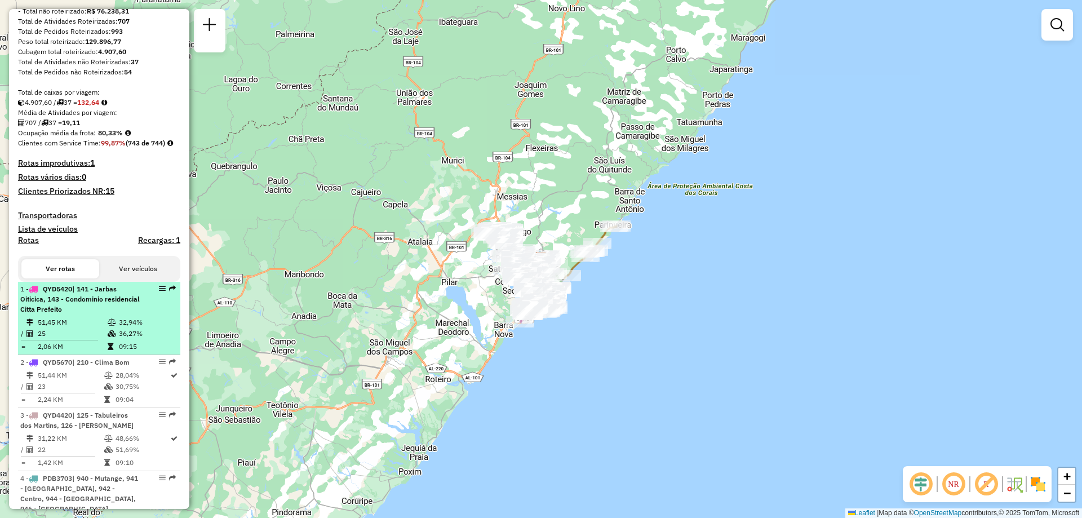
select select "**********"
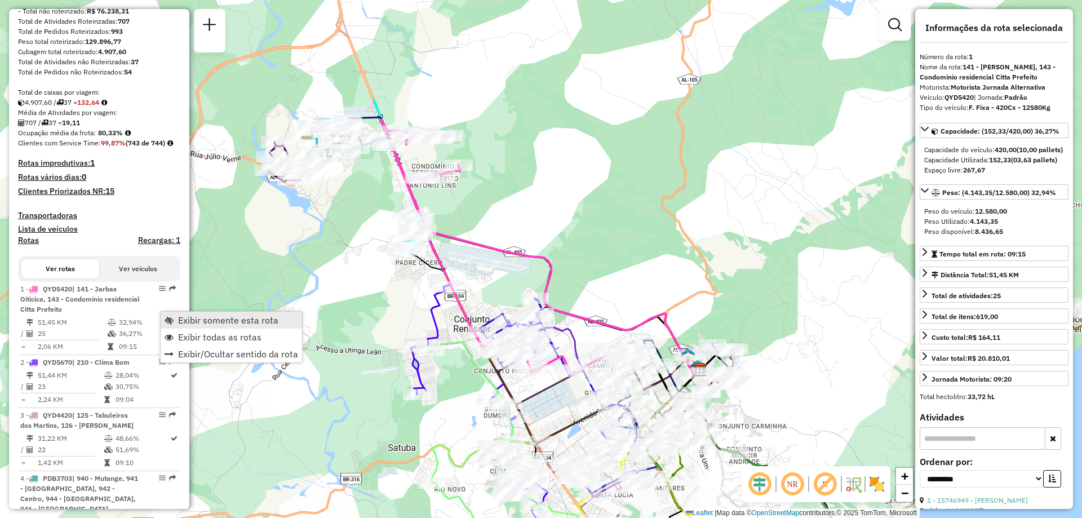
click at [184, 317] on span "Exibir somente esta rota" at bounding box center [228, 320] width 100 height 9
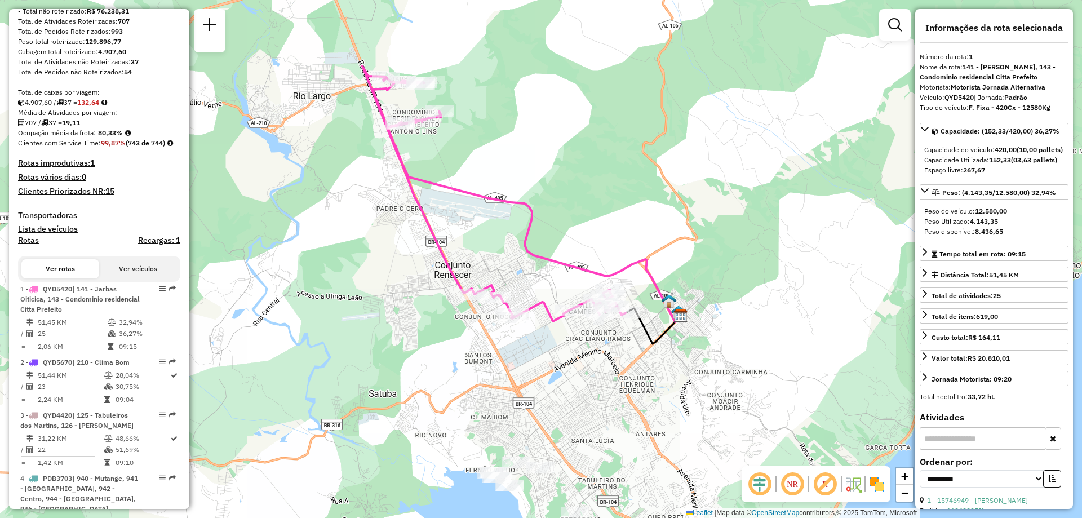
drag, startPoint x: 401, startPoint y: 336, endPoint x: 382, endPoint y: 282, distance: 57.4
click at [382, 282] on div "Janela de atendimento Grade de atendimento Capacidade Transportadoras Veículos …" at bounding box center [541, 259] width 1082 height 518
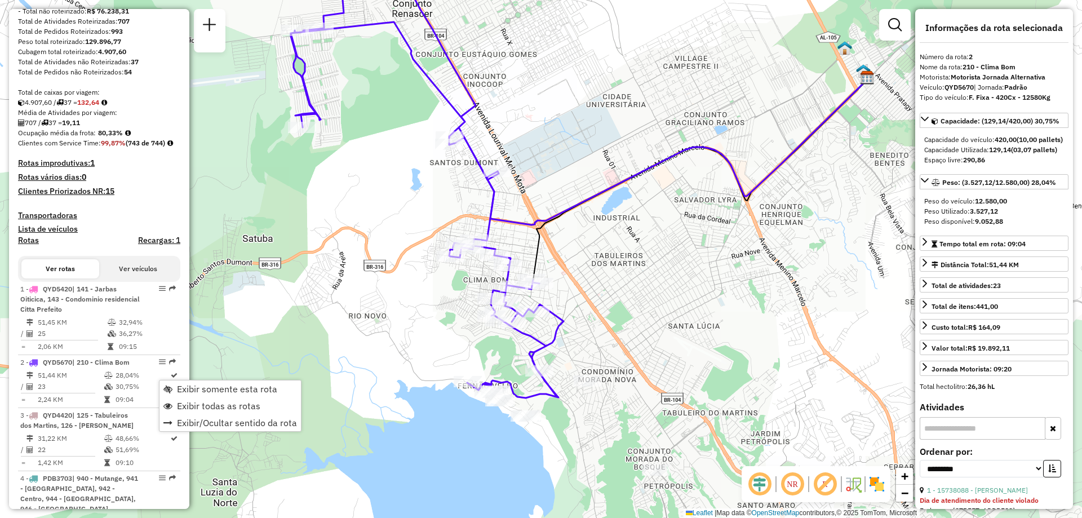
drag, startPoint x: 308, startPoint y: 322, endPoint x: 348, endPoint y: 216, distance: 113.1
click at [348, 216] on div "Janela de atendimento Grade de atendimento Capacidade Transportadoras Veículos …" at bounding box center [541, 259] width 1082 height 518
click at [798, 480] on em at bounding box center [792, 484] width 27 height 27
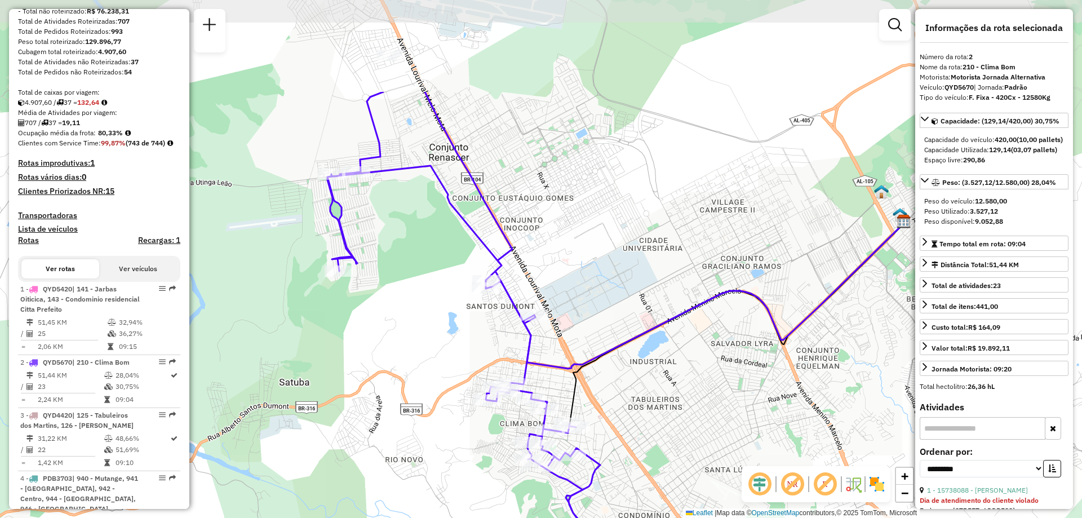
drag, startPoint x: 450, startPoint y: 113, endPoint x: 487, endPoint y: 256, distance: 148.3
click at [487, 256] on icon at bounding box center [463, 317] width 273 height 450
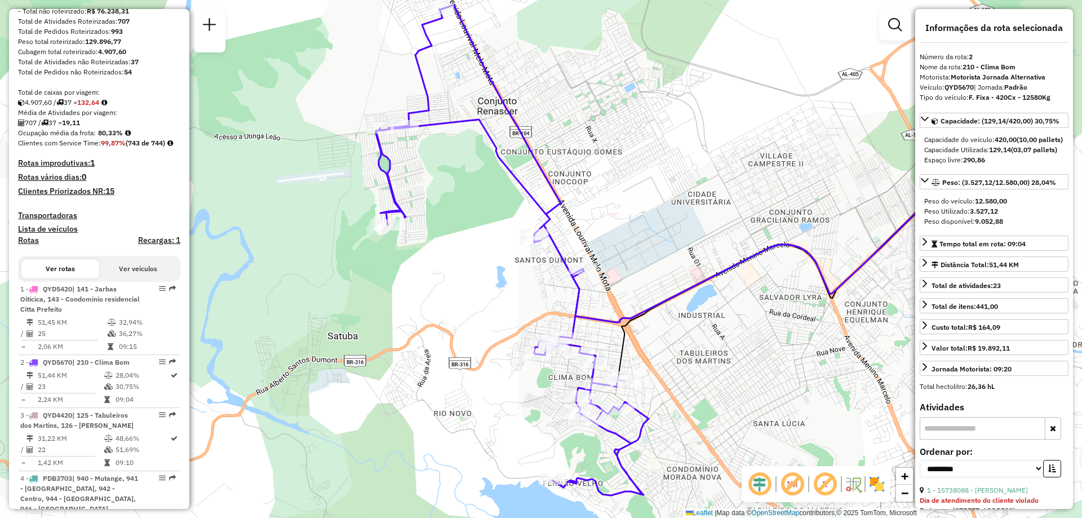
drag, startPoint x: 560, startPoint y: 262, endPoint x: 613, endPoint y: 215, distance: 70.7
click at [613, 215] on div "Janela de atendimento Grade de atendimento Capacidade Transportadoras Veículos …" at bounding box center [541, 259] width 1082 height 518
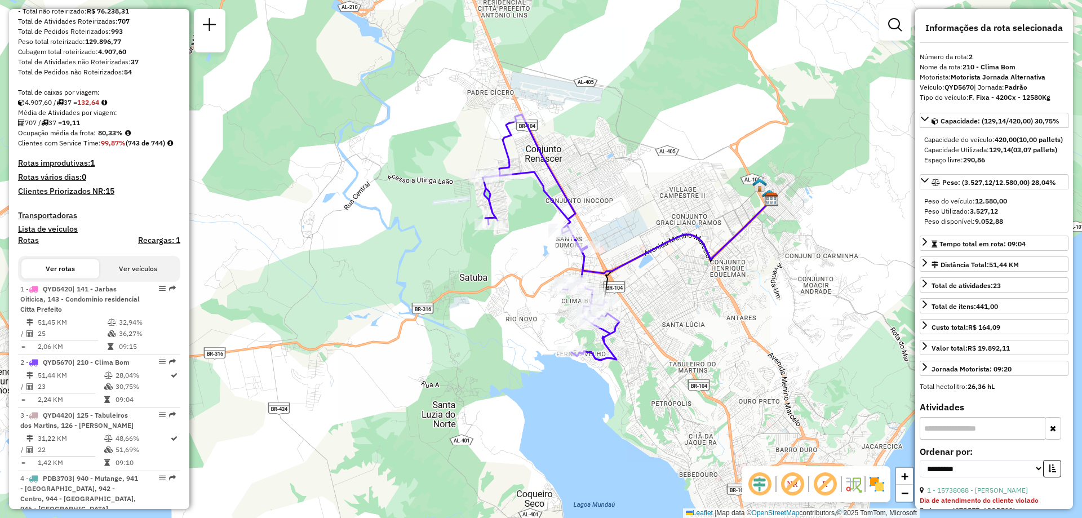
drag, startPoint x: 624, startPoint y: 196, endPoint x: 596, endPoint y: 207, distance: 30.6
click at [604, 207] on div "Janela de atendimento Grade de atendimento Capacidade Transportadoras Veículos …" at bounding box center [541, 259] width 1082 height 518
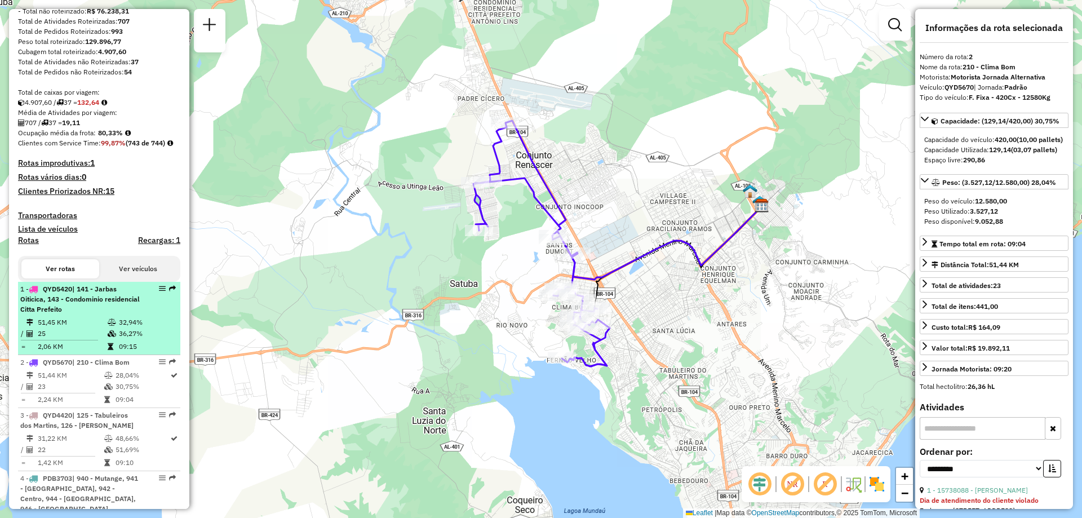
scroll to position [225, 0]
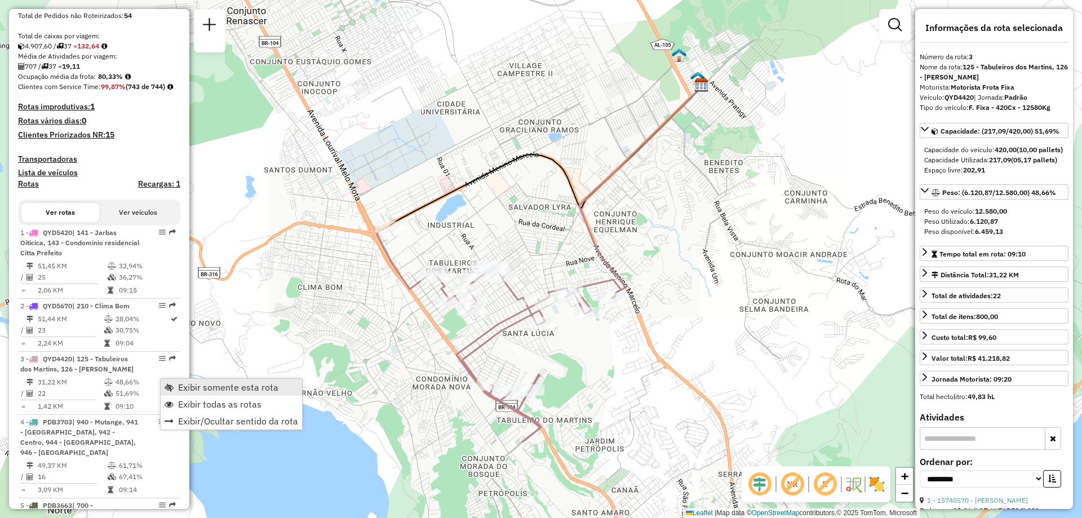
click at [197, 388] on span "Exibir somente esta rota" at bounding box center [228, 387] width 100 height 9
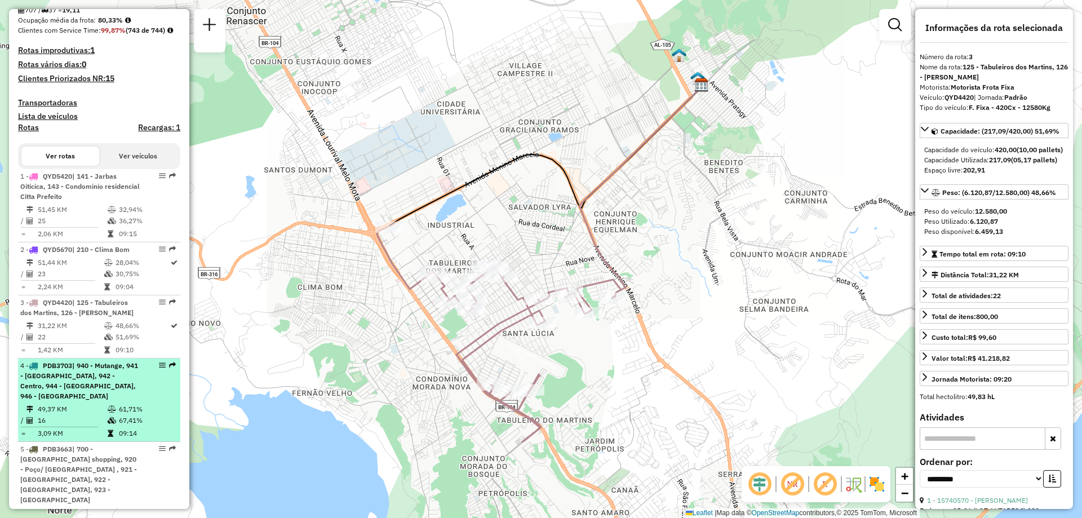
scroll to position [338, 0]
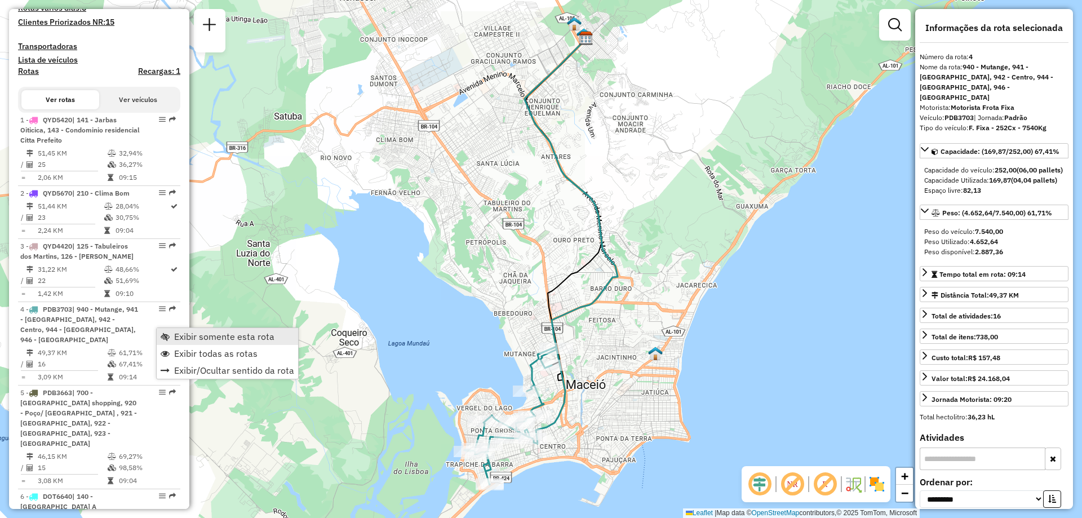
click at [203, 335] on span "Exibir somente esta rota" at bounding box center [224, 336] width 100 height 9
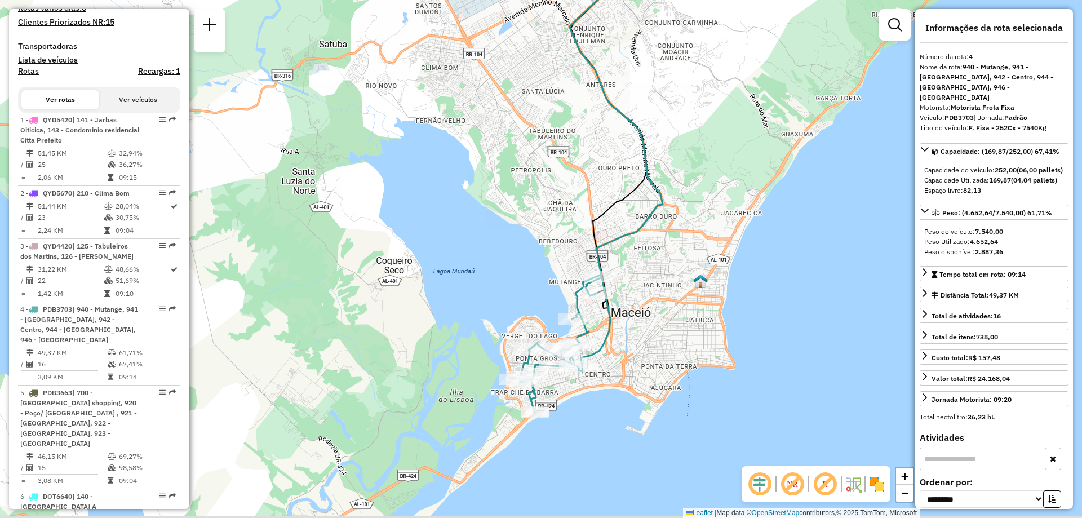
drag, startPoint x: 406, startPoint y: 370, endPoint x: 451, endPoint y: 298, distance: 85.1
click at [451, 298] on div "Janela de atendimento Grade de atendimento Capacidade Transportadoras Veículos …" at bounding box center [541, 259] width 1082 height 518
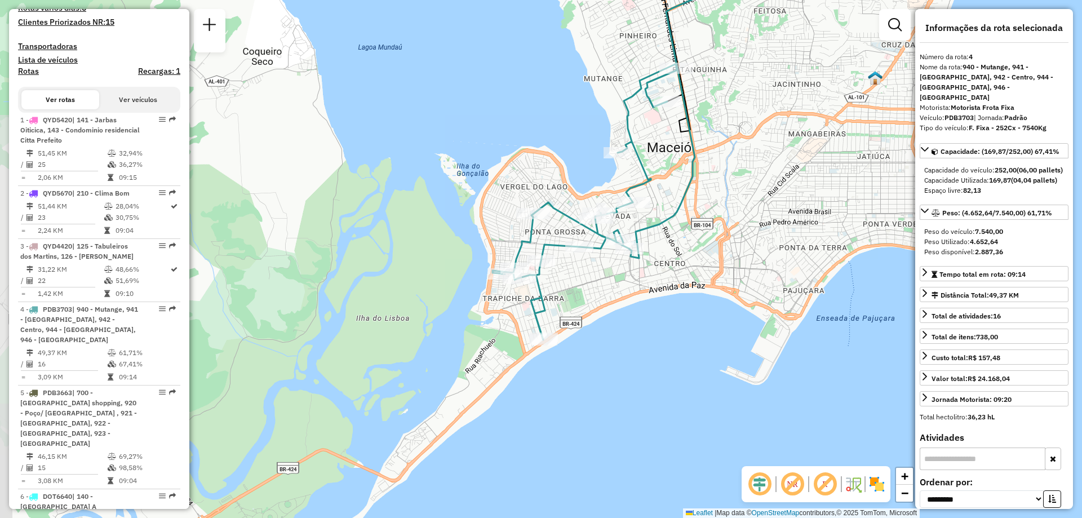
drag, startPoint x: 496, startPoint y: 402, endPoint x: 573, endPoint y: 297, distance: 130.2
click at [573, 297] on div "Janela de atendimento Grade de atendimento Capacidade Transportadoras Veículos …" at bounding box center [541, 259] width 1082 height 518
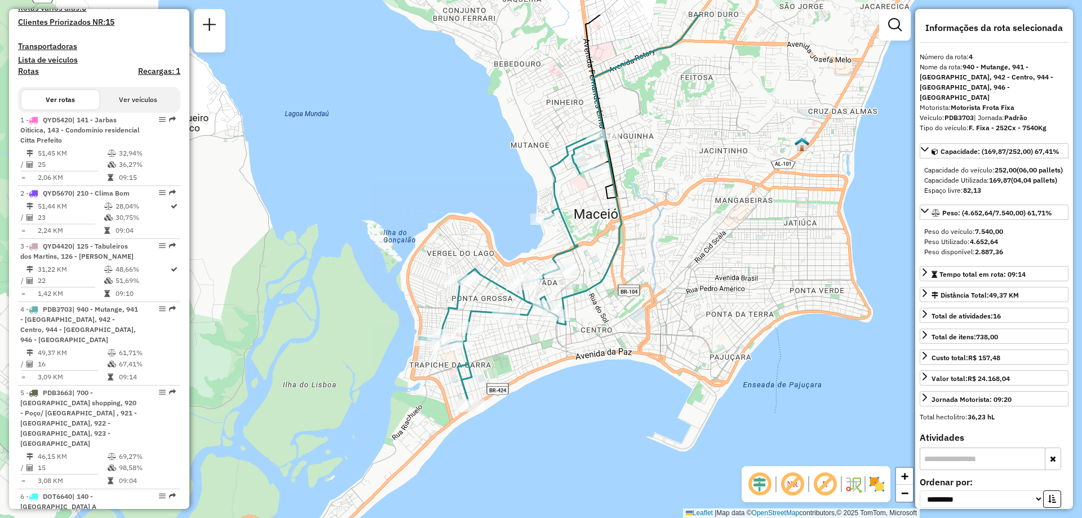
drag, startPoint x: 693, startPoint y: 246, endPoint x: 619, endPoint y: 313, distance: 99.0
click at [619, 313] on div "Janela de atendimento Grade de atendimento Capacidade Transportadoras Veículos …" at bounding box center [541, 259] width 1082 height 518
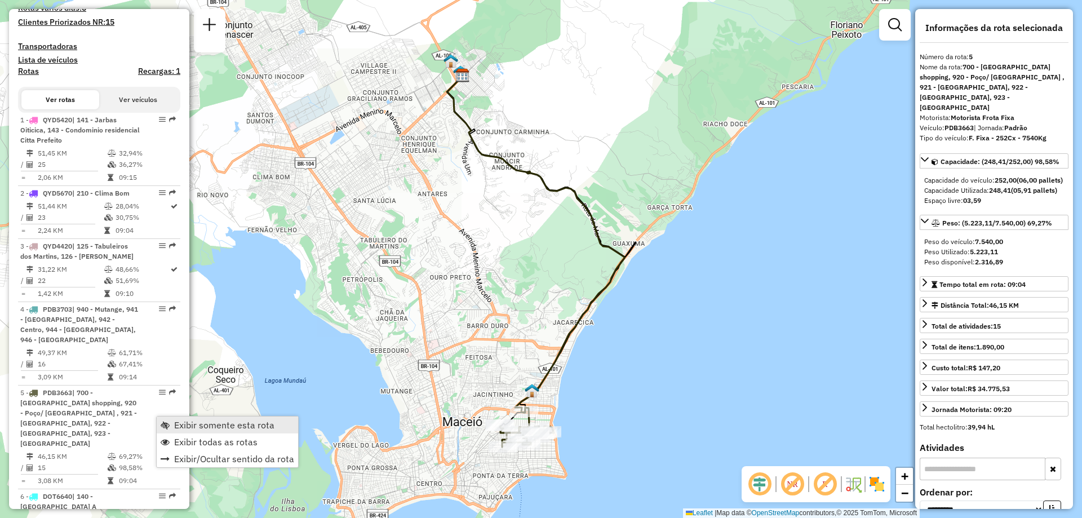
click at [187, 427] on span "Exibir somente esta rota" at bounding box center [224, 424] width 100 height 9
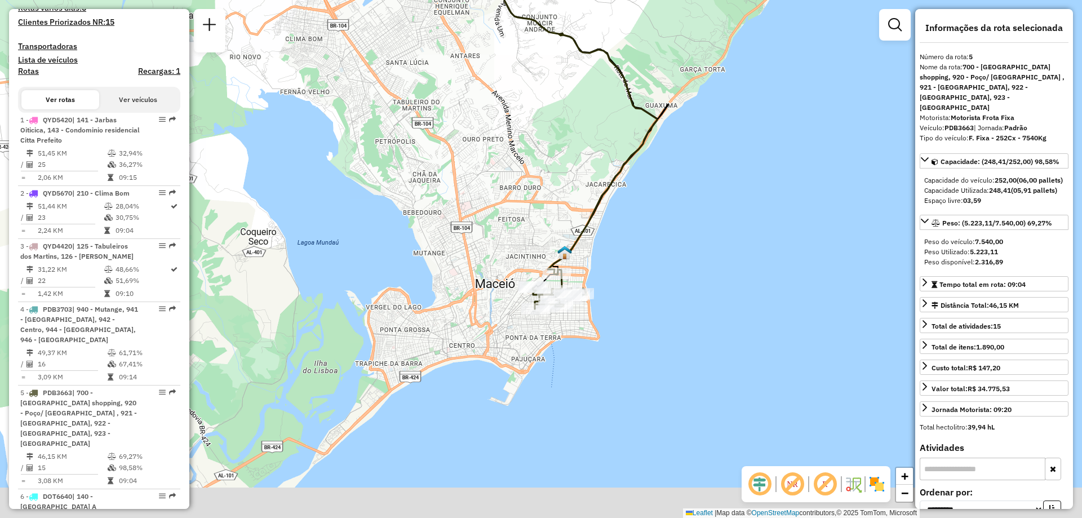
drag, startPoint x: 469, startPoint y: 374, endPoint x: 510, endPoint y: 218, distance: 161.3
click at [510, 218] on div "Janela de atendimento Grade de atendimento Capacidade Transportadoras Veículos …" at bounding box center [541, 259] width 1082 height 518
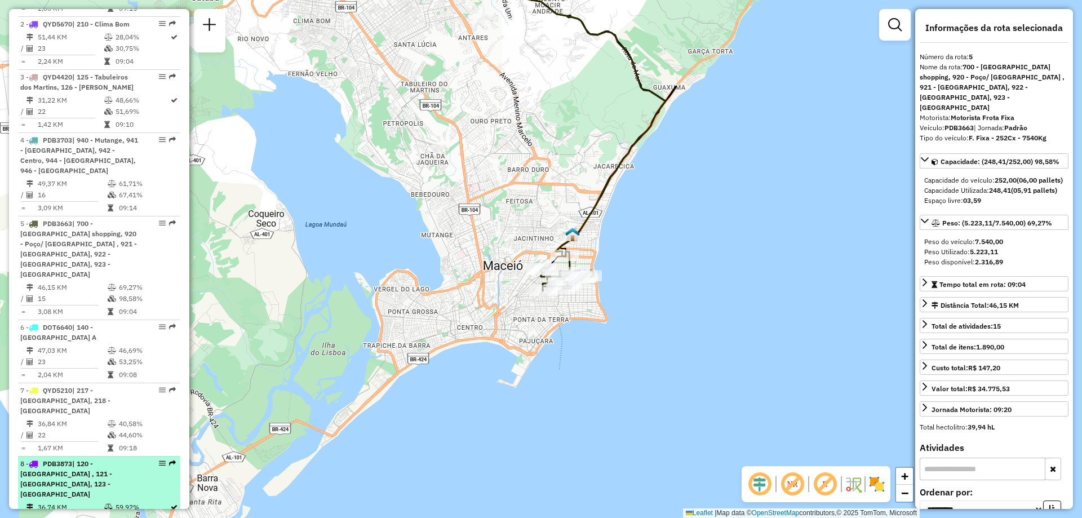
scroll to position [564, 0]
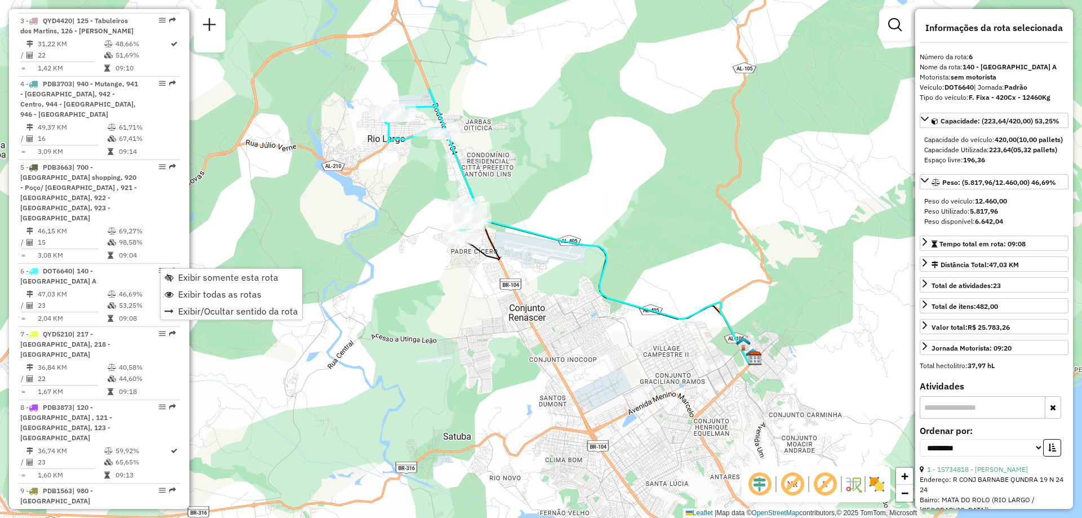
drag, startPoint x: 387, startPoint y: 251, endPoint x: 416, endPoint y: 219, distance: 43.1
click at [416, 219] on div "Janela de atendimento Grade de atendimento Capacidade Transportadoras Veículos …" at bounding box center [541, 259] width 1082 height 518
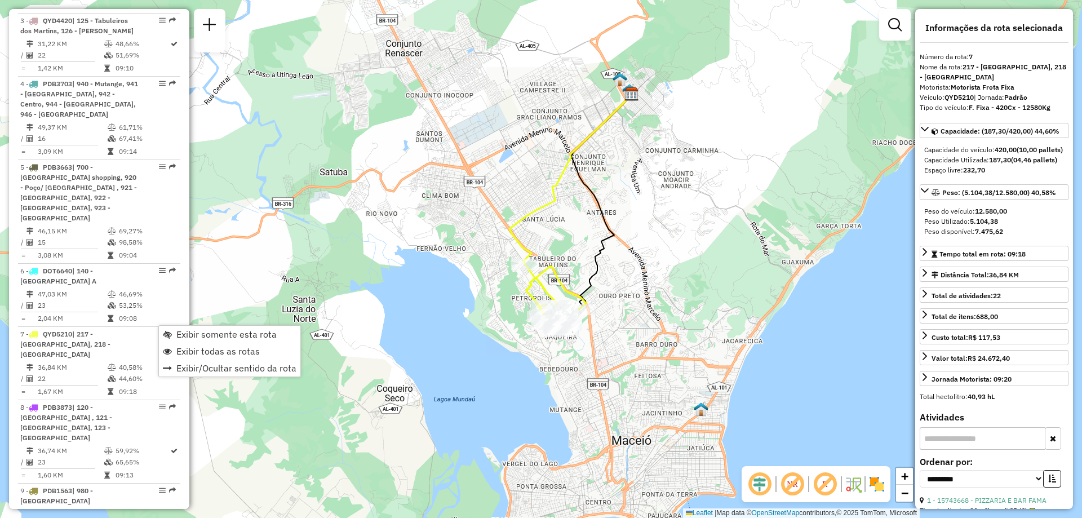
drag, startPoint x: 399, startPoint y: 317, endPoint x: 422, endPoint y: 242, distance: 77.7
click at [422, 242] on div "Janela de atendimento Grade de atendimento Capacidade Transportadoras Veículos …" at bounding box center [541, 259] width 1082 height 518
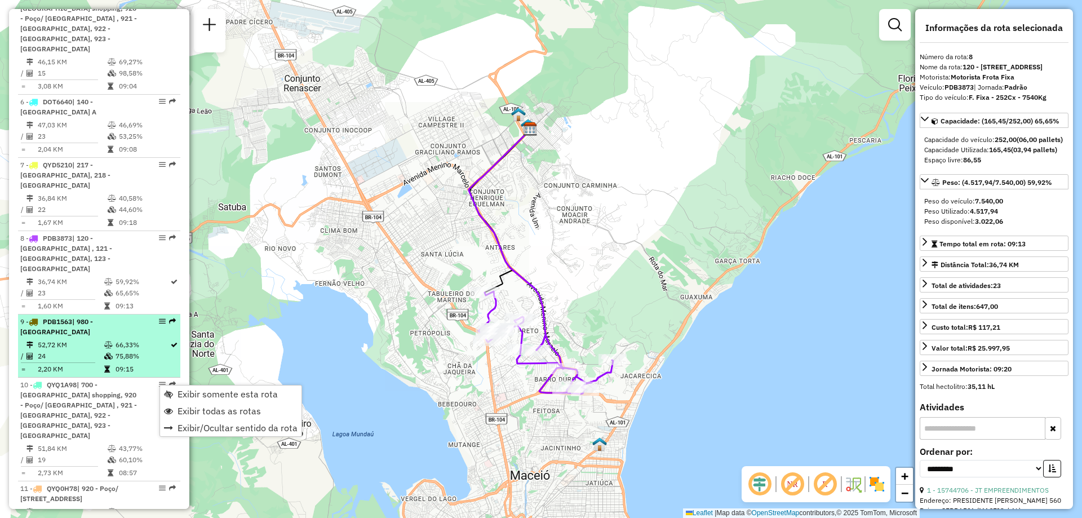
scroll to position [789, 0]
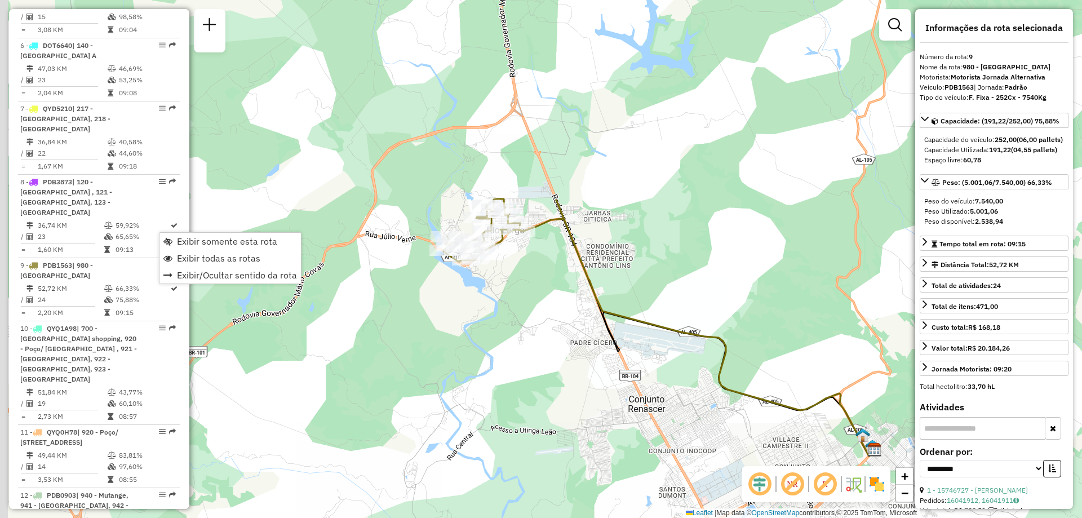
drag, startPoint x: 459, startPoint y: 322, endPoint x: 569, endPoint y: 308, distance: 110.2
click at [569, 308] on div "Janela de atendimento Grade de atendimento Capacidade Transportadoras Veículos …" at bounding box center [541, 259] width 1082 height 518
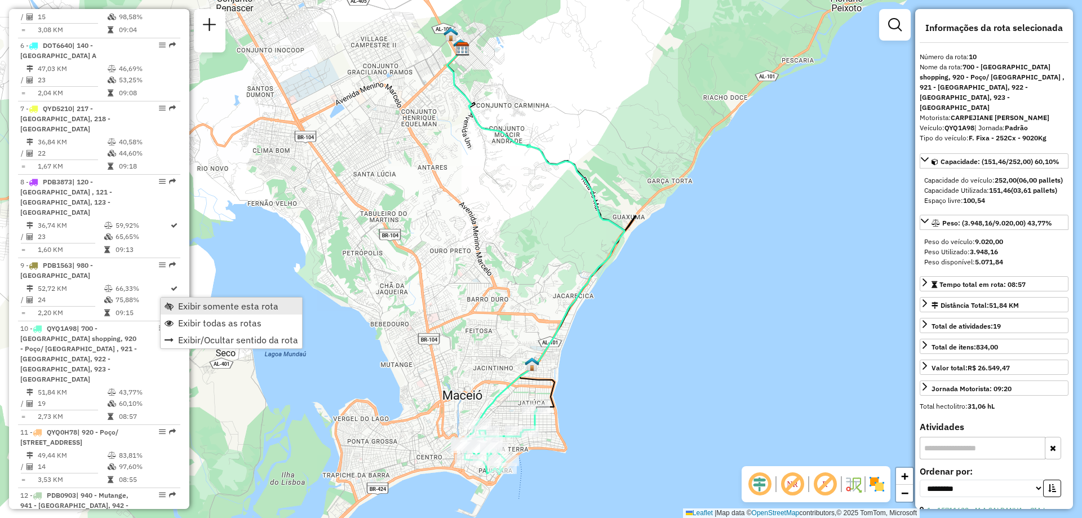
click at [235, 302] on span "Exibir somente esta rota" at bounding box center [228, 306] width 100 height 9
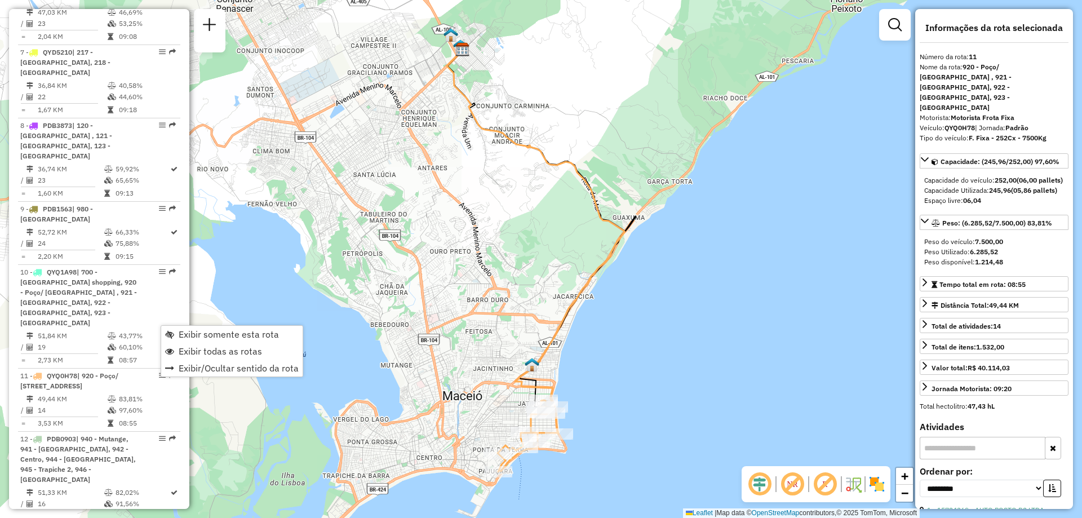
scroll to position [902, 0]
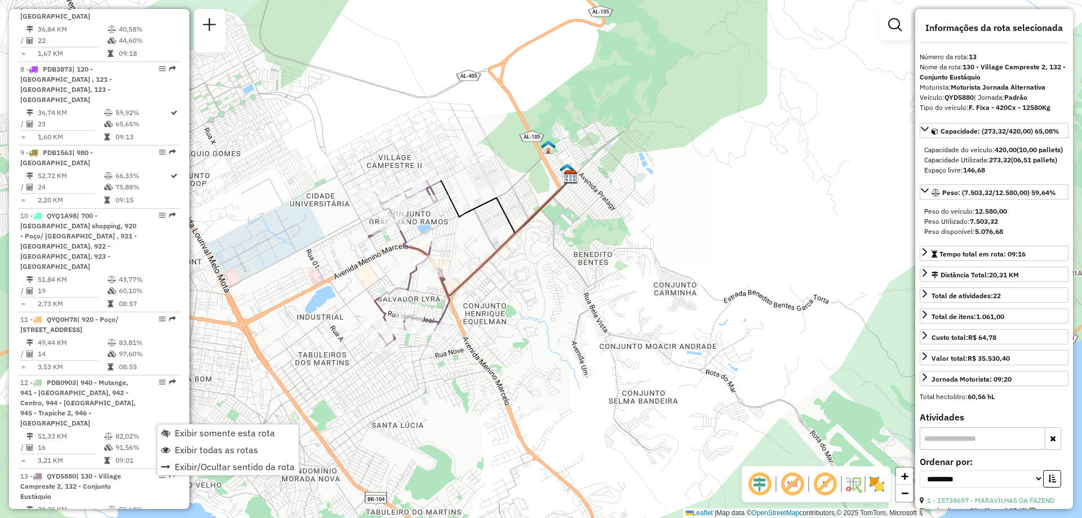
drag, startPoint x: 343, startPoint y: 334, endPoint x: 377, endPoint y: 273, distance: 70.4
click at [377, 273] on div "Janela de atendimento Grade de atendimento Capacidade Transportadoras Veículos …" at bounding box center [541, 259] width 1082 height 518
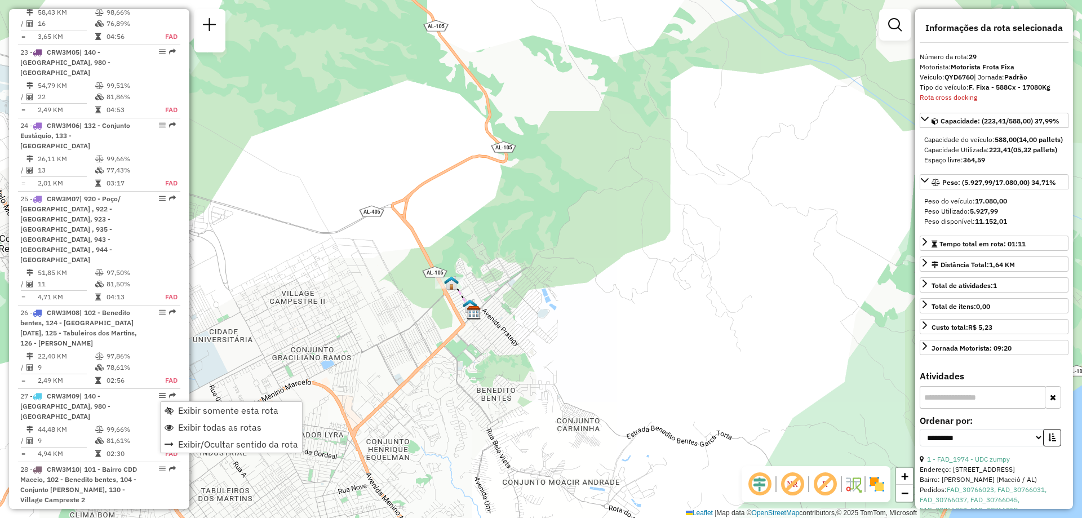
scroll to position [2399, 0]
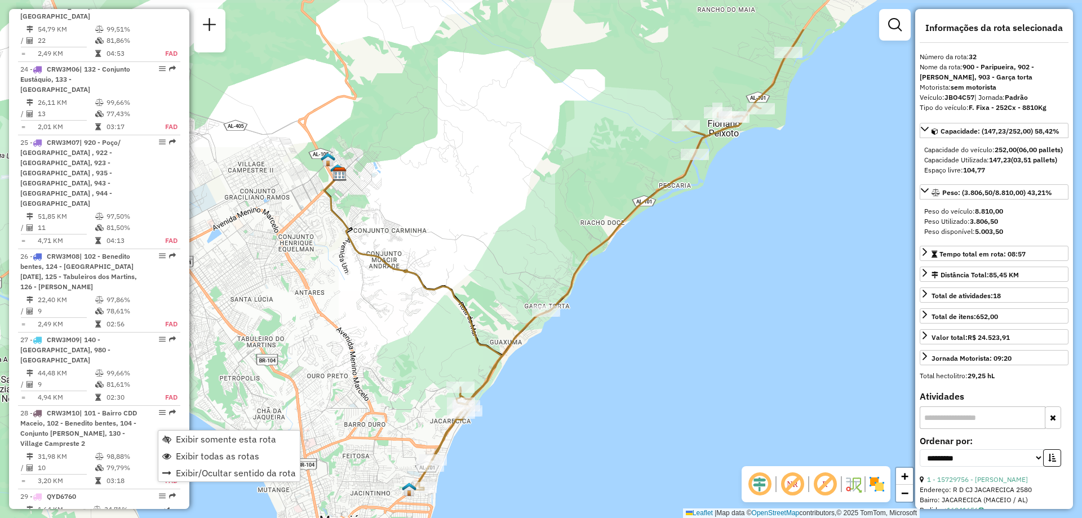
drag, startPoint x: 649, startPoint y: 220, endPoint x: 724, endPoint y: 302, distance: 110.9
click at [724, 302] on div "Janela de atendimento Grade de atendimento Capacidade Transportadoras Veículos …" at bounding box center [541, 259] width 1082 height 518
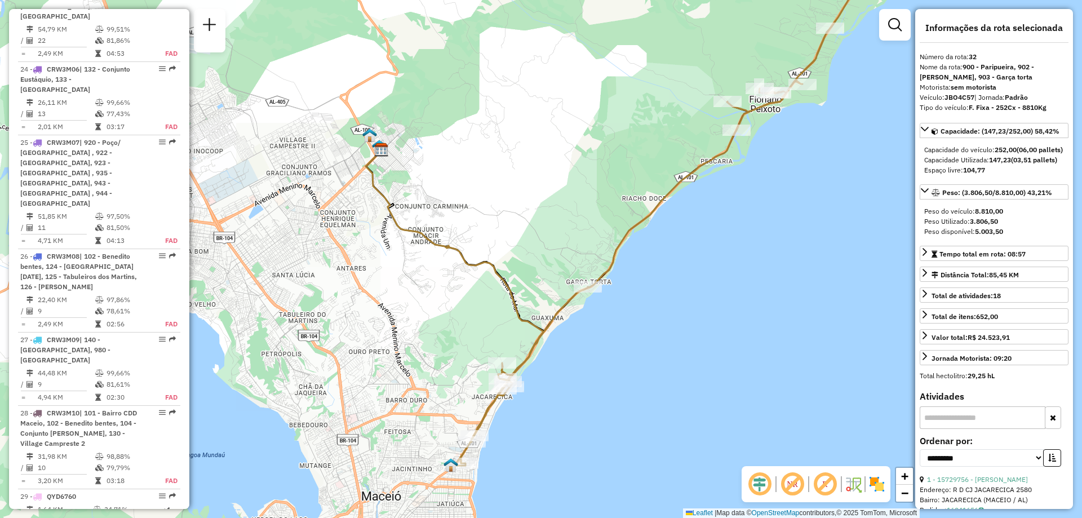
drag, startPoint x: 476, startPoint y: 433, endPoint x: 503, endPoint y: 418, distance: 30.8
click at [503, 418] on div "Janela de atendimento Grade de atendimento Capacidade Transportadoras Veículos …" at bounding box center [541, 259] width 1082 height 518
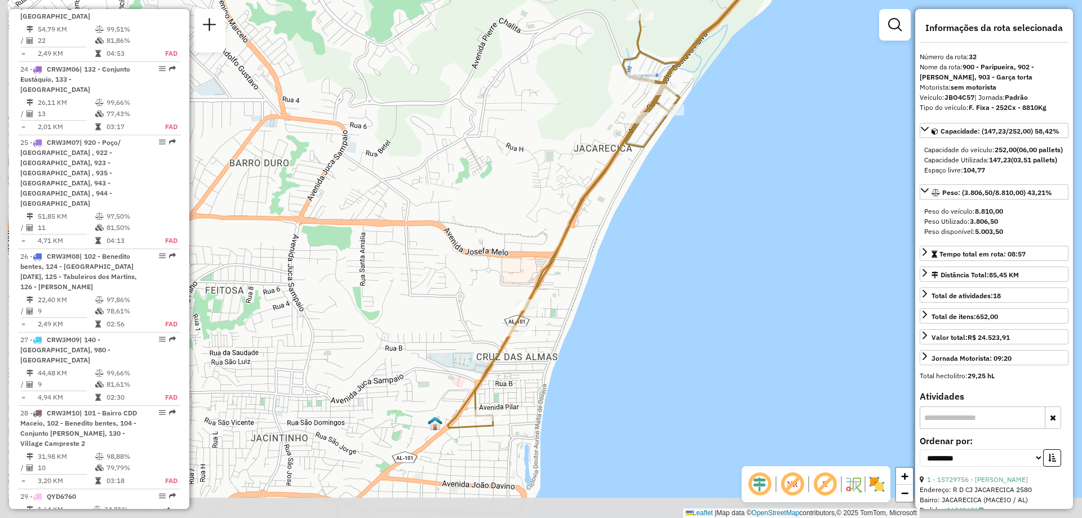
drag, startPoint x: 491, startPoint y: 434, endPoint x: 526, endPoint y: 371, distance: 72.4
click at [526, 371] on div "Janela de atendimento Grade de atendimento Capacidade Transportadoras Veículos …" at bounding box center [541, 259] width 1082 height 518
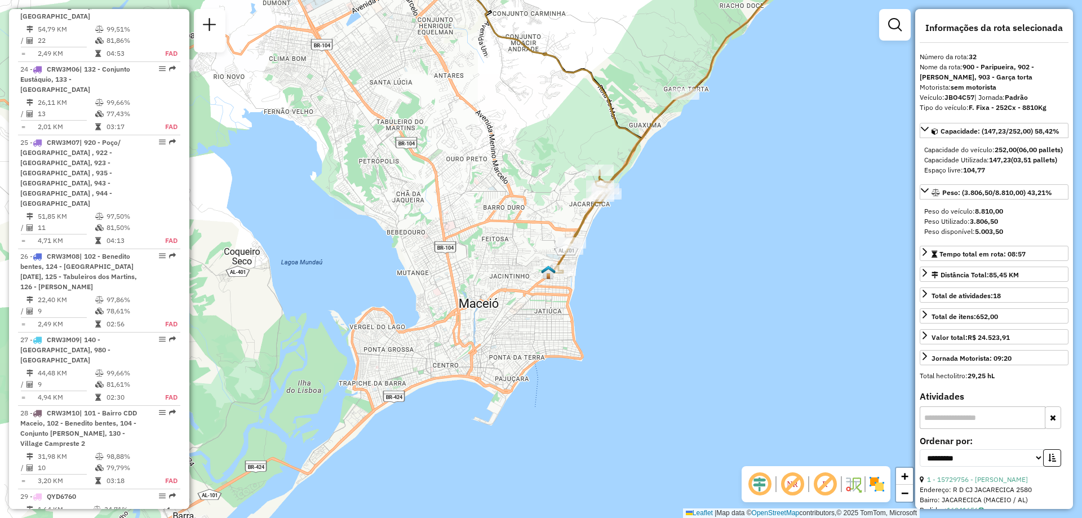
scroll to position [2455, 0]
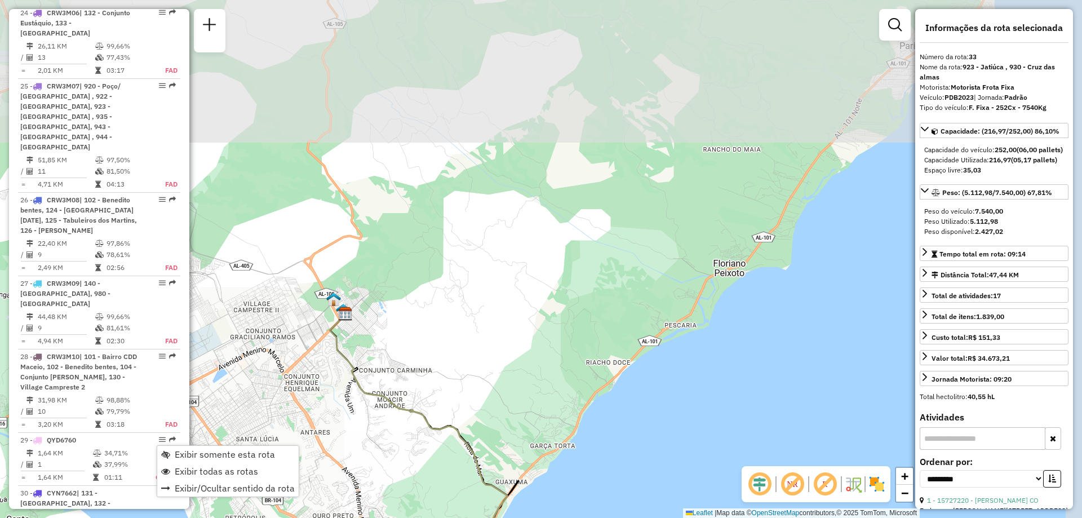
drag, startPoint x: 826, startPoint y: 196, endPoint x: 714, endPoint y: 411, distance: 243.3
click at [708, 425] on div "Janela de atendimento Grade de atendimento Capacidade Transportadoras Veículos …" at bounding box center [541, 259] width 1082 height 518
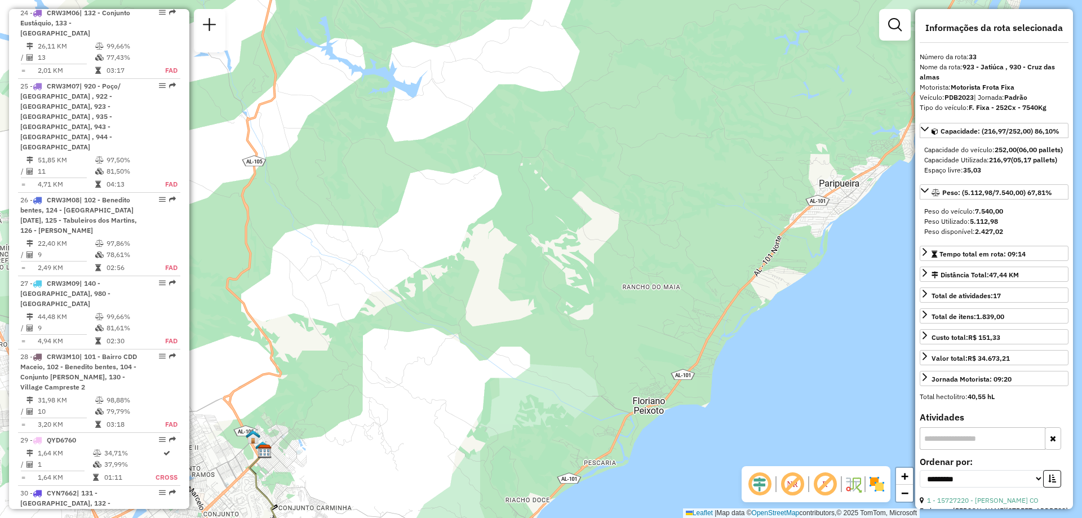
drag, startPoint x: 866, startPoint y: 238, endPoint x: 721, endPoint y: 441, distance: 248.8
click at [742, 427] on div "Janela de atendimento Grade de atendimento Capacidade Transportadoras Veículos …" at bounding box center [541, 259] width 1082 height 518
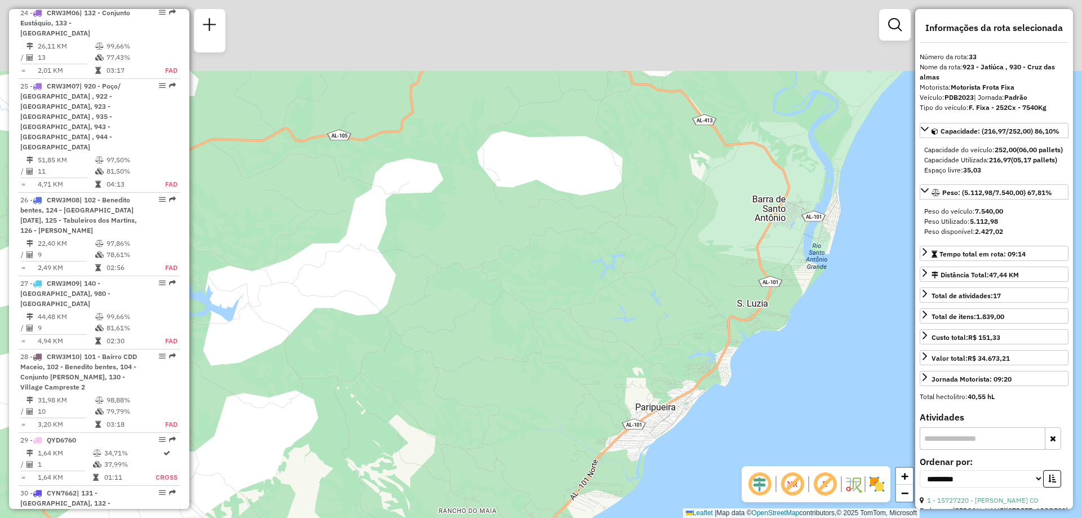
drag, startPoint x: 845, startPoint y: 265, endPoint x: 706, endPoint y: 418, distance: 206.3
click at [699, 445] on div "Janela de atendimento Grade de atendimento Capacidade Transportadoras Veículos …" at bounding box center [541, 259] width 1082 height 518
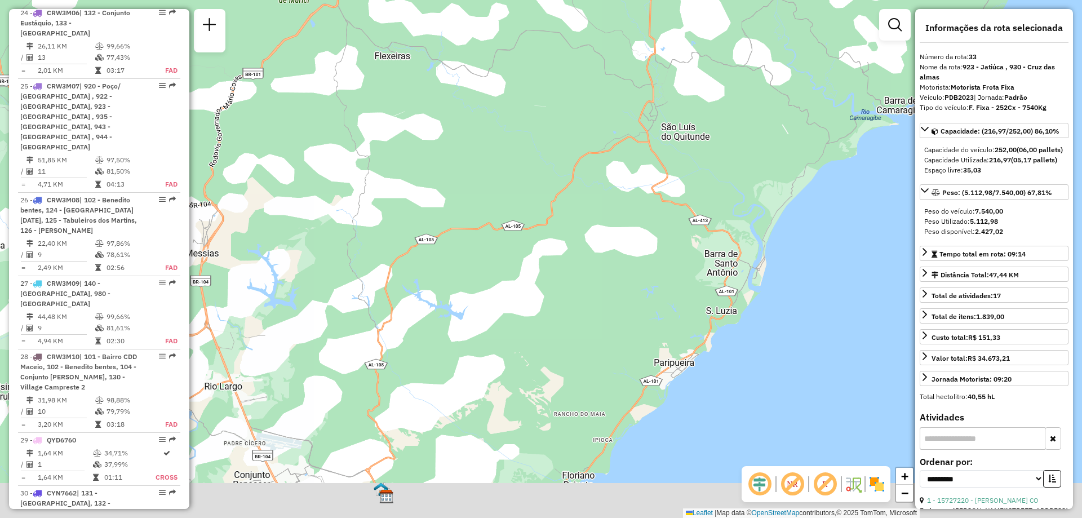
drag, startPoint x: 760, startPoint y: 388, endPoint x: 755, endPoint y: 293, distance: 95.4
click at [755, 293] on div "Janela de atendimento Grade de atendimento Capacidade Transportadoras Veículos …" at bounding box center [541, 259] width 1082 height 518
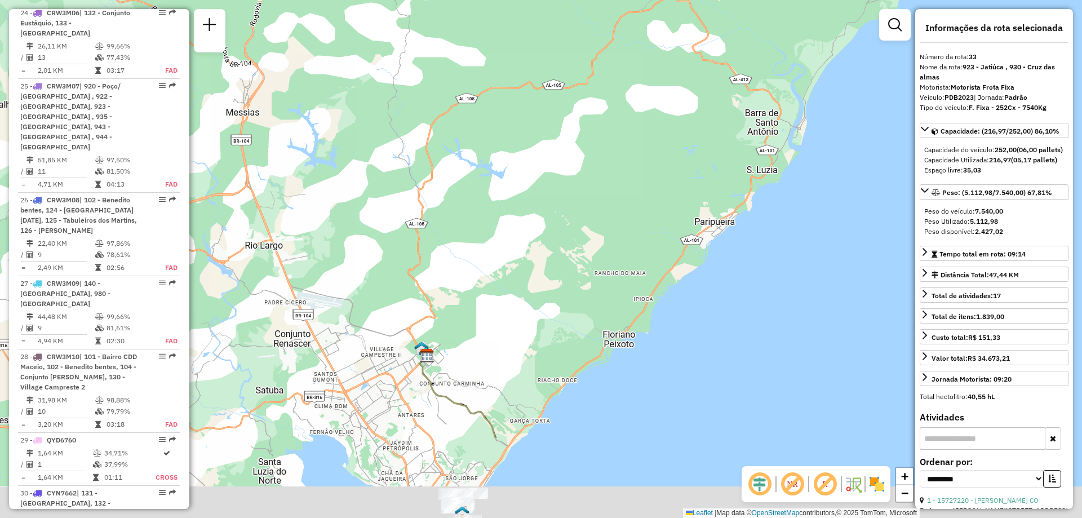
drag, startPoint x: 719, startPoint y: 430, endPoint x: 759, endPoint y: 216, distance: 217.8
click at [762, 255] on div "Janela de atendimento Grade de atendimento Capacidade Transportadoras Veículos …" at bounding box center [541, 259] width 1082 height 518
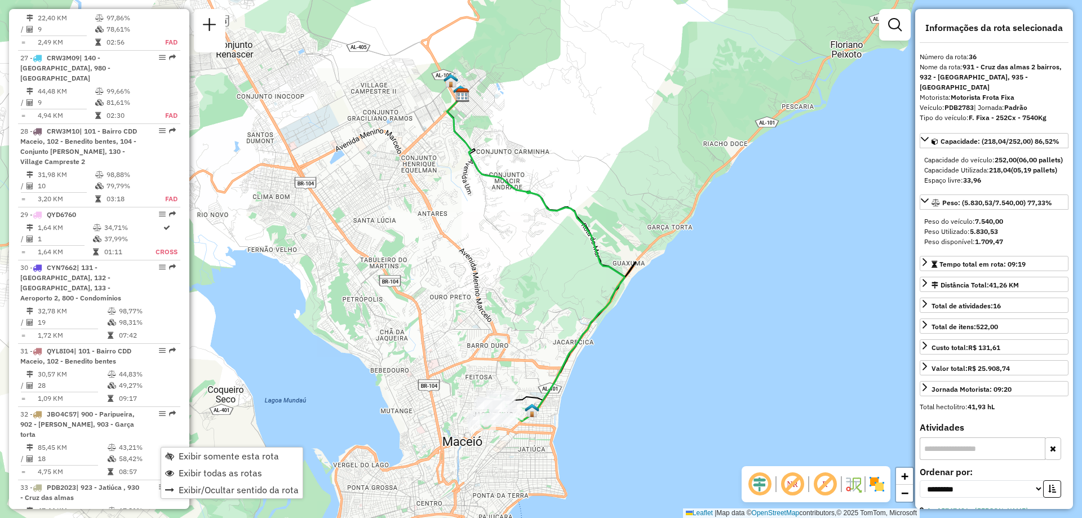
scroll to position [2737, 0]
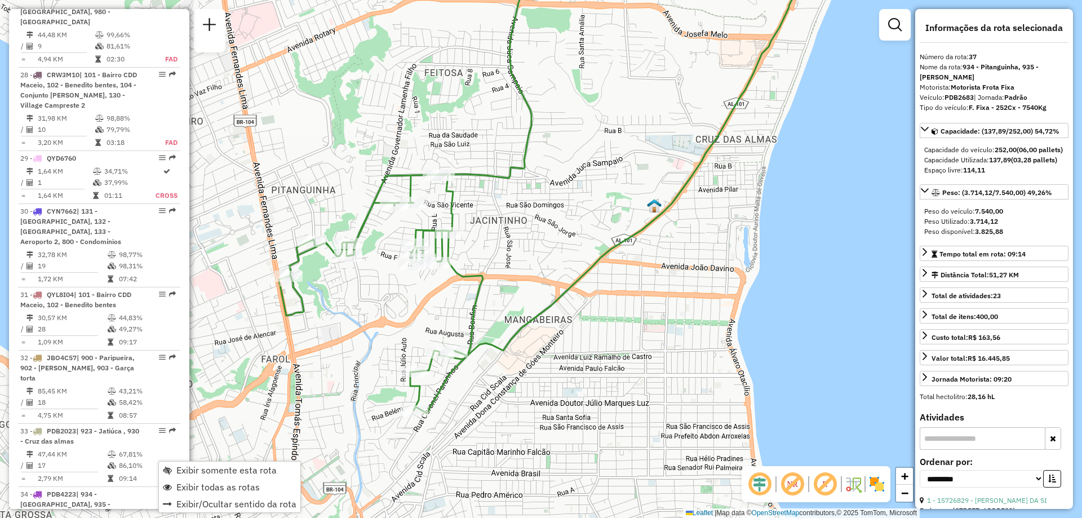
drag, startPoint x: 497, startPoint y: 349, endPoint x: 525, endPoint y: 262, distance: 92.2
click at [525, 262] on div "Janela de atendimento Grade de atendimento Capacidade Transportadoras Veículos …" at bounding box center [541, 259] width 1082 height 518
